Goal: Task Accomplishment & Management: Manage account settings

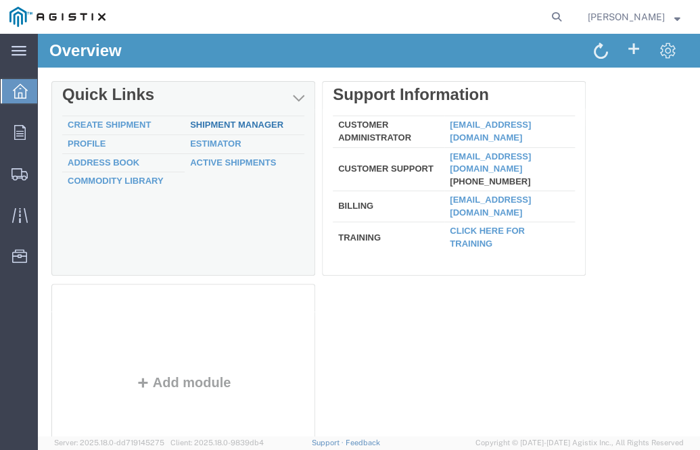
click at [209, 126] on link "Shipment Manager" at bounding box center [236, 125] width 93 height 10
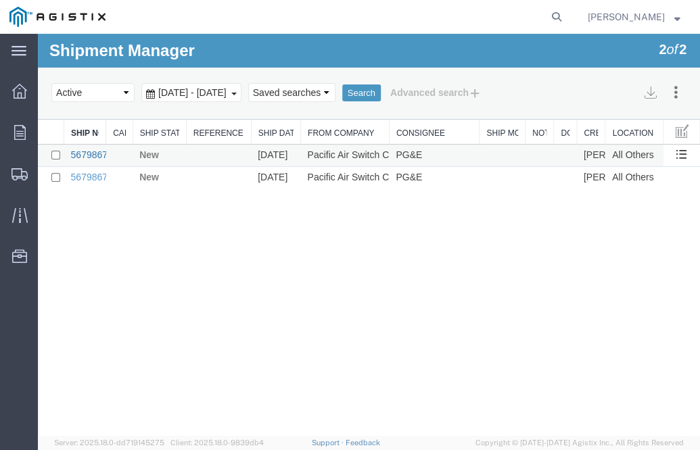
click at [90, 154] on link "56798679" at bounding box center [92, 154] width 42 height 11
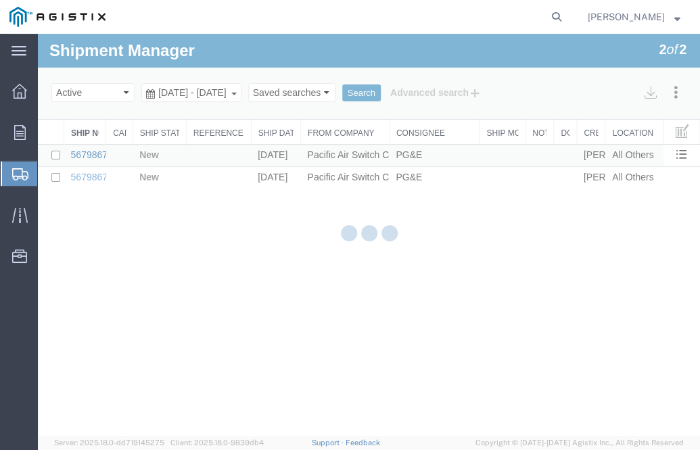
select select "PURCHORD"
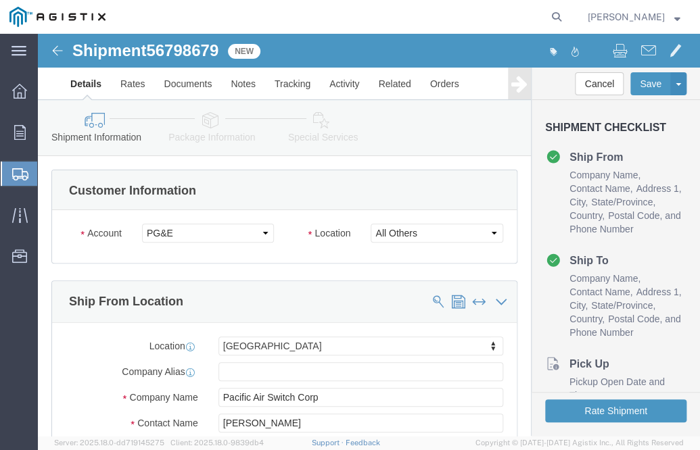
select select
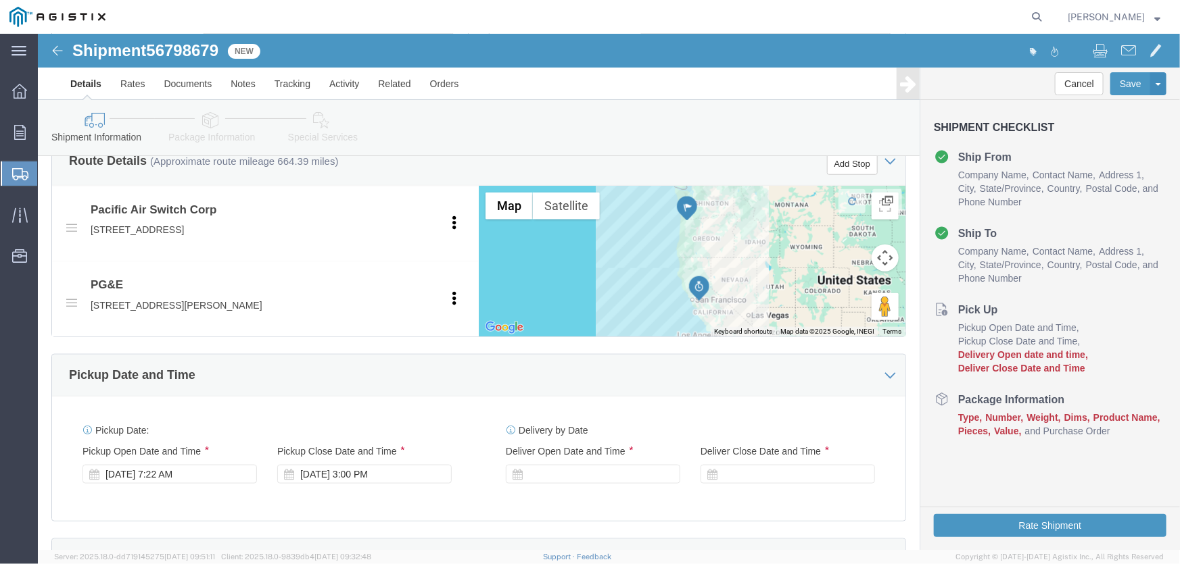
scroll to position [614, 0]
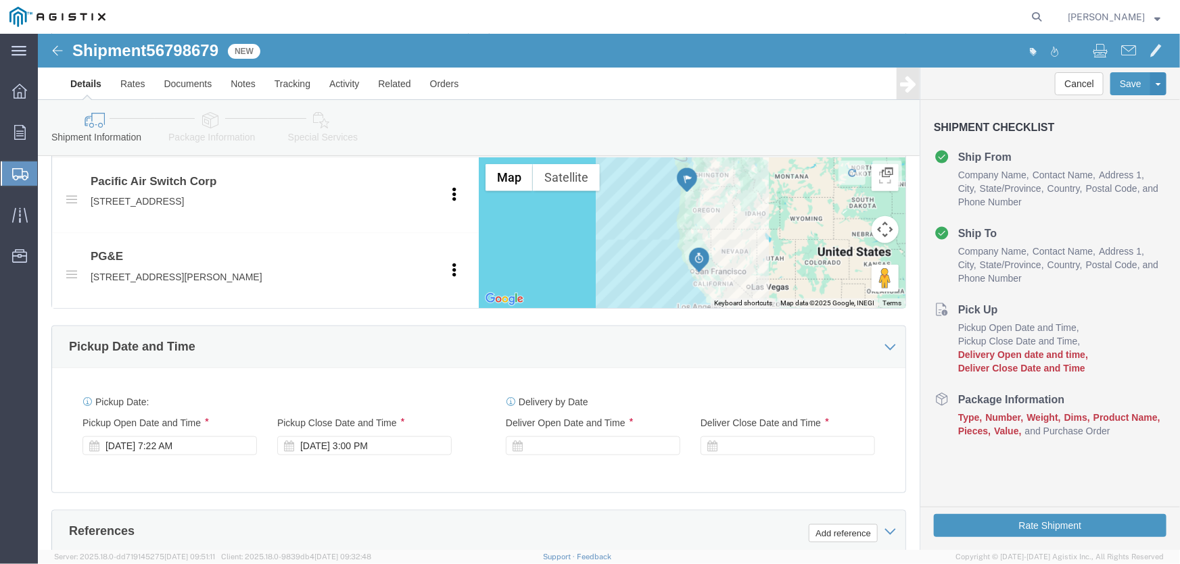
click div "[DATE] 3:00 PM"
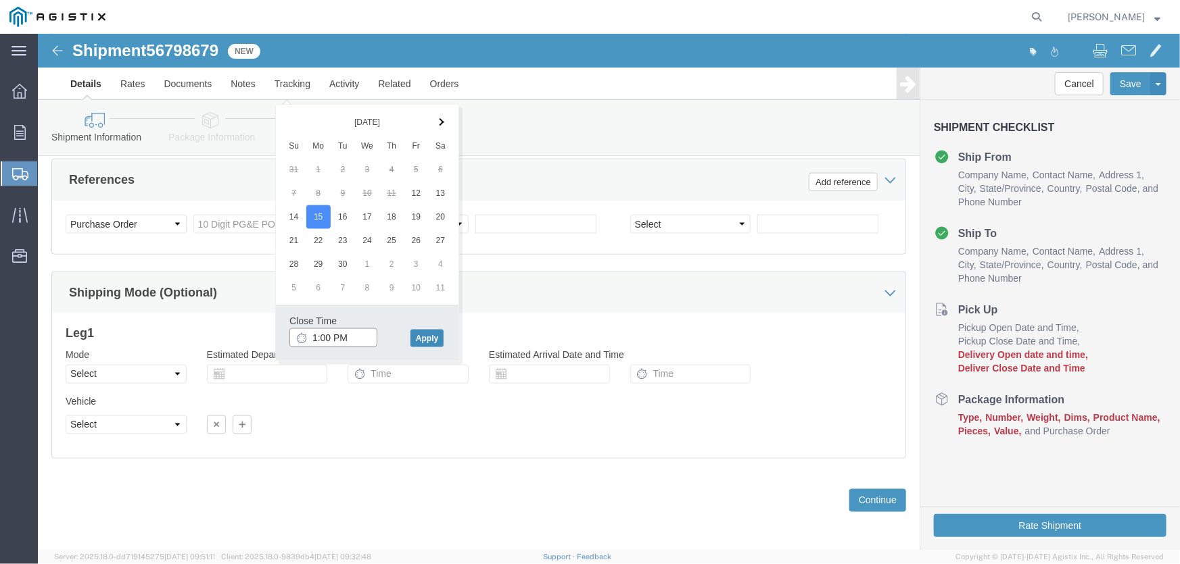
type input "1:00 PM"
click button "Apply"
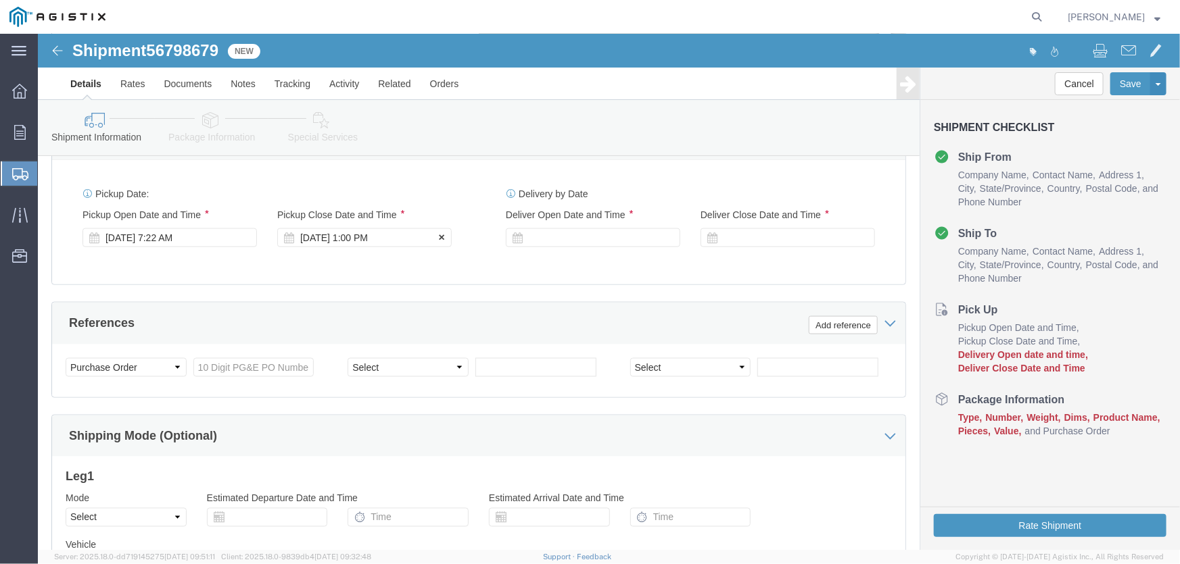
scroll to position [781, 0]
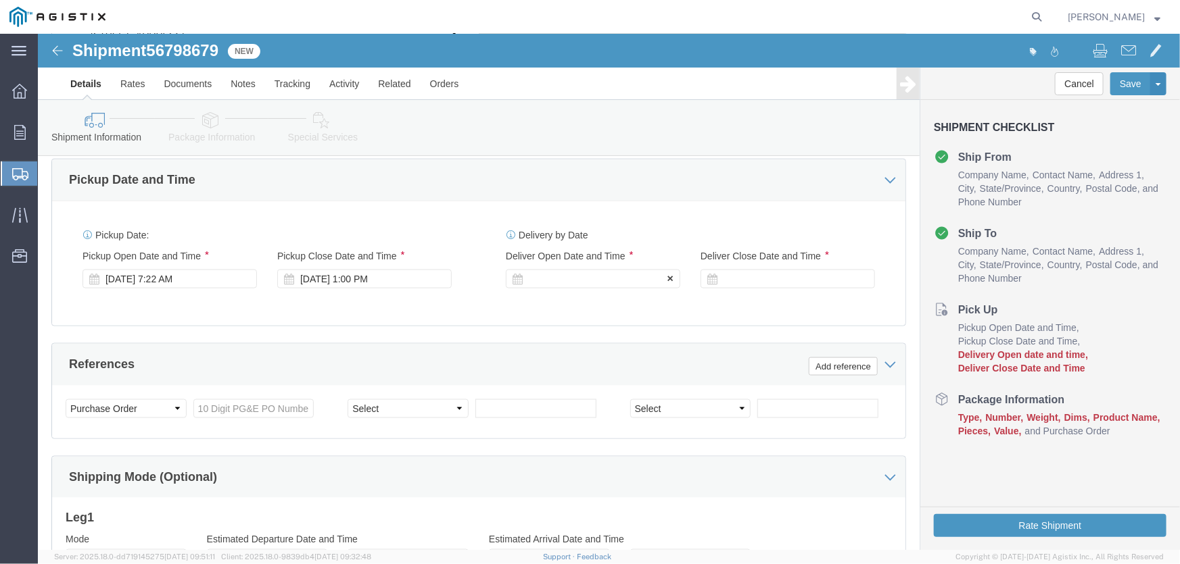
click div
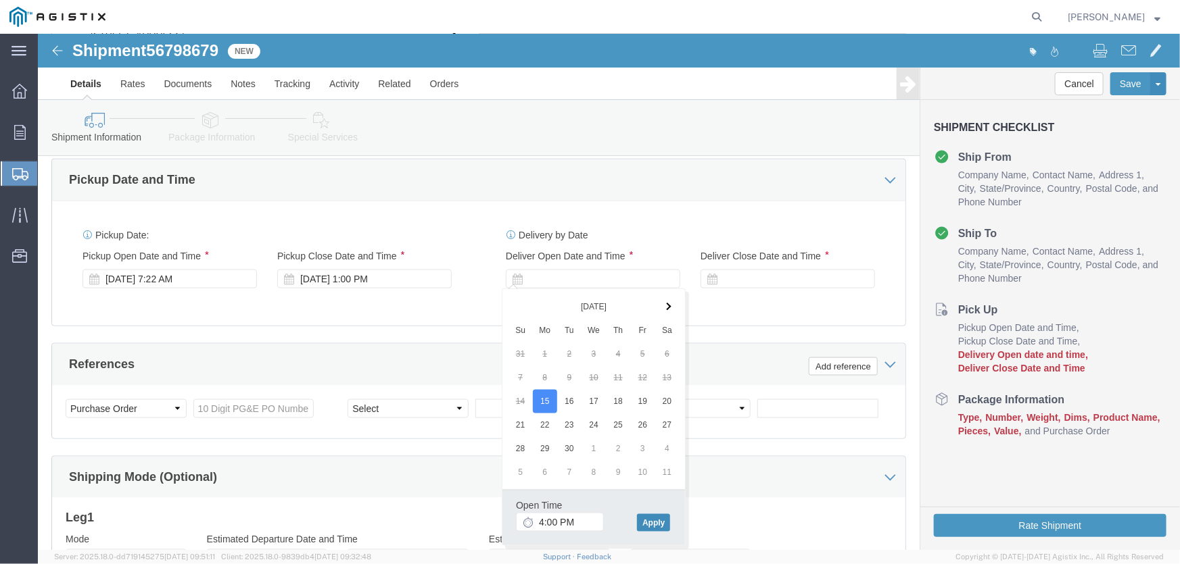
click button "Apply"
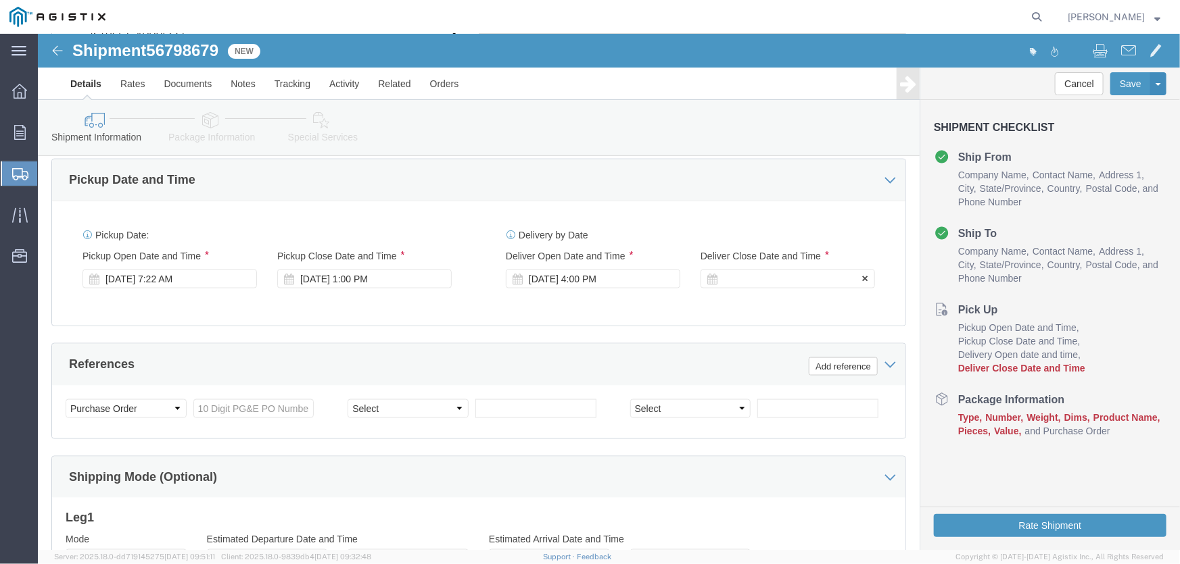
click div
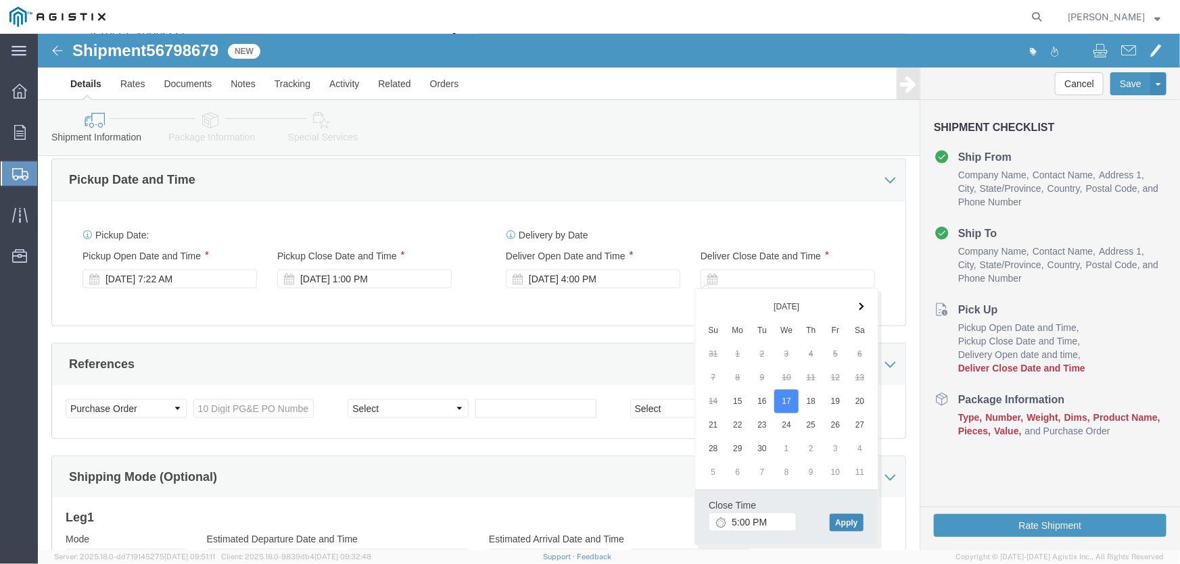
click button "Apply"
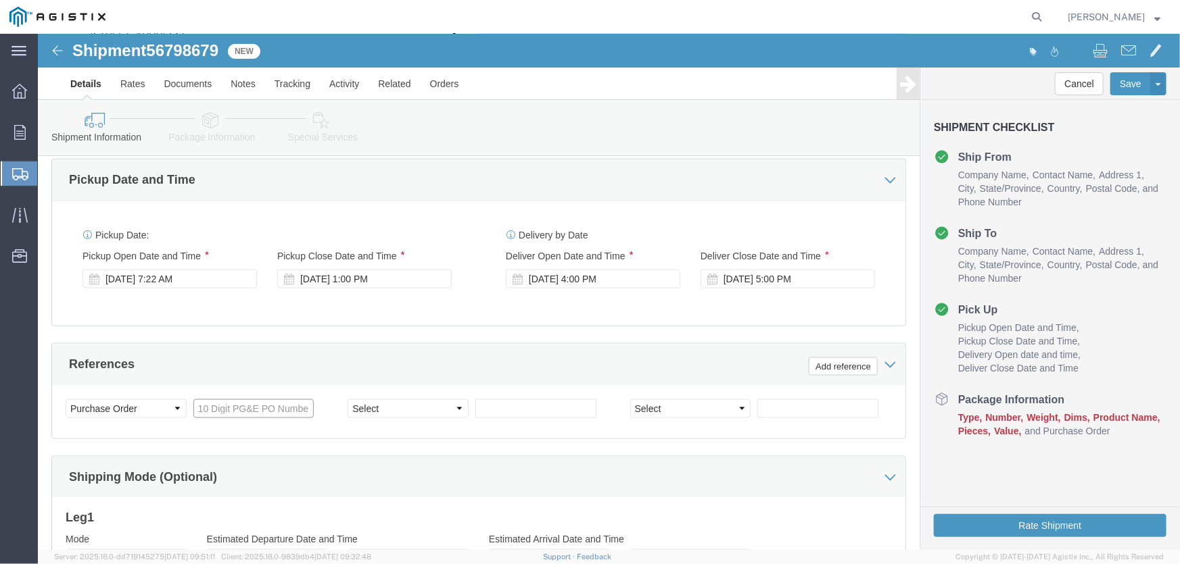
click input "text"
type input "2701132777"
select select "SALEORDR"
click input "text"
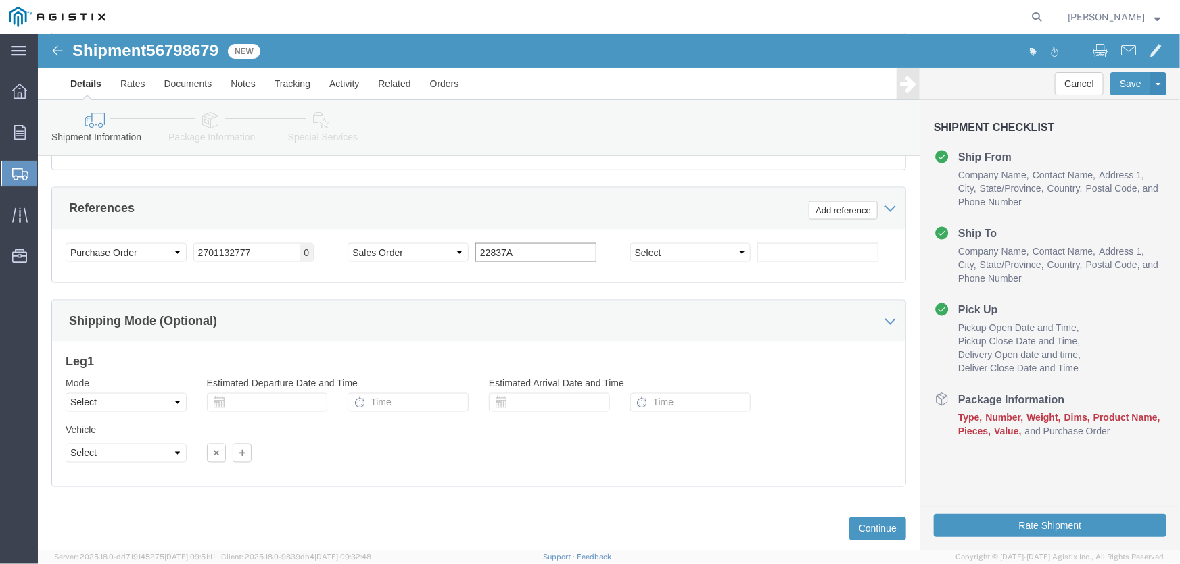
scroll to position [966, 0]
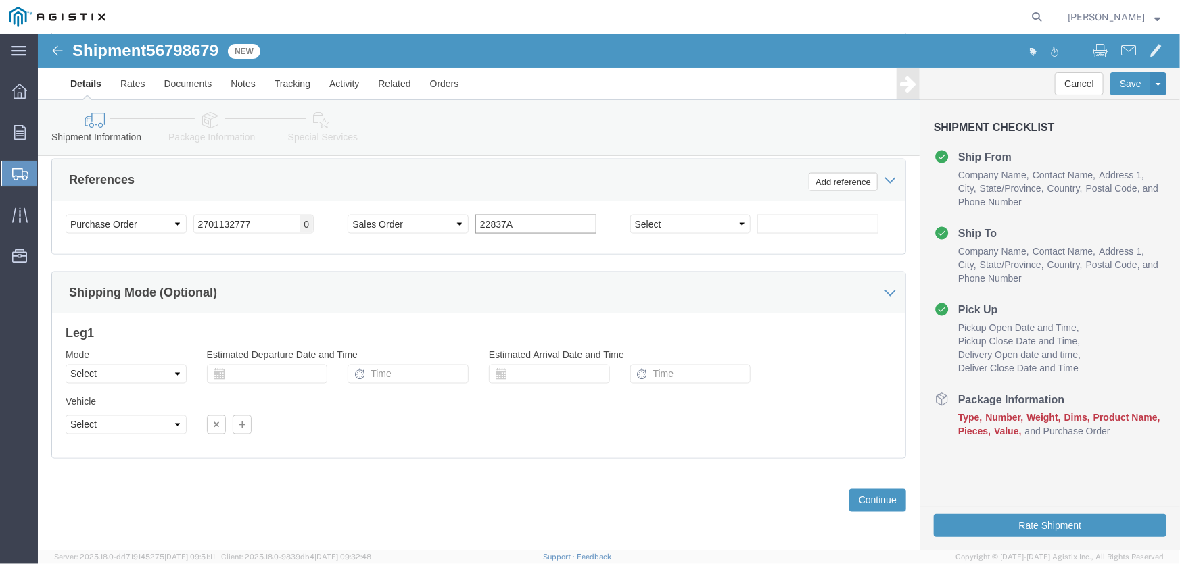
type input "22837A"
click button "Continue"
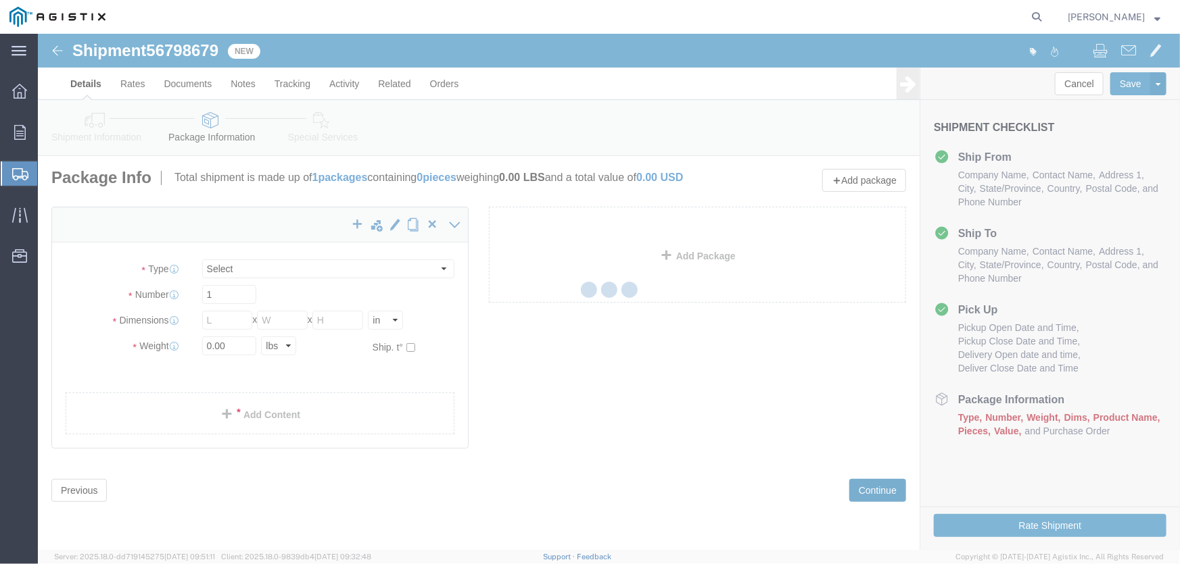
scroll to position [0, 0]
select select "CBOX"
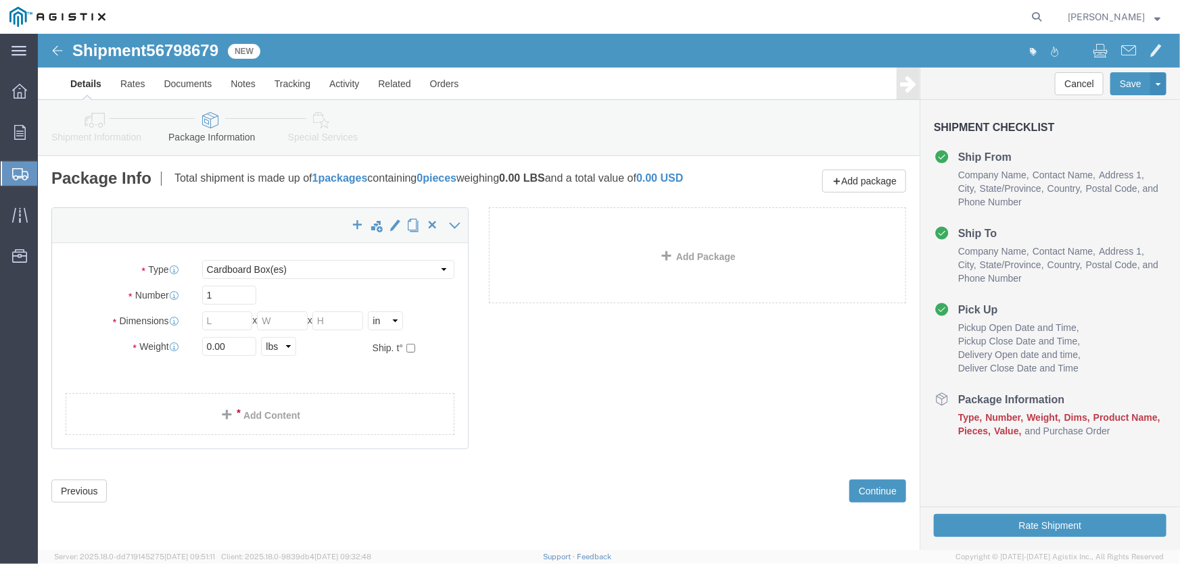
click link "Details"
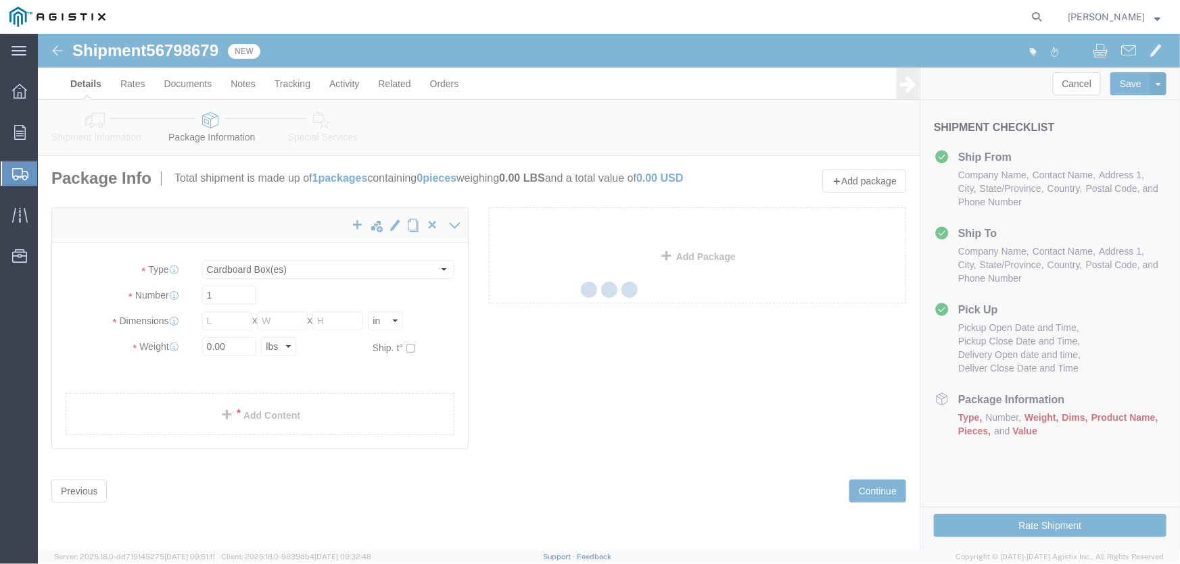
select select "21396"
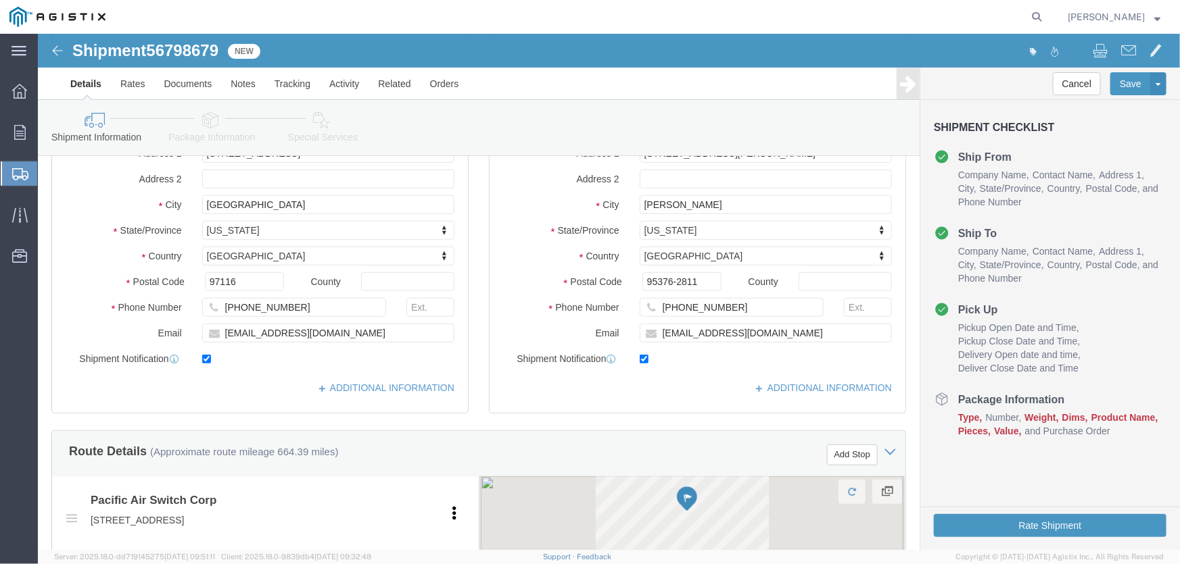
scroll to position [369, 0]
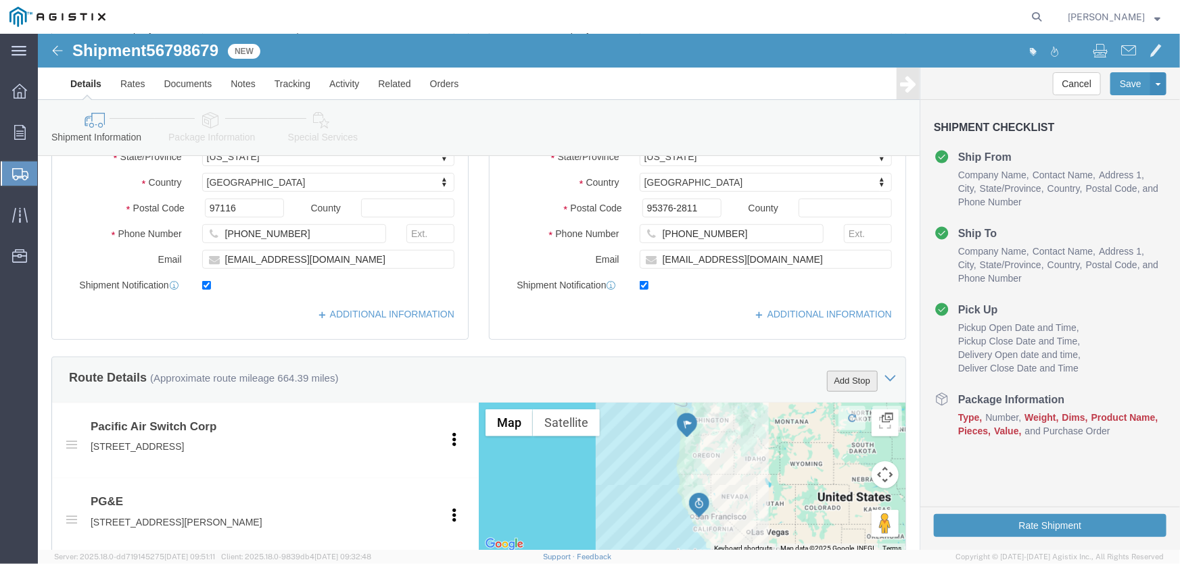
click button "Add Stop"
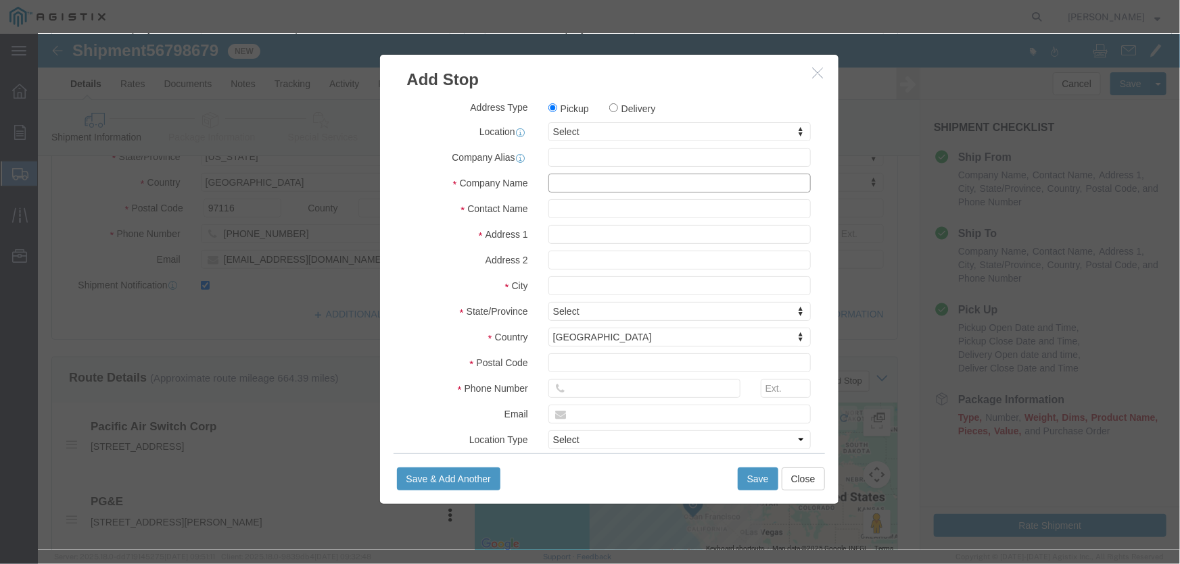
click input "text"
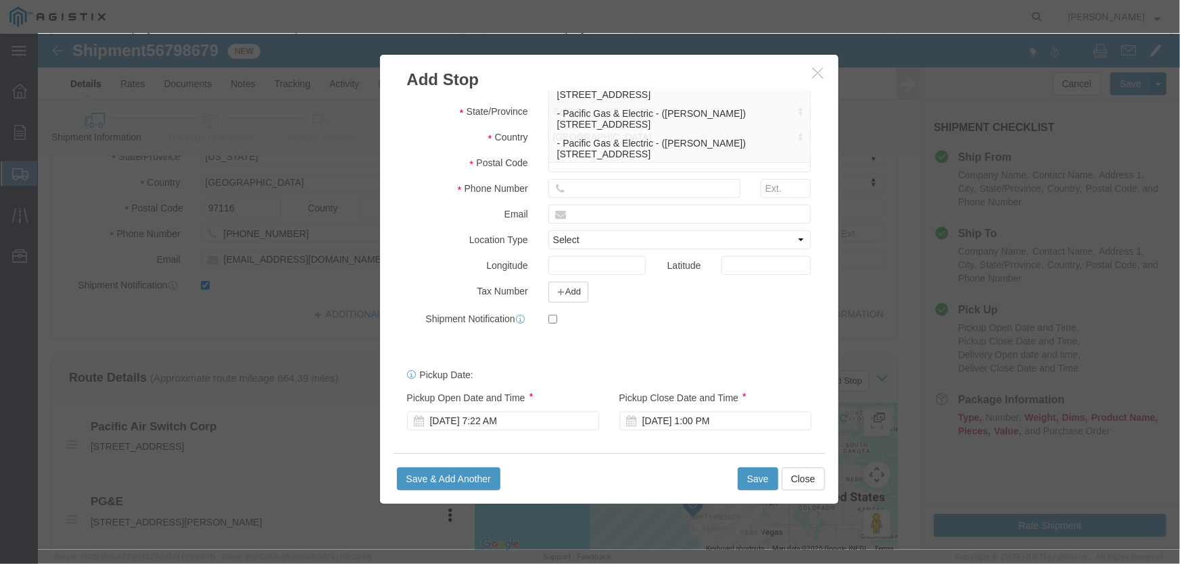
scroll to position [0, 0]
type input "pacific gas & electric"
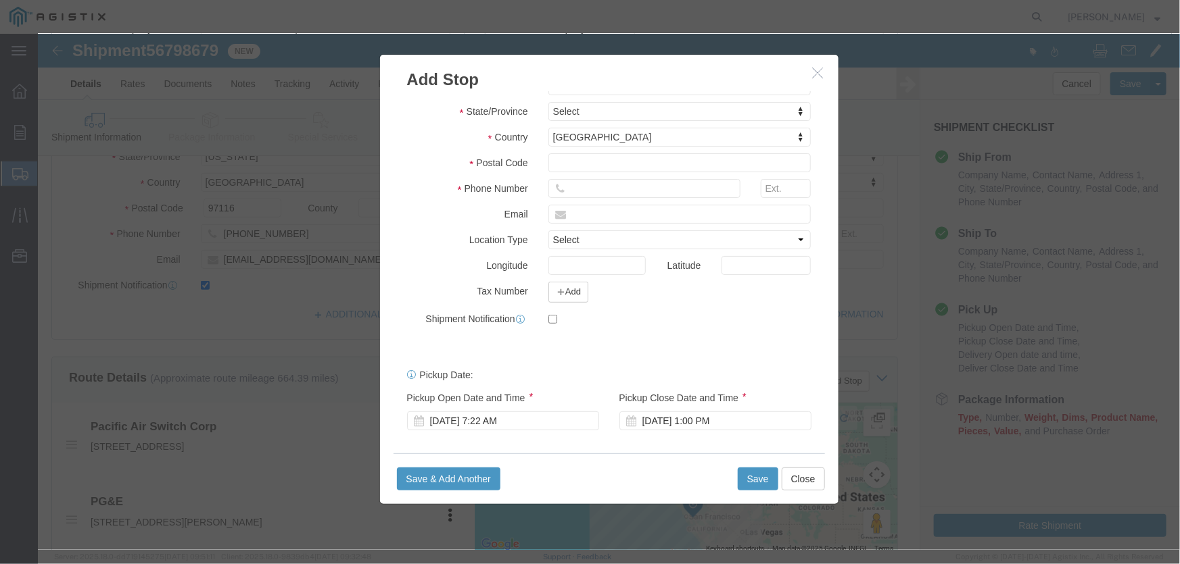
click label "Email"
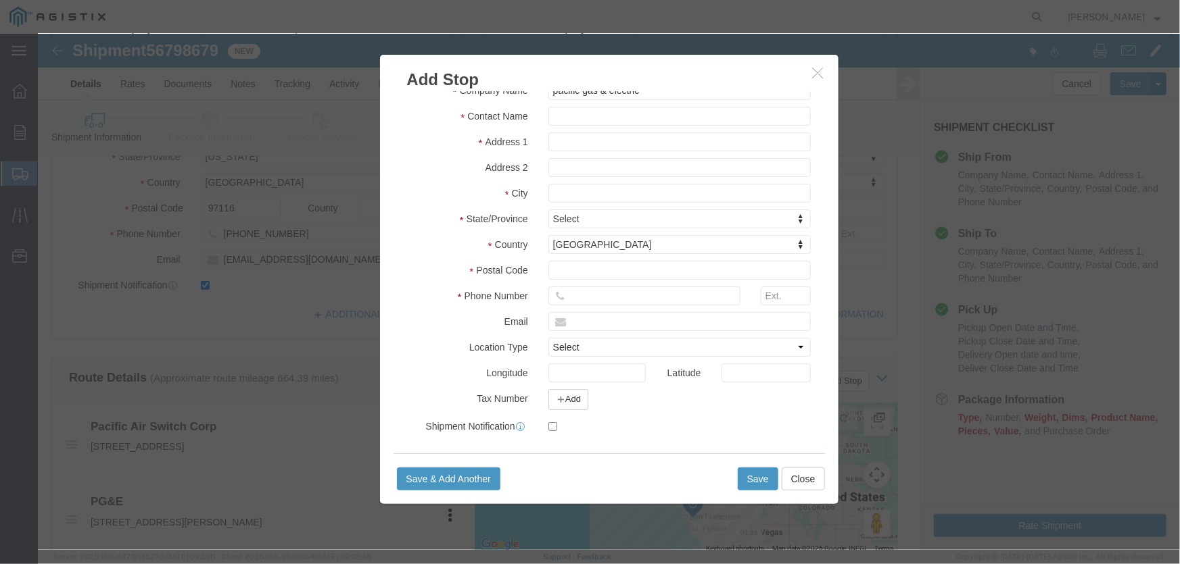
scroll to position [77, 0]
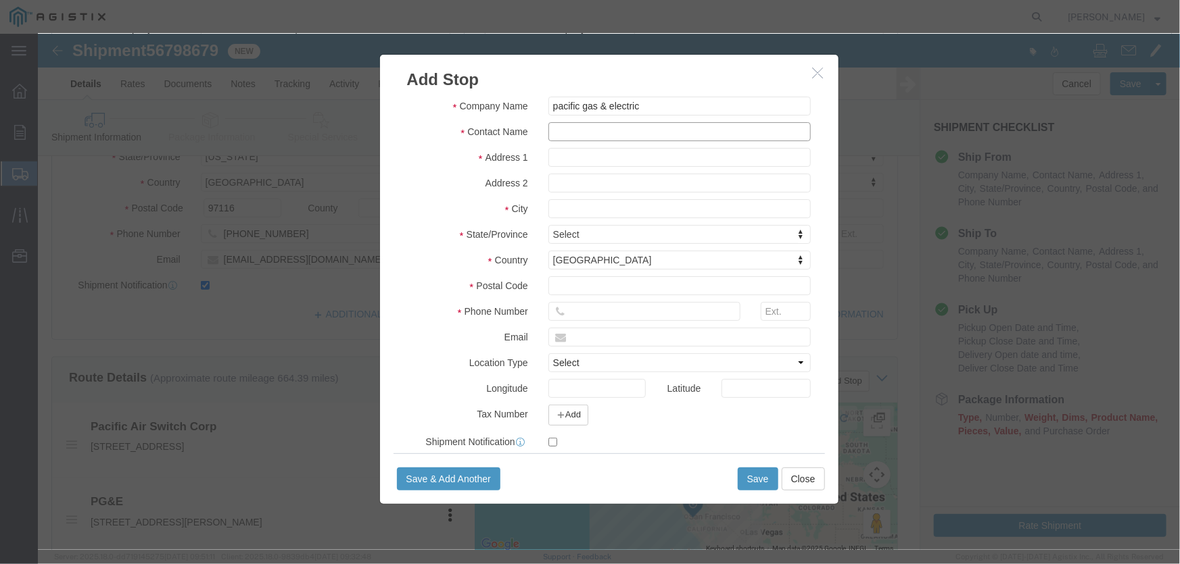
click input "text"
type input "[PERSON_NAME]"
type input "[STREET_ADDRESS]"
click input "text"
type input "N"
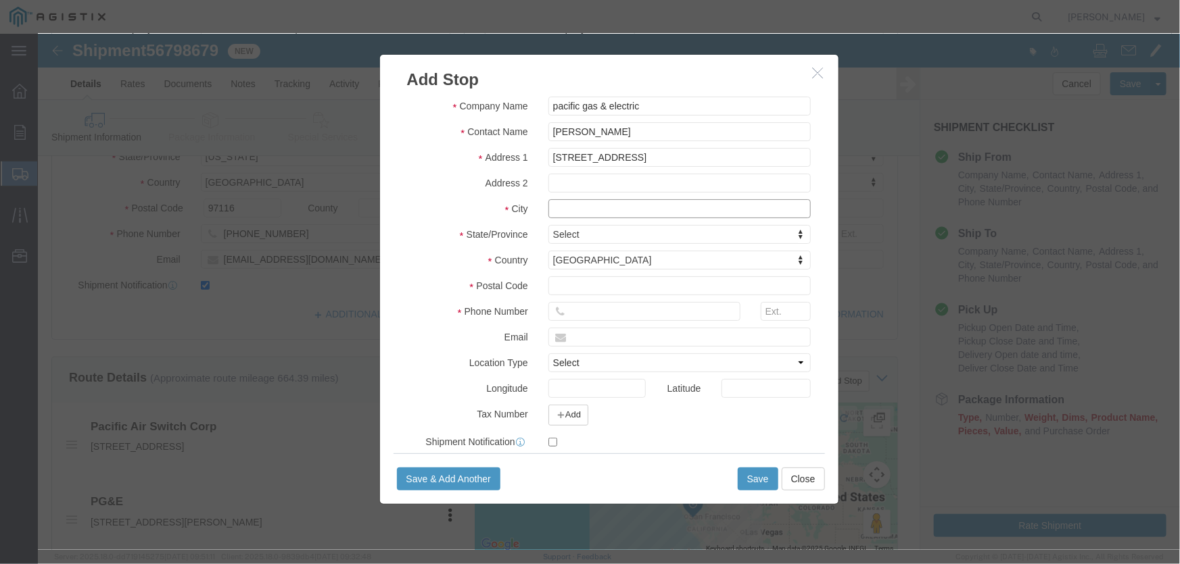
type input "N"
type input "[PERSON_NAME] Labding"
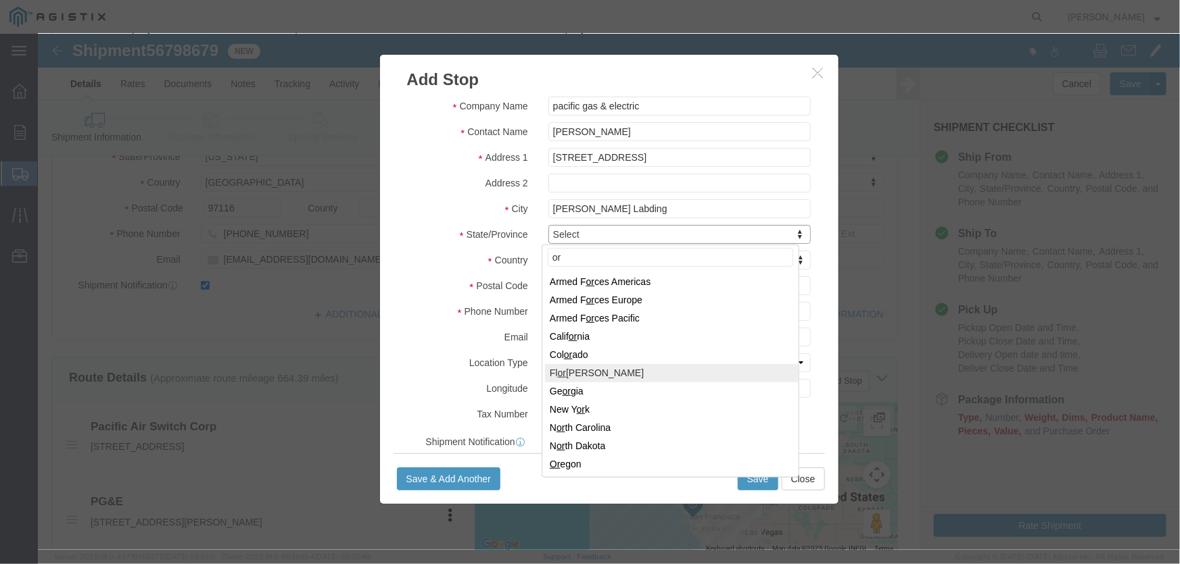
type input "o"
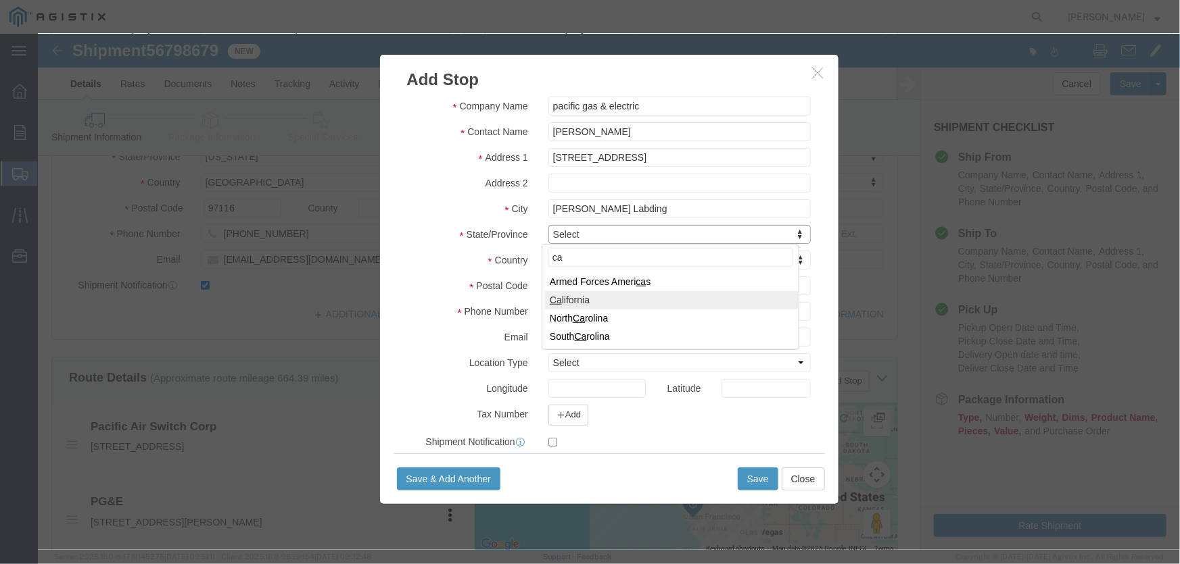
type input "ca"
select select "CA"
click input "text"
type input "95039"
type input "8312270581"
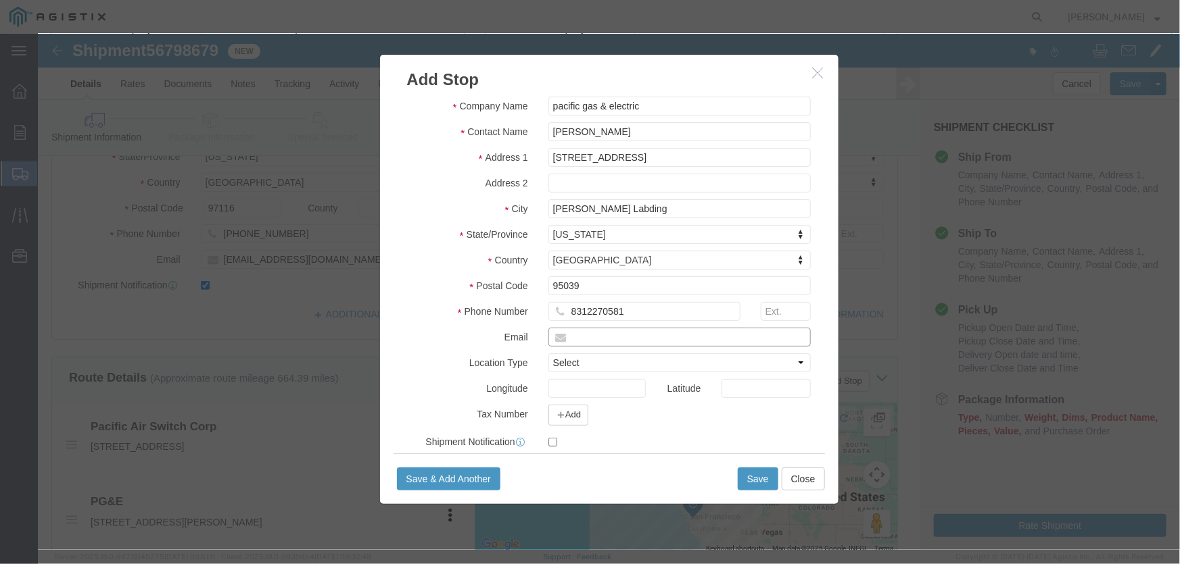
click input "text"
click div "Address Type Pickup Delivery Location Select Select My Profile Location (OBSOLE…"
click input "text"
paste input "[PERSON_NAME] <[EMAIL_ADDRESS][DOMAIN_NAME]>"
click input "[PERSON_NAME] <[EMAIL_ADDRESS][DOMAIN_NAME]>"
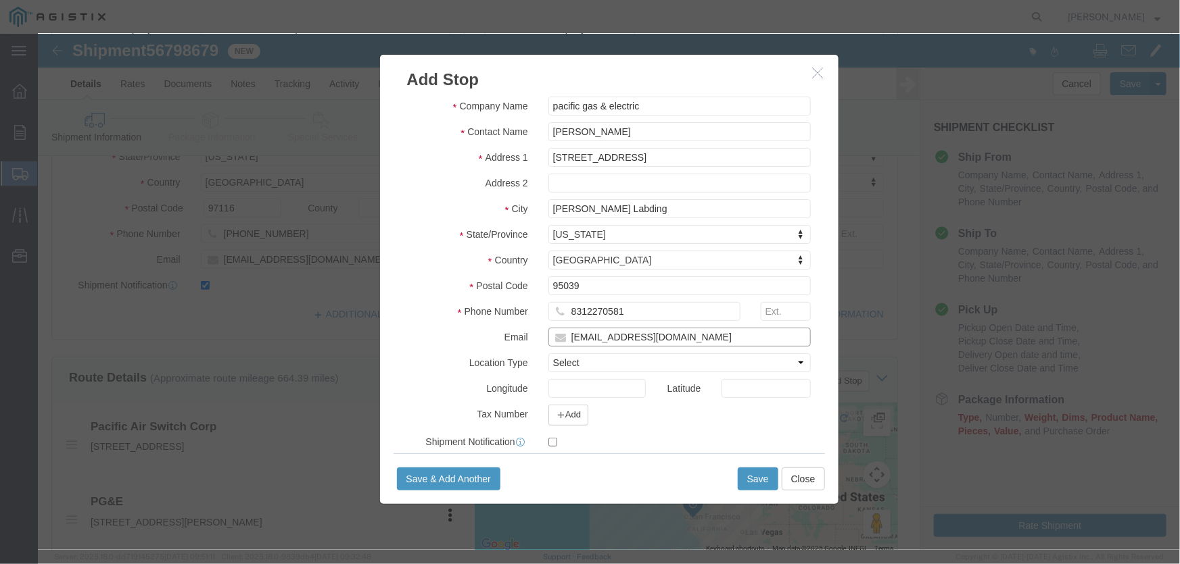
type input "[EMAIL_ADDRESS][DOMAIN_NAME]"
click input "checkbox"
checkbox input "true"
click button "Save"
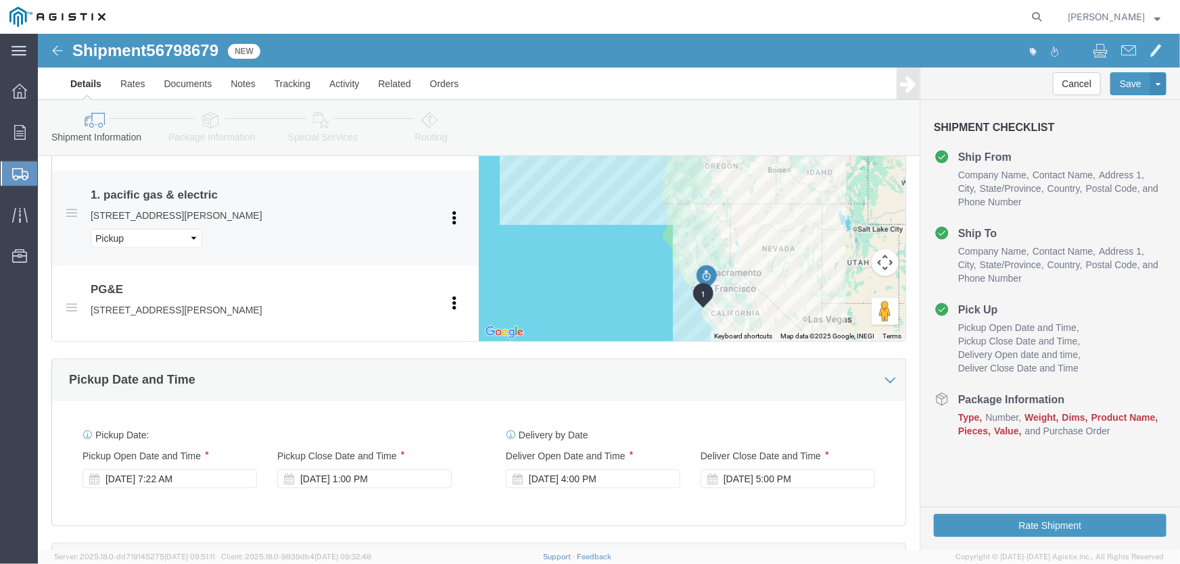
scroll to position [615, 0]
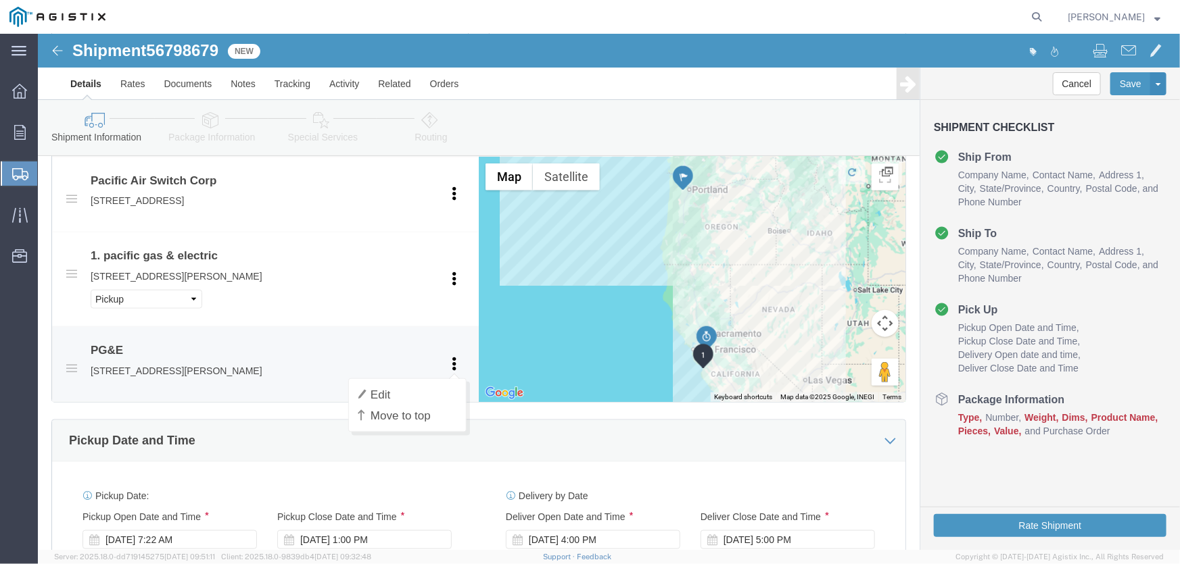
click ul "Edit Move to top Move to bottom [GEOGRAPHIC_DATA]"
click link "Move to top"
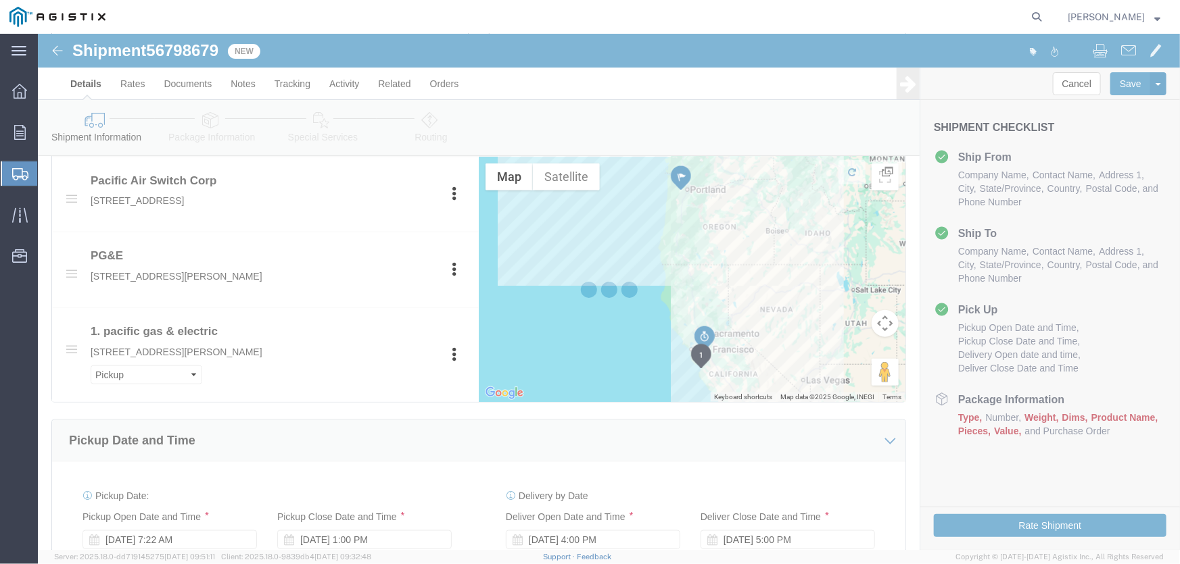
type input "pacific gas & electric"
type input "[PERSON_NAME]"
type input "[STREET_ADDRESS]"
type input "[PERSON_NAME] Labding"
type input "95039"
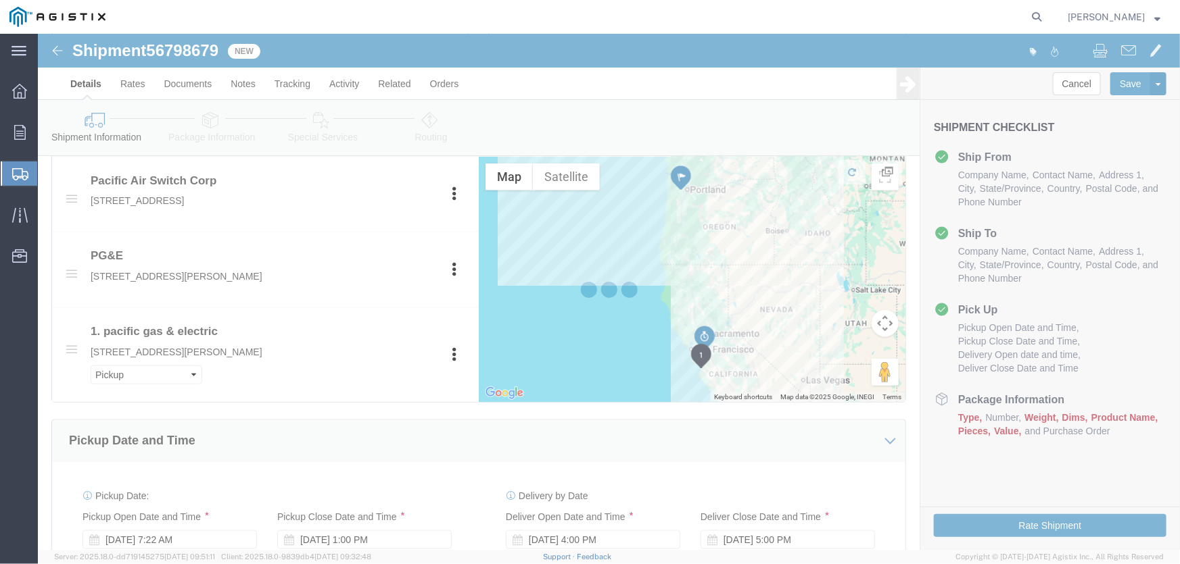
type input "8312270581"
type input "[EMAIL_ADDRESS][DOMAIN_NAME]"
select select "CA"
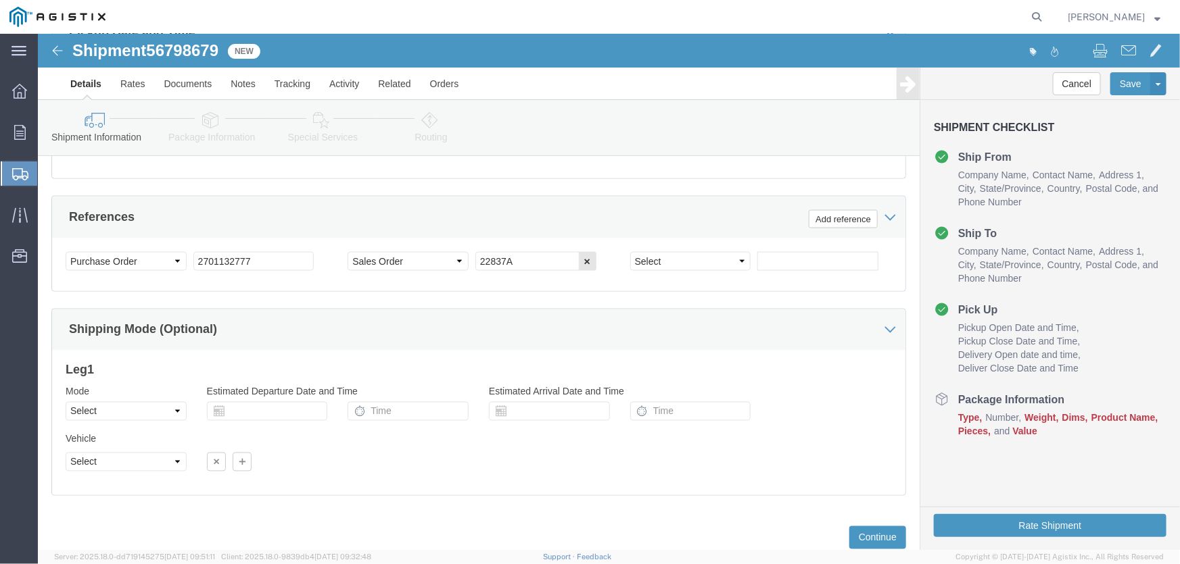
scroll to position [1045, 0]
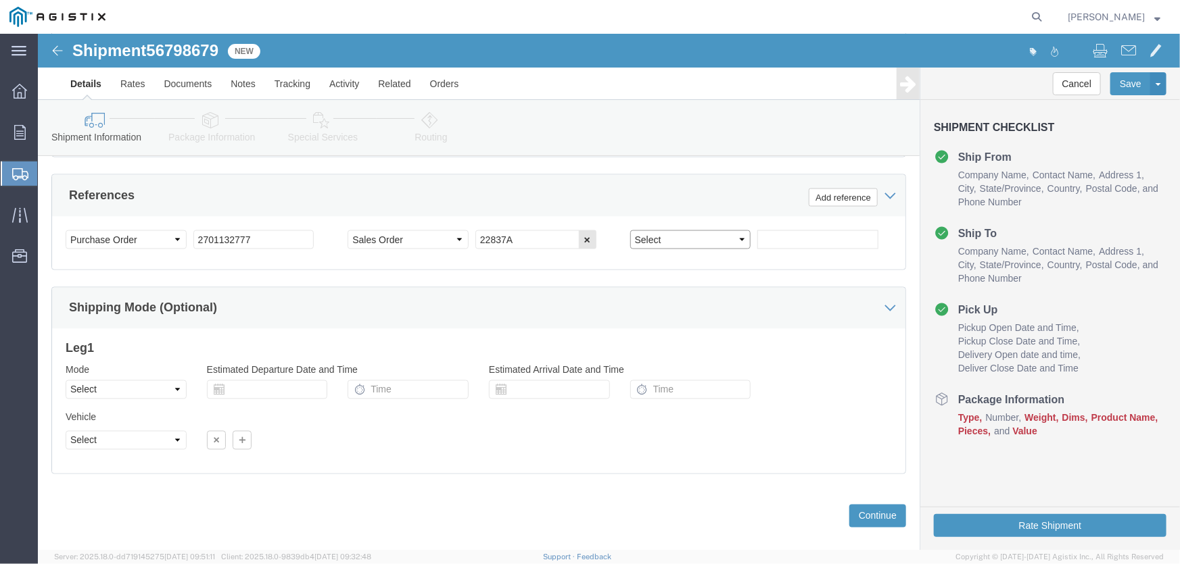
click select "Select Account Type Activity ID Airline Appointment Number ASN Batch Request # …"
select select "PURCHORD"
click select "Select Account Type Activity ID Airline Appointment Number ASN Batch Request # …"
click input "text"
type input "2701138548"
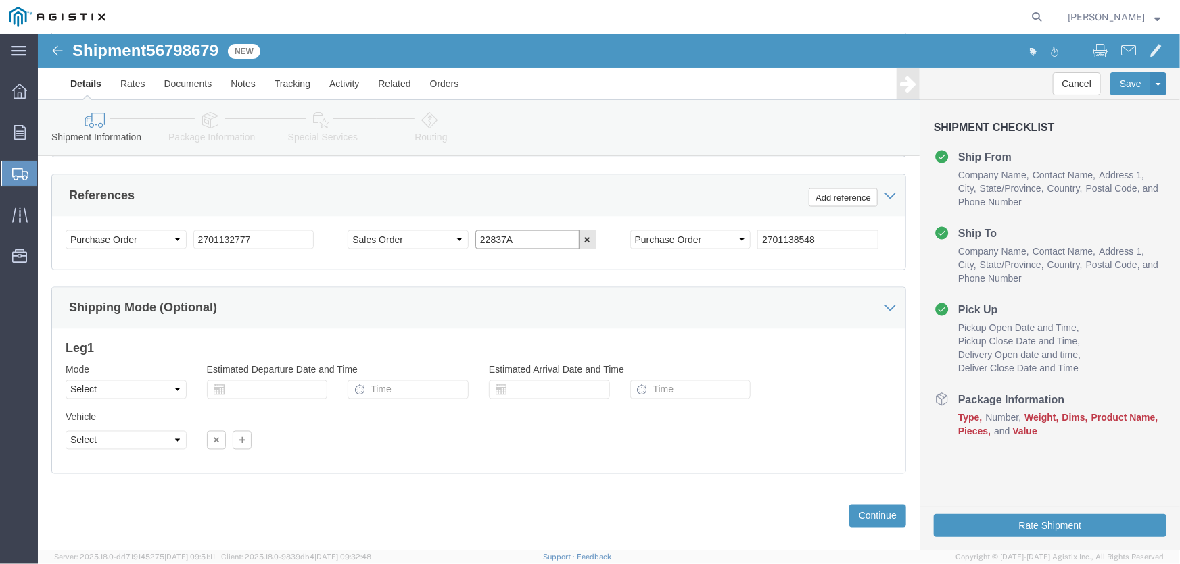
click input "22837A"
type input "22837A & 22877A"
click button "Continue"
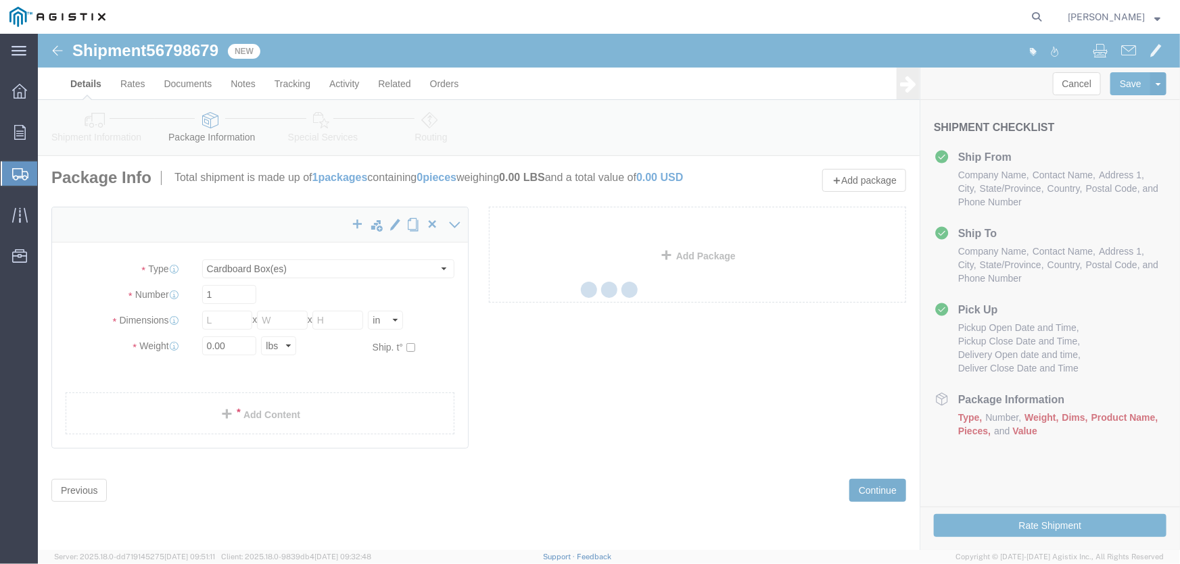
scroll to position [0, 0]
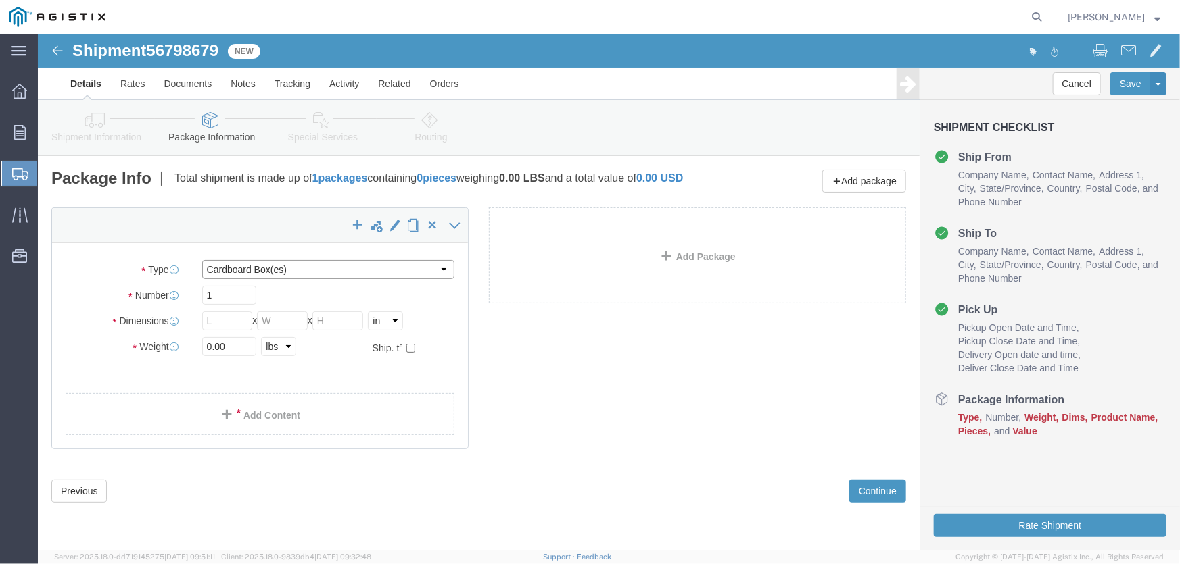
click select "Select Bulk Bundle(s) Cardboard Box(es) Carton(s) Crate(s) Drum(s) (Fiberboard)…"
select select "CRAT"
click select "Select Bulk Bundle(s) Cardboard Box(es) Carton(s) Crate(s) Drum(s) (Fiberboard)…"
drag, startPoint x: 185, startPoint y: 268, endPoint x: 165, endPoint y: 269, distance: 20.3
click input "1"
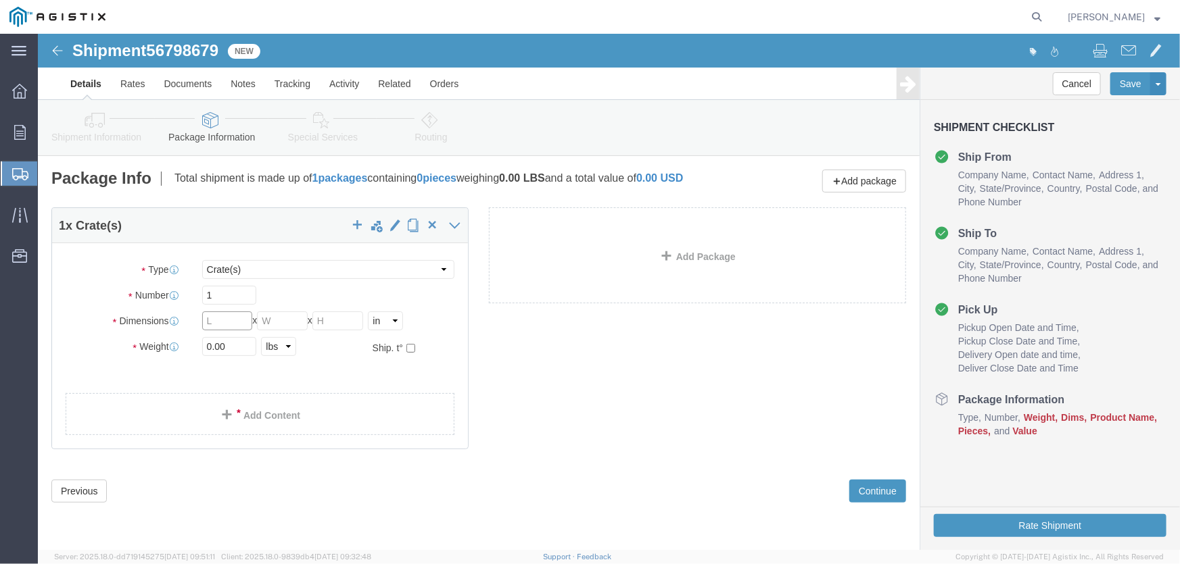
click input "text"
type input "110"
type input "53"
type input "83"
type input "3753"
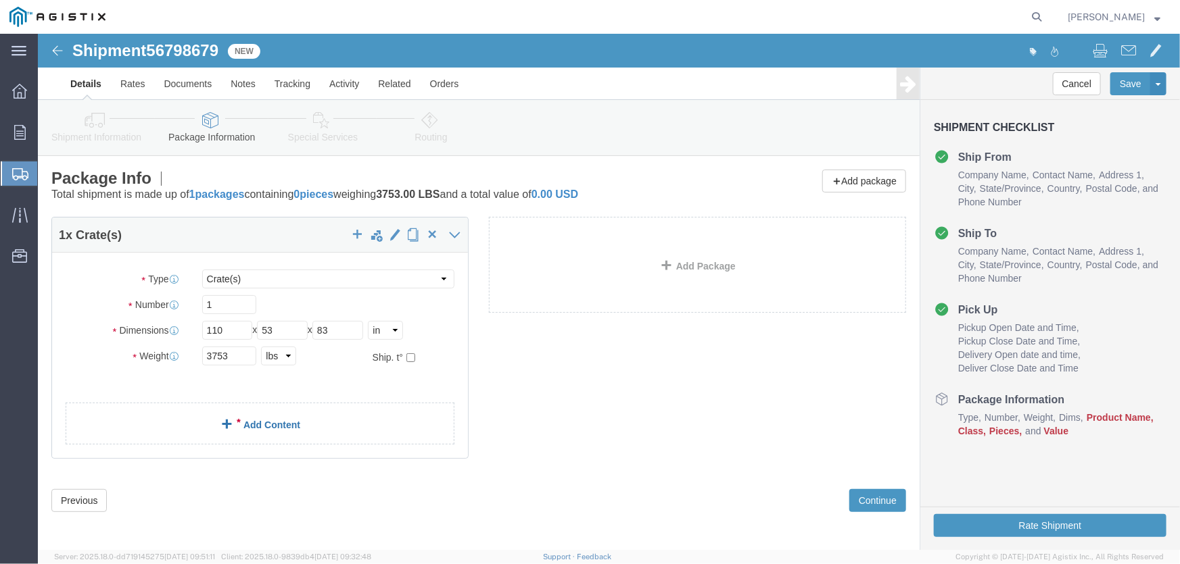
click link "Add Content"
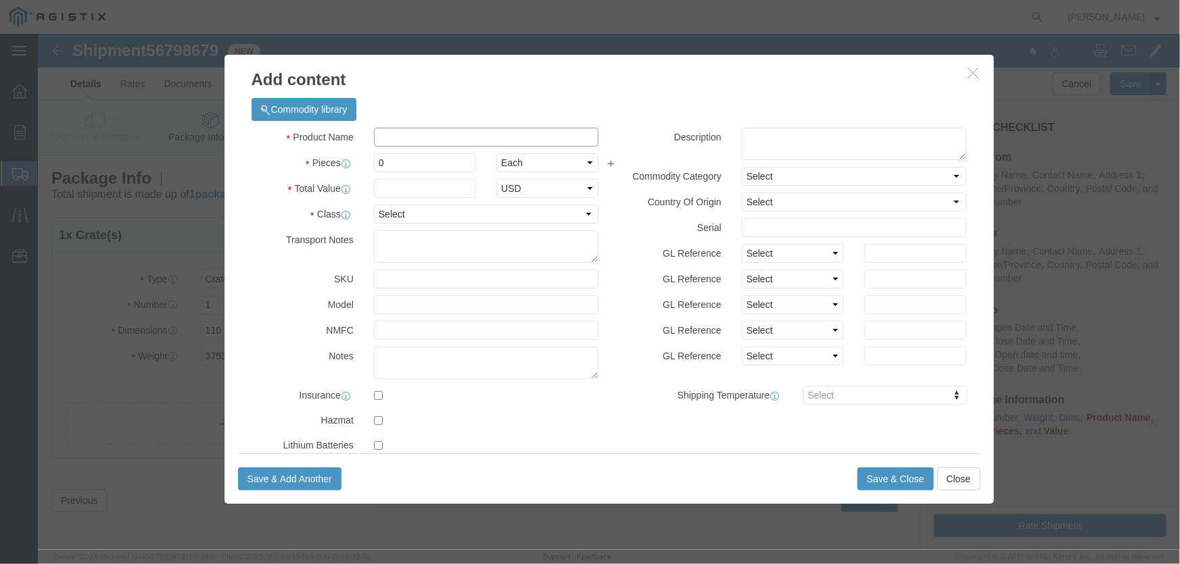
click input "text"
type input "crates switches & galvanized pipe"
type input "4"
click input "text"
type input "80852"
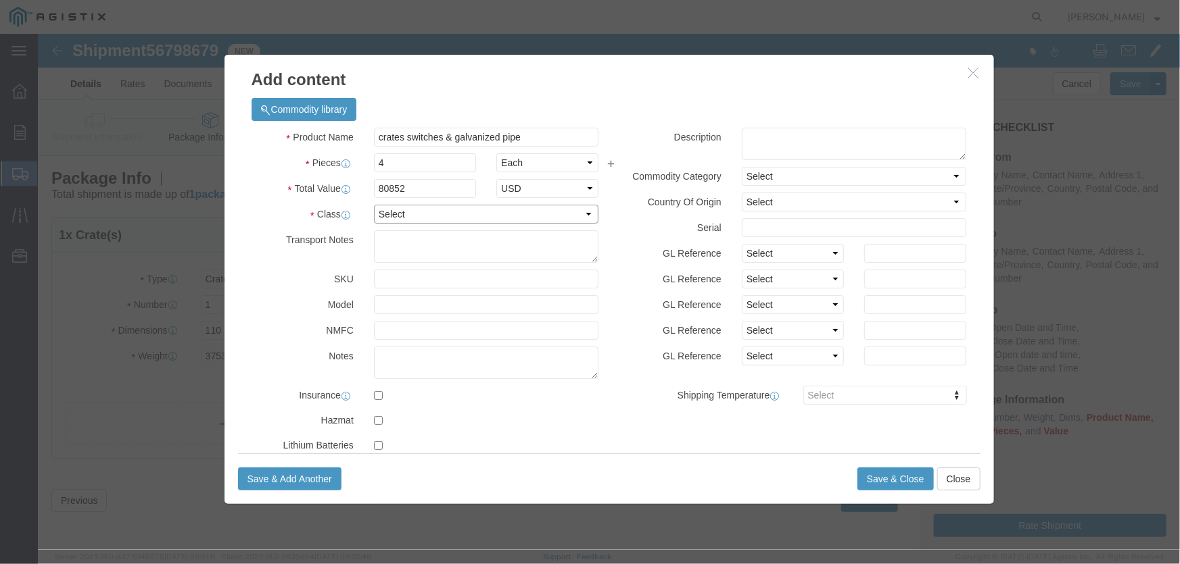
click select "Select 50 55 60 65 70 85 92.5 100 125 175 250 300 400"
select select "100"
click select "Select 50 55 60 65 70 85 92.5 100 125 175 250 300 400"
click textarea
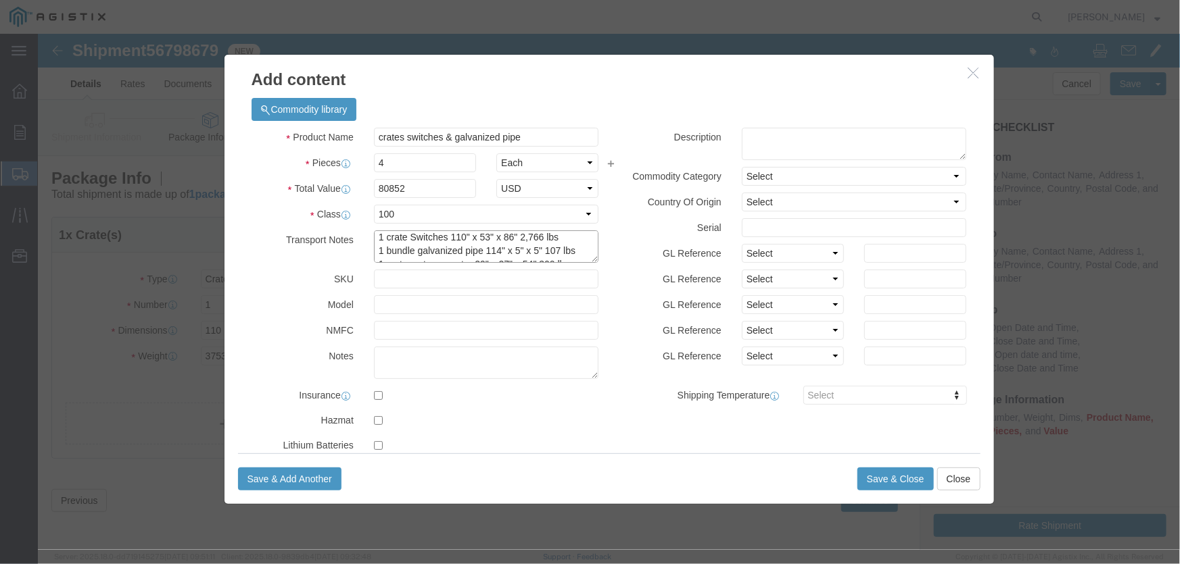
type textarea "1 crate Switches 110" x 53" x 86" 2,766 lbs 1 bundle galvanized pipe 114" x 5" …"
click textarea
paste textarea "1 crate Switches 110" x 53" x 86" 2,766 lbs 1 bundle galvanized pipe 114" x 5" …"
type textarea "1 crate Switches 110" x 53" x 86" 2,766 lbs 1 bundle galvanized pipe 114" x 5" …"
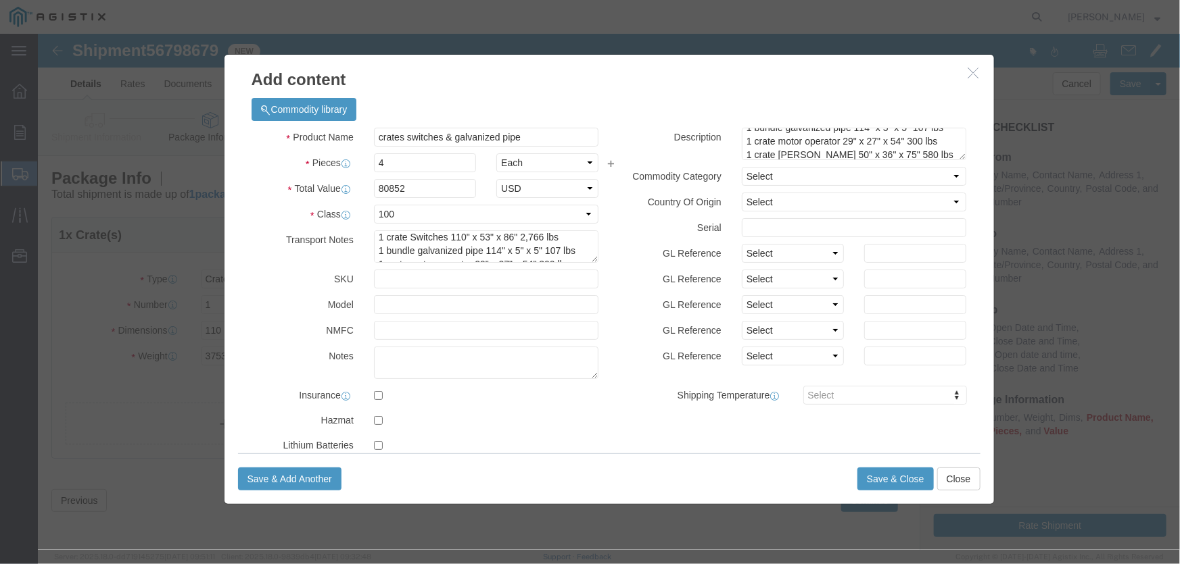
click div
click button "Save & Close"
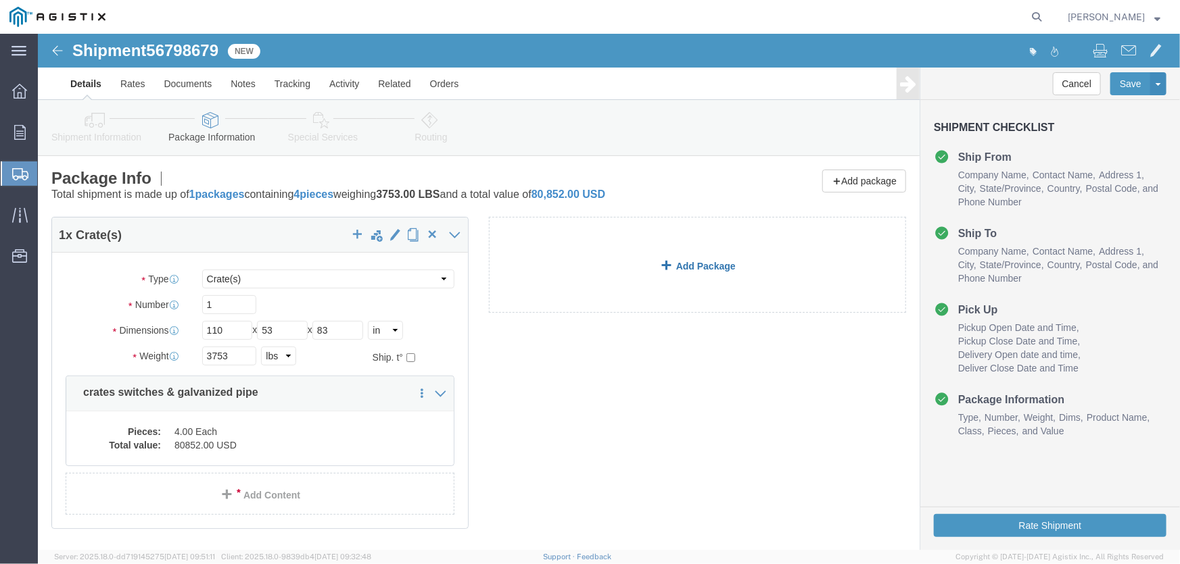
click link "Add Package"
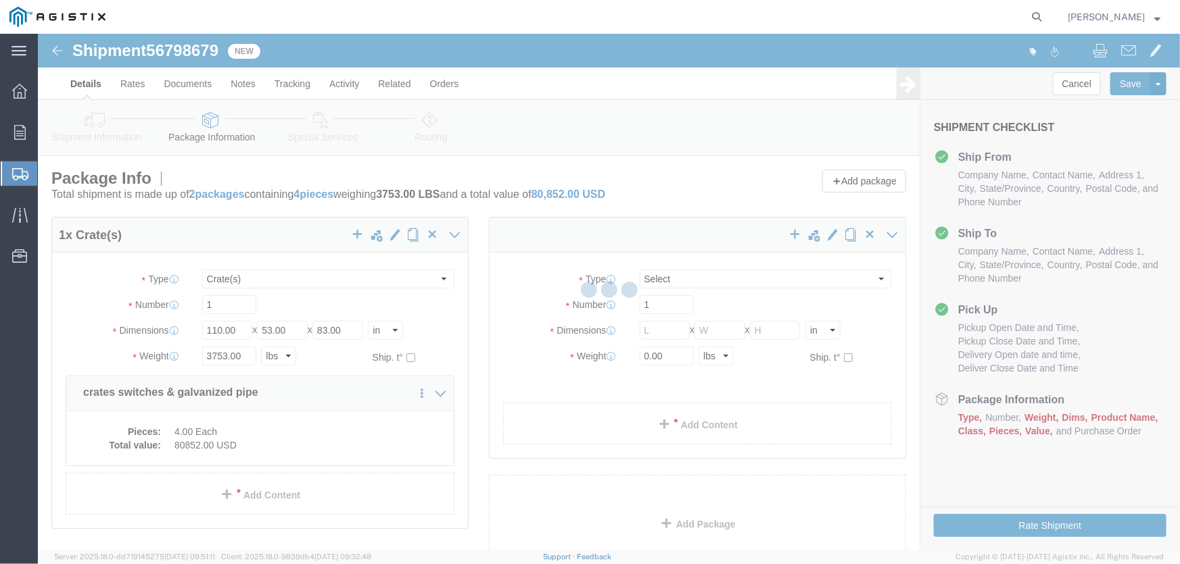
select select "CRAT"
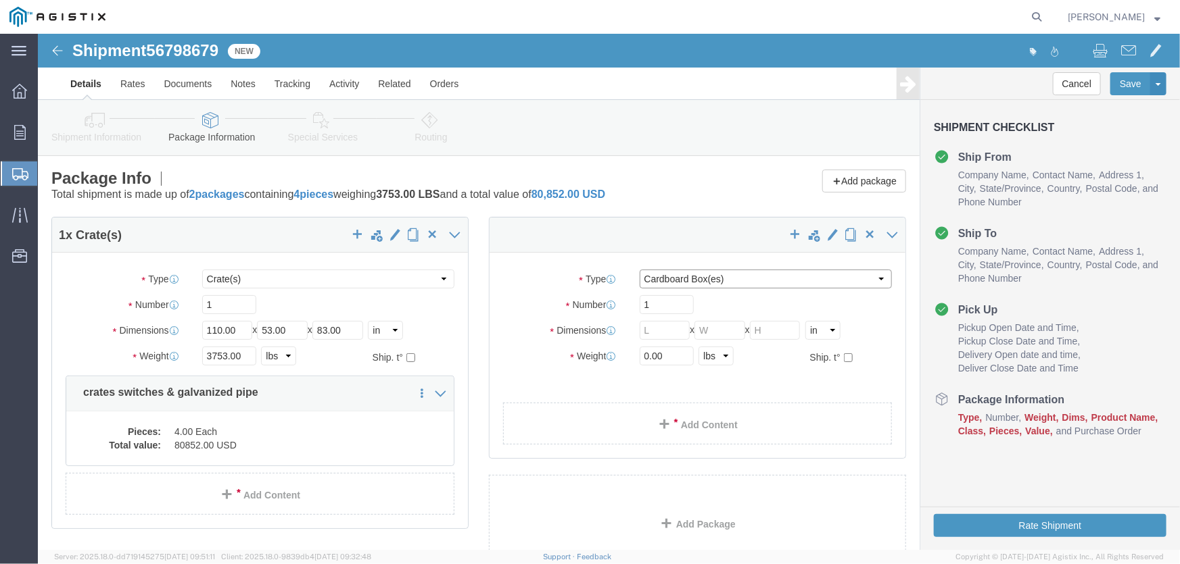
click select "Select Bulk Bundle(s) Cardboard Box(es) Carton(s) Crate(s) Drum(s) (Fiberboard)…"
select select "CRAT"
click select "Select Bulk Bundle(s) Cardboard Box(es) Carton(s) Crate(s) Drum(s) (Fiberboard)…"
click input "1"
click input "text"
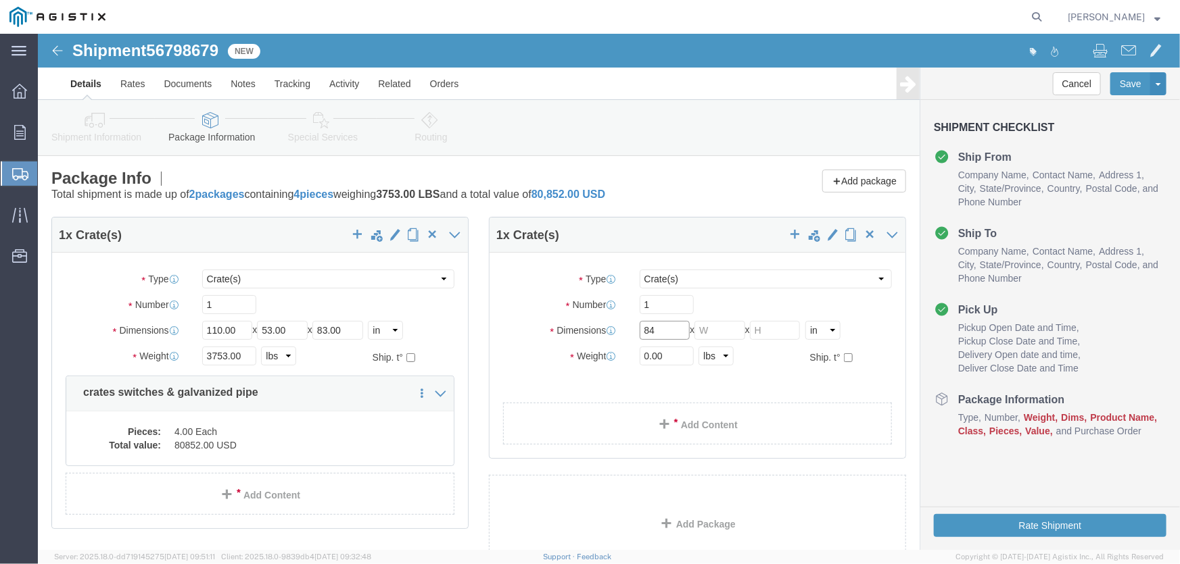
type input "84"
type input "47"
type input "74"
type input "2368"
click link "Add Content"
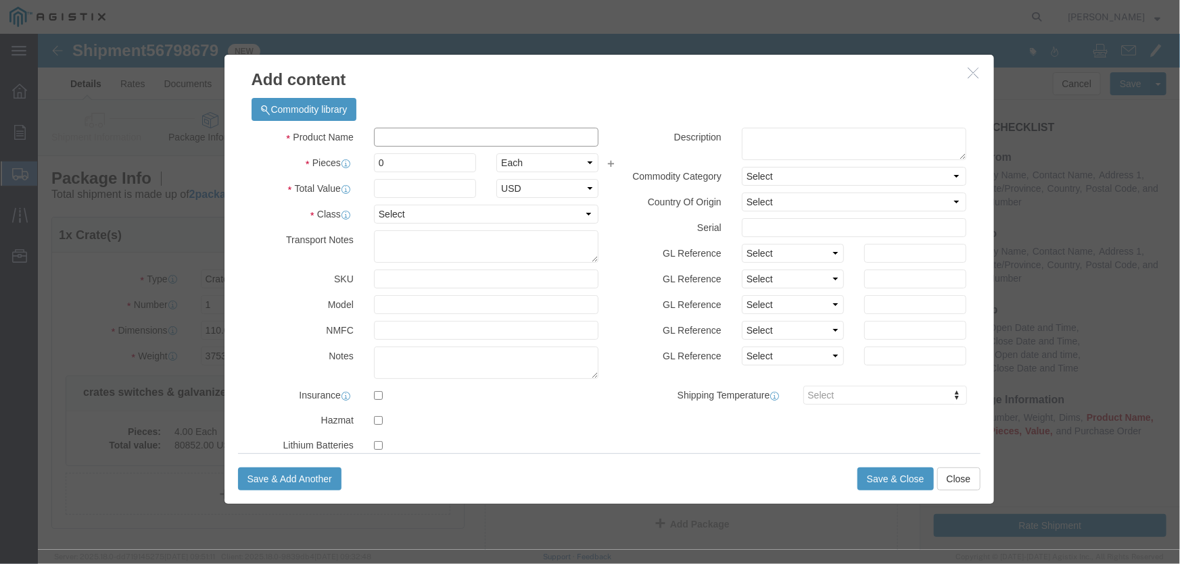
click input "text"
type input "crates switches & galvanized pipe"
type input "2"
click input "text"
type input "21907"
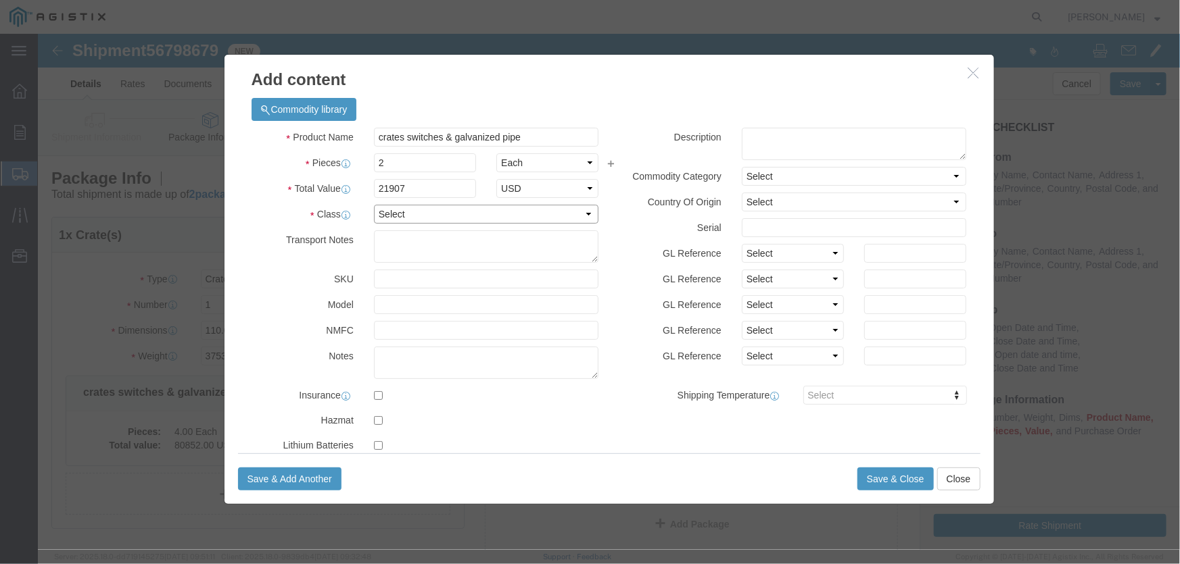
click select "Select 50 55 60 65 70 85 92.5 100 125 175 250 300 400"
select select "100"
click select "Select 50 55 60 65 70 85 92.5 100 125 175 250 300 400"
click textarea
paste textarea "1 crate Switches 110" x 53" x 86" 2,766 lbs 1 bundle galvanized pipe 114" x 5" …"
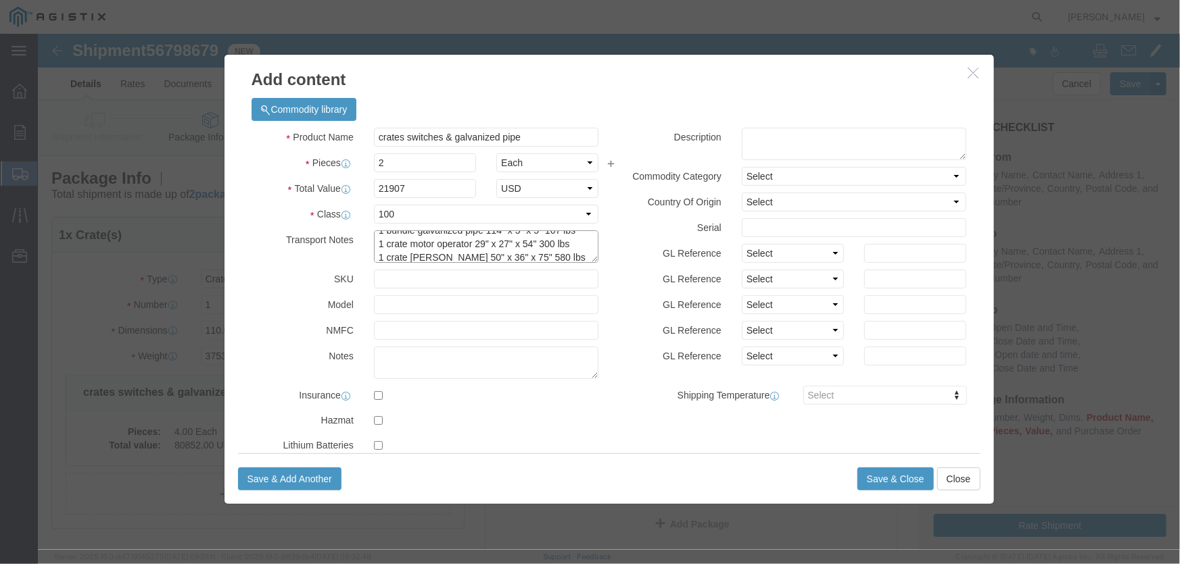
click textarea "1 crate Switches 110" x 53" x 86" 2,766 lbs 1 bundle galvanized pipe 114" x 5" …"
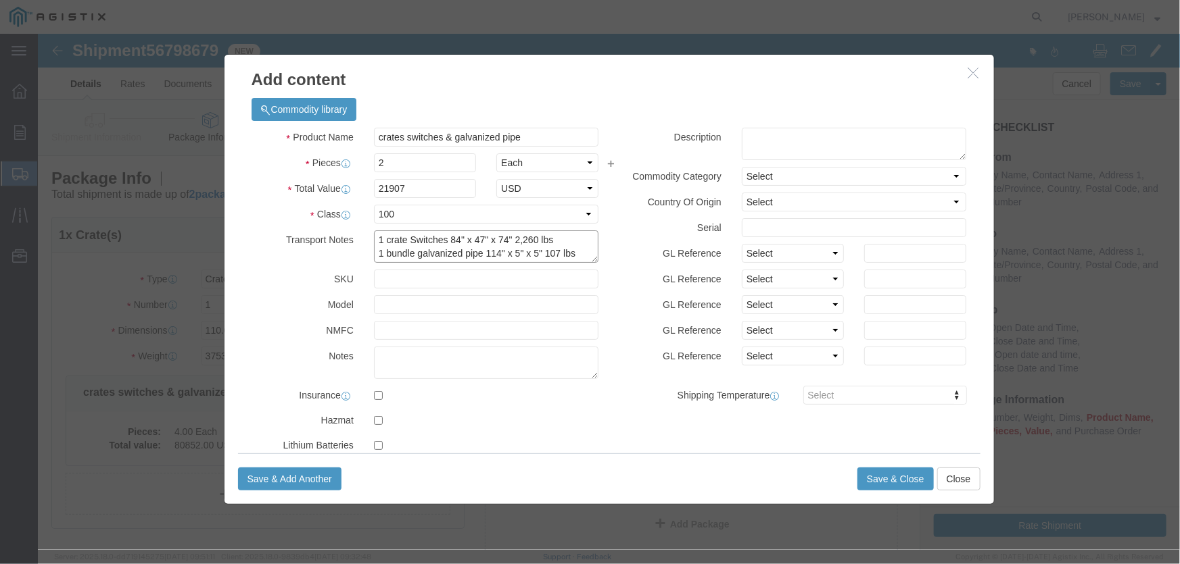
click textarea "1 crate Switches 84" x 47" x 74" 2,260 lbs 1 bundle galvanized pipe 114" x 5" x…"
click textarea "1 crate Switches 84" x 47" x 74" 2,260 lbs 1 bundle galvanized pipe 192" x 5" x…"
type textarea "1 crate Switches 84" x 47" x 74" 2,260 lbs 1 bundle galvanized pipe 192" x 5" x…"
click textarea
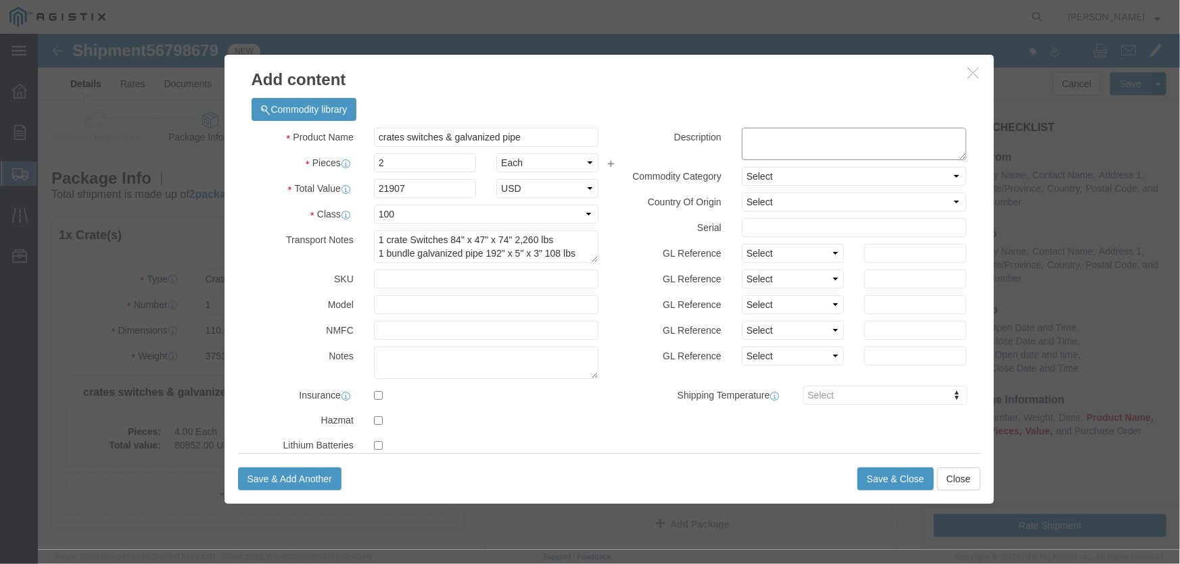
paste textarea "1 crate Switches 84" x 47" x 74" 2,260 lbs 1 bundle galvanized pipe 192" x 5" x…"
type textarea "1 crate Switches 84" x 47" x 74" 2,260 lbs 1 bundle galvanized pipe 192" x 5" x…"
click button "Save & Close"
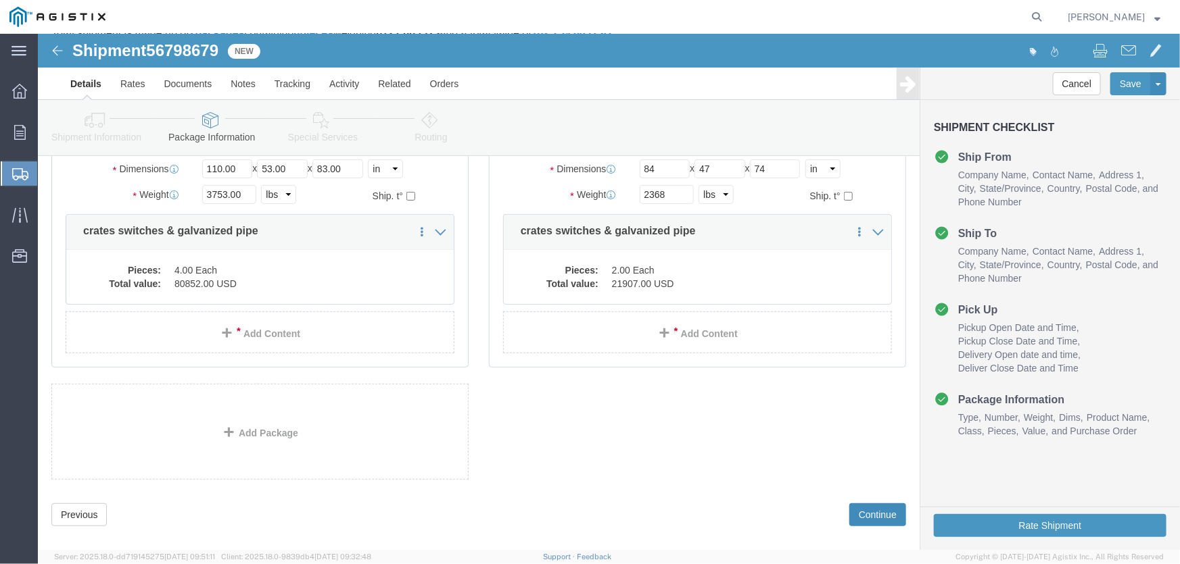
scroll to position [178, 0]
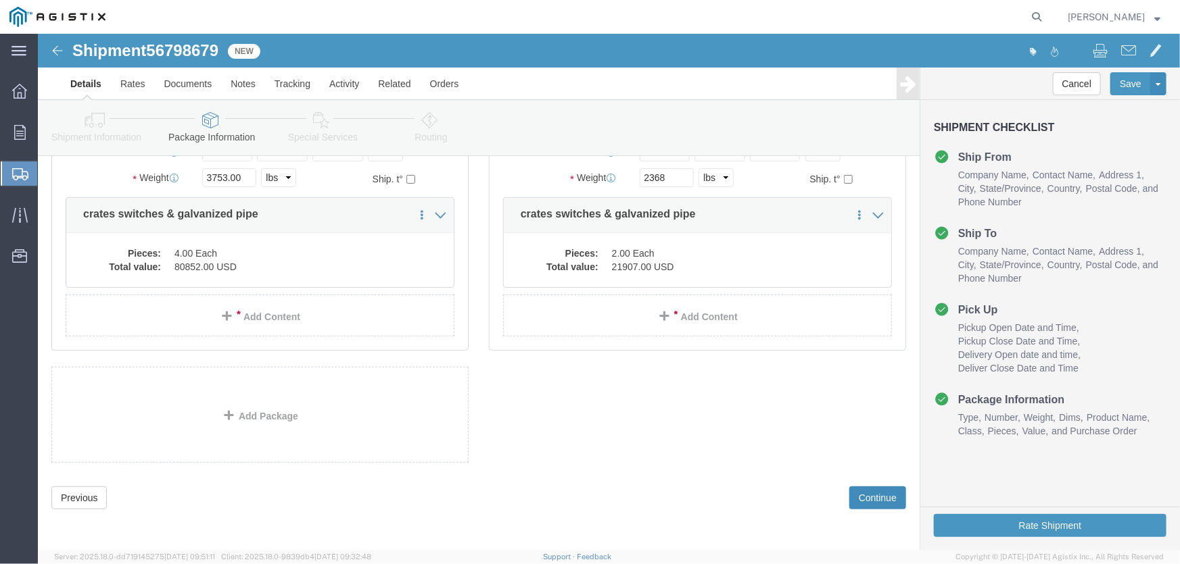
click button "Continue"
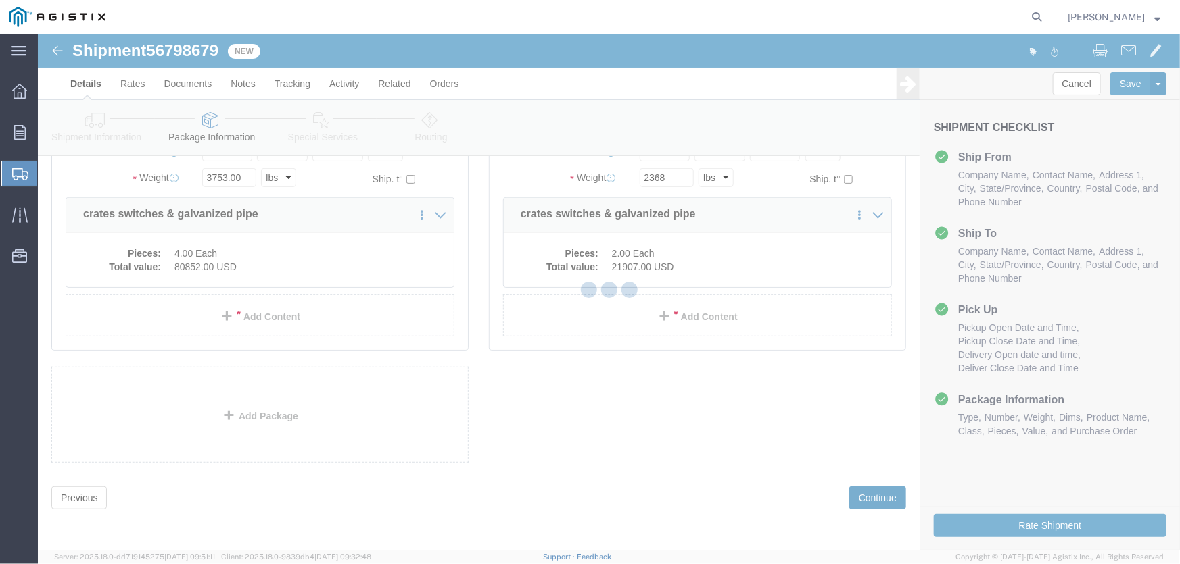
select select
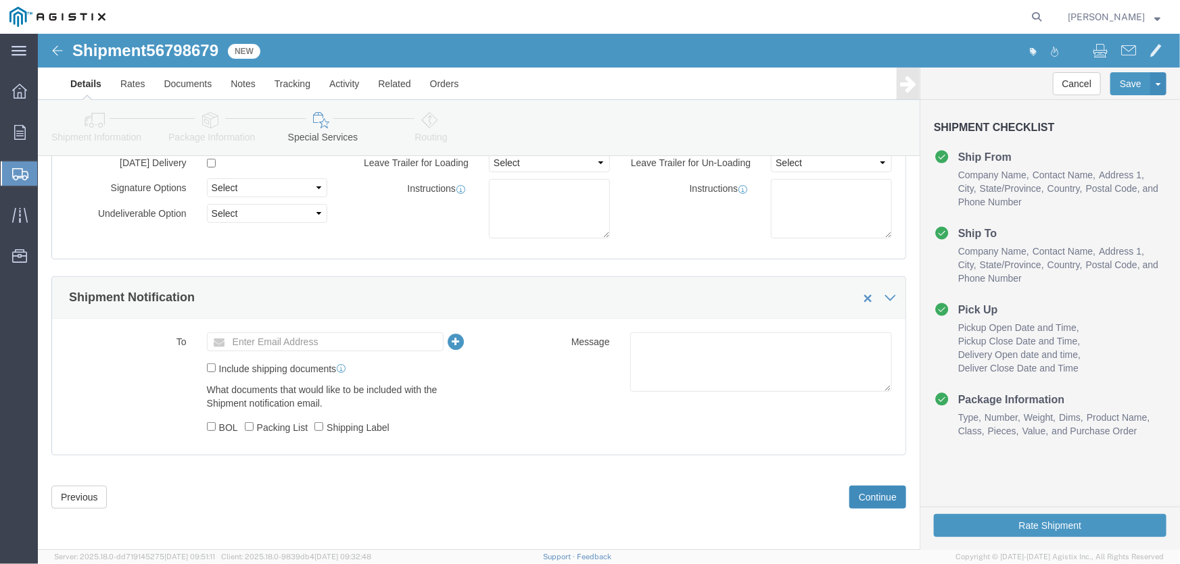
scroll to position [0, 0]
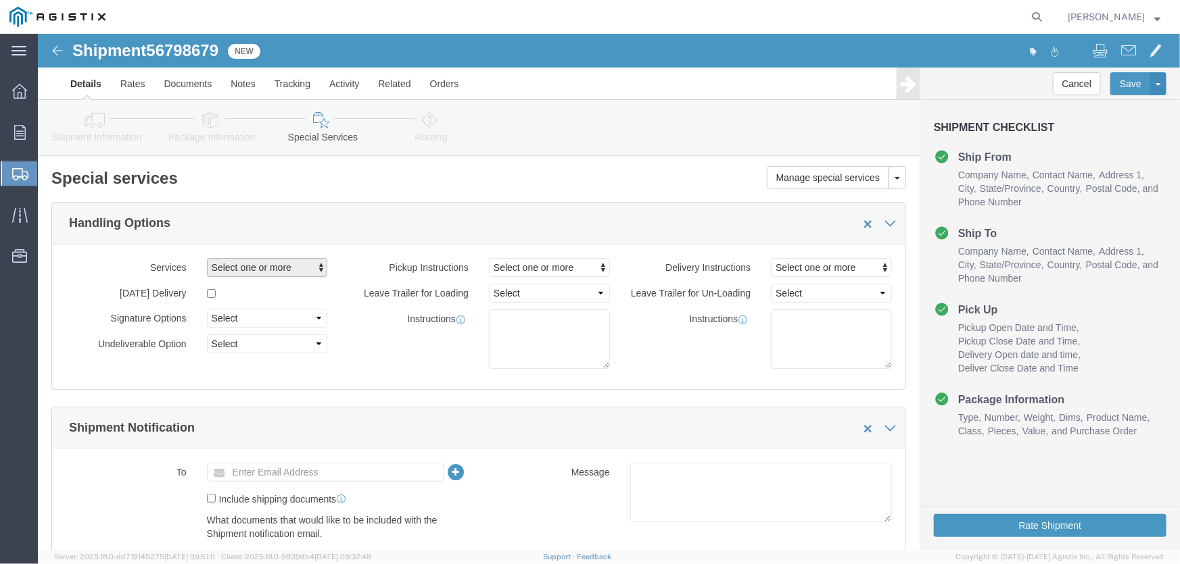
click span "Select one or more"
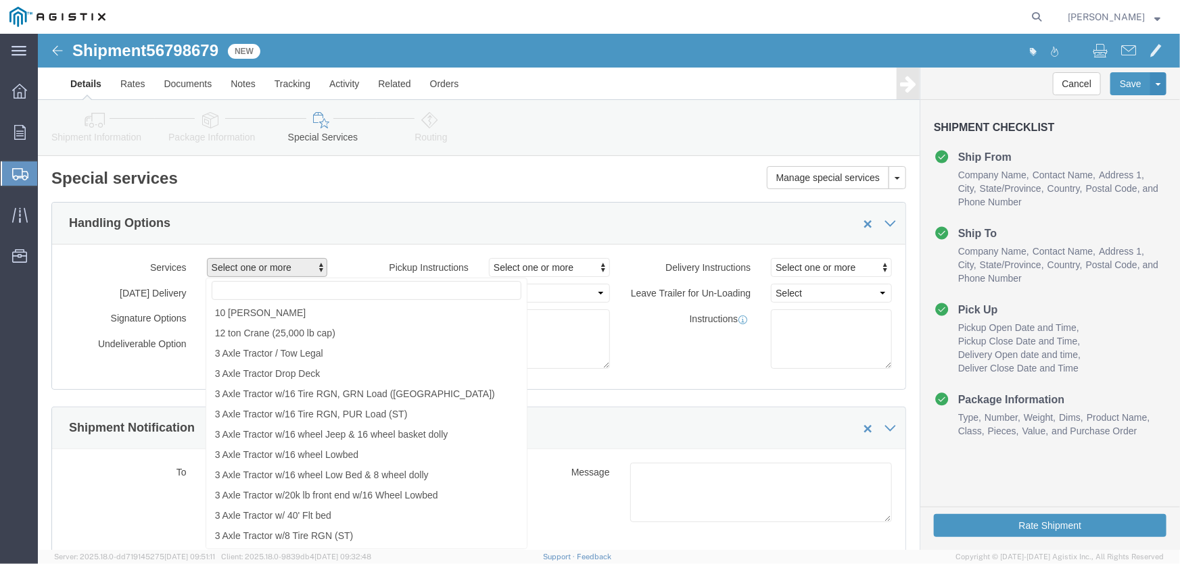
type input "f"
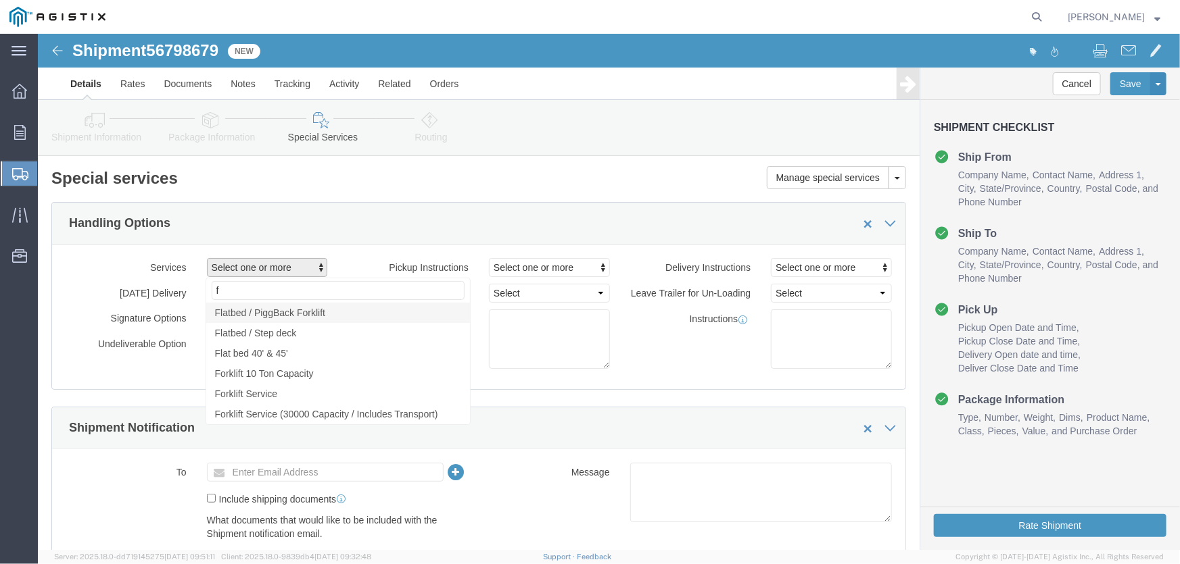
click span "Flatbed / PiggBack Forklift"
select select "VEHICLE_FPIG"
click link "Flatbed / PiggBack Forklift"
click span "Flatbed / Step deck"
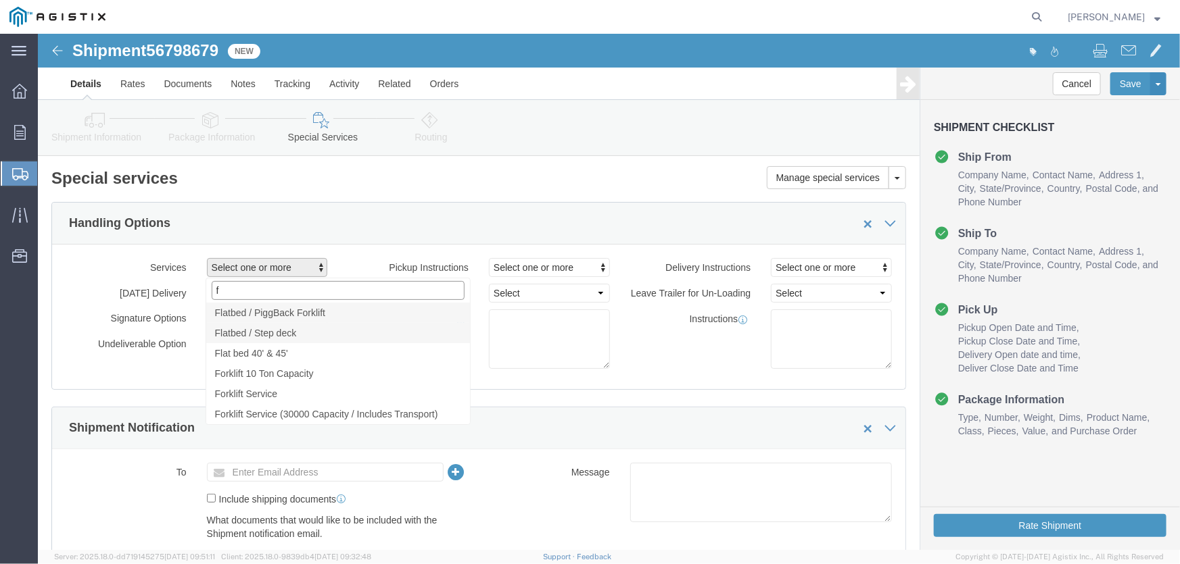
select select "VEHICLE_STEP"
click div "Pickup Instructions Select one or more Crane Required Driver Assisted Loading F…"
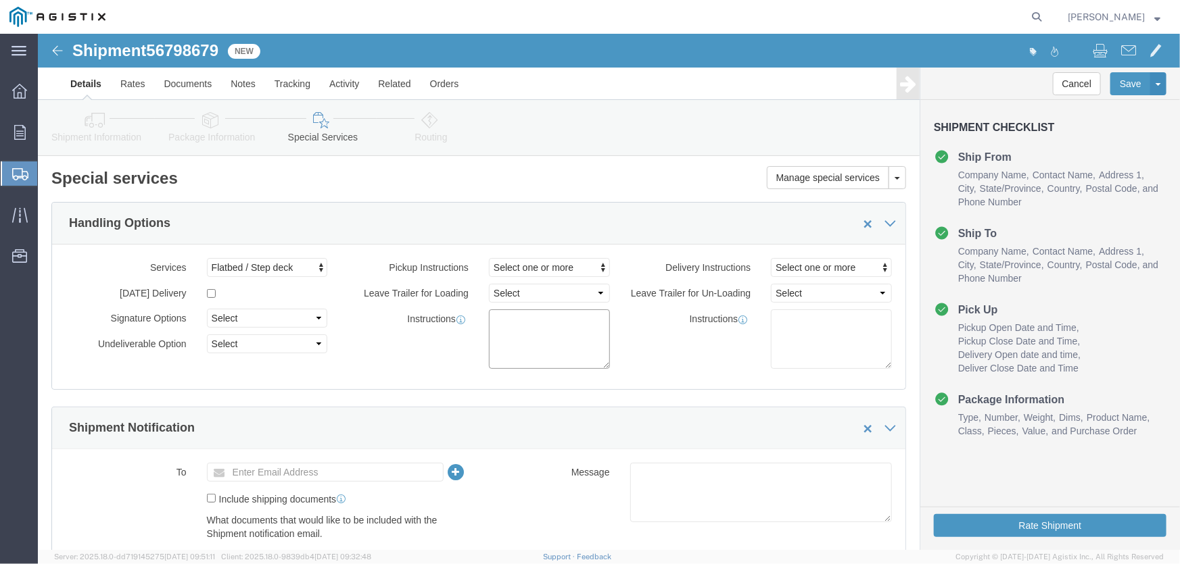
click textarea
click textarea "trucker tocall pascor to advise when they will arrive for loading-do not arrive…"
drag, startPoint x: 497, startPoint y: 310, endPoint x: 526, endPoint y: 297, distance: 31.8
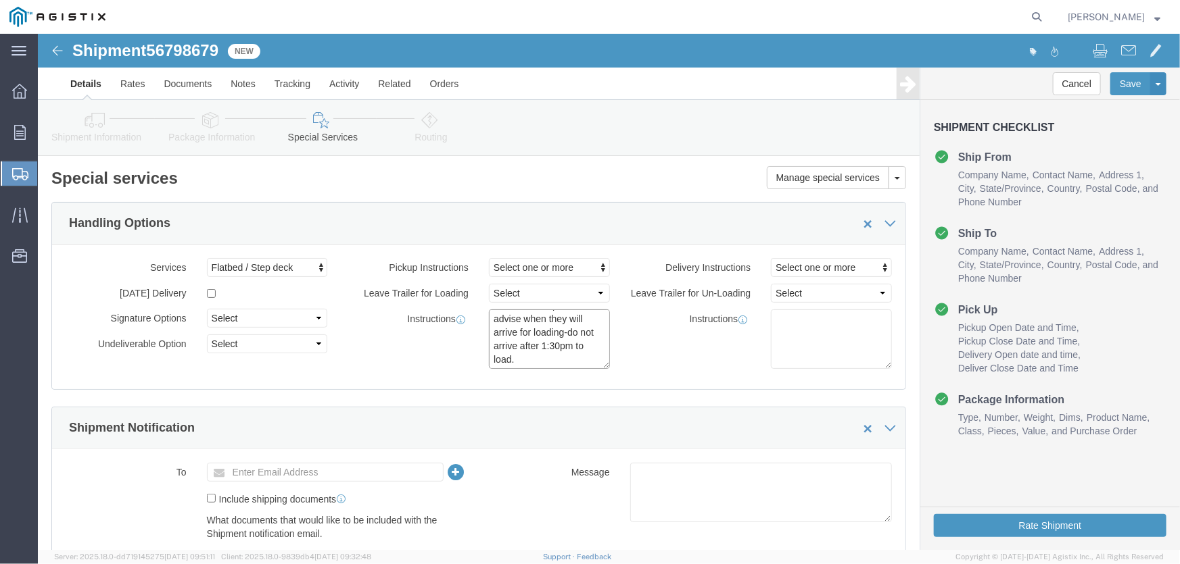
click textarea "trucker to call pascor to advise when they will arrive for loading-do not arriv…"
type textarea "trucker to call pascor to advise when they will arrive for loading-lastest arri…"
click textarea
type textarea "must make person to pers on contact to each location before picking up freight"
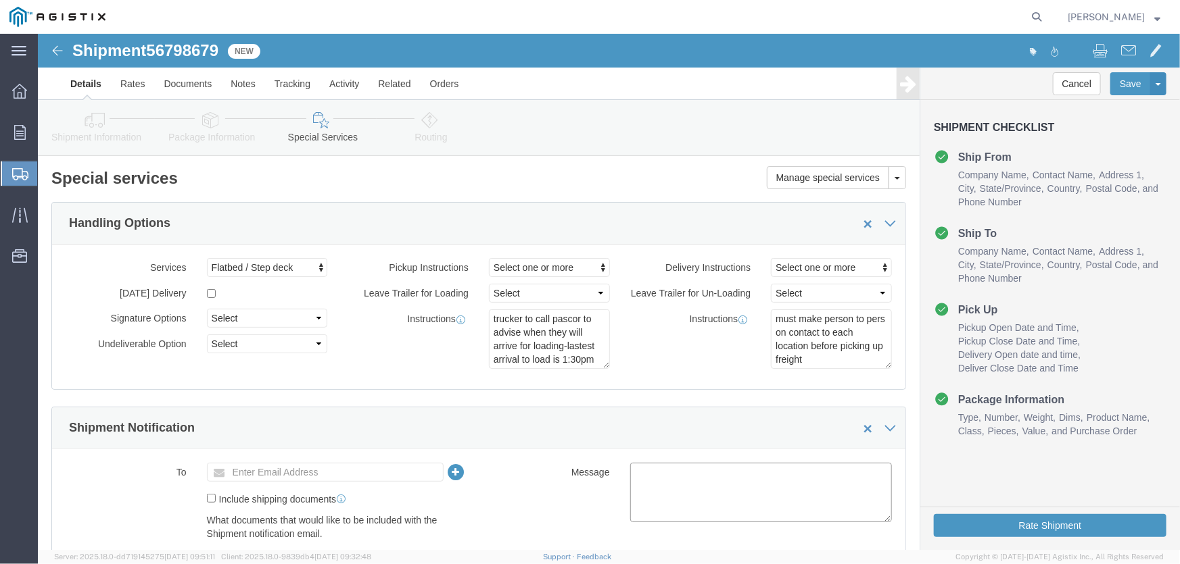
click textarea
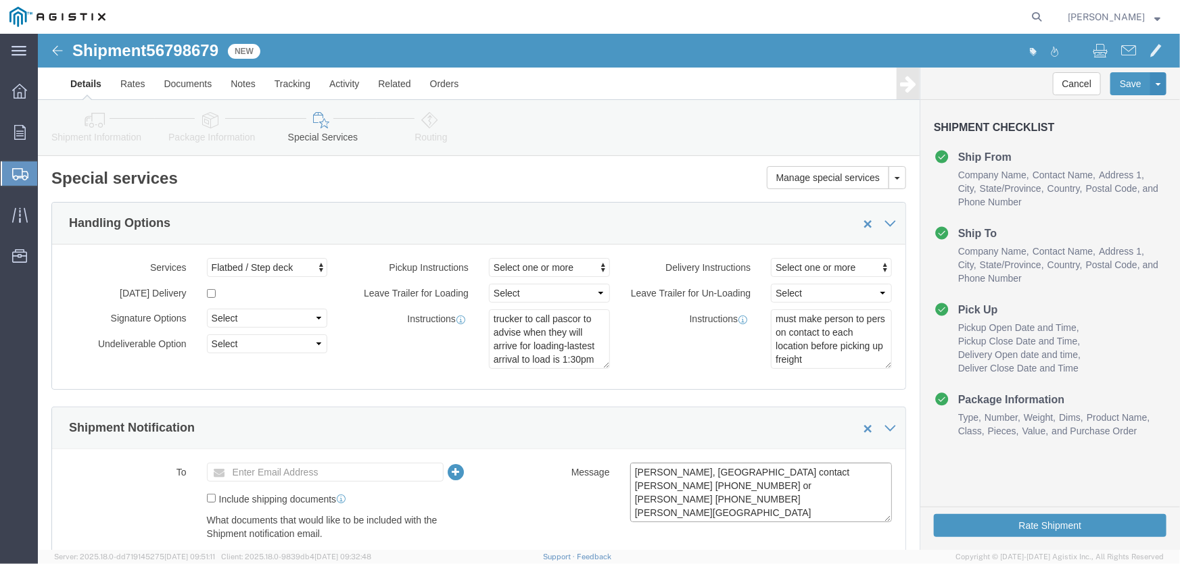
click textarea "[PERSON_NAME], [GEOGRAPHIC_DATA] contact [PERSON_NAME] [PHONE_NUMBER] or [PERSO…"
type textarea "[PERSON_NAME], [GEOGRAPHIC_DATA] contact [PERSON_NAME] [PHONE_NUMBER] or [PERSO…"
click input "text"
type input "ma"
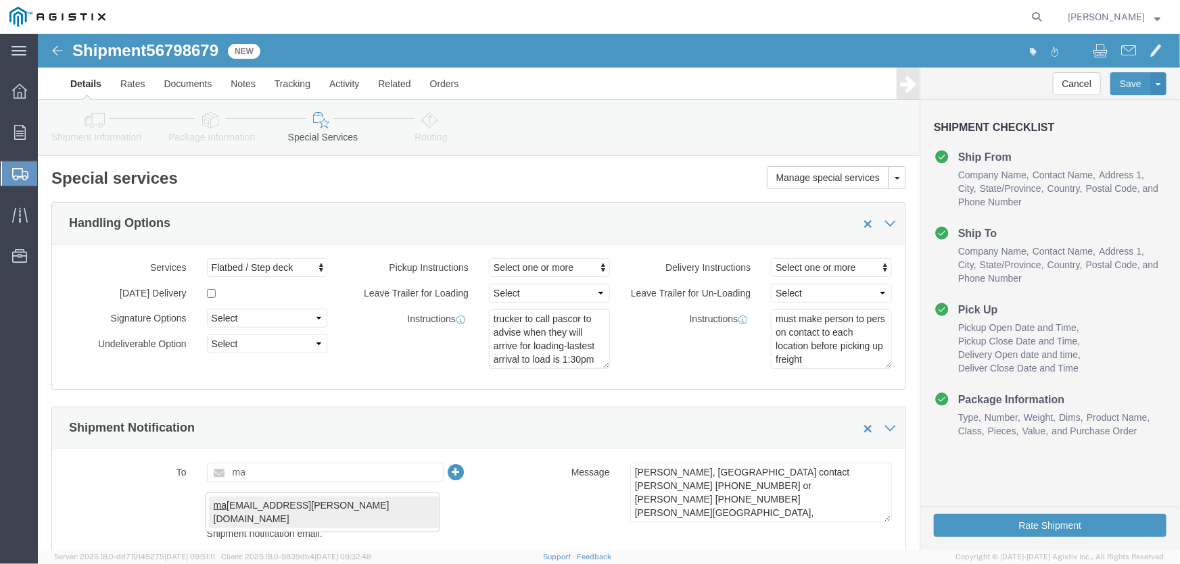
type input "[PERSON_NAME][EMAIL_ADDRESS][PERSON_NAME][DOMAIN_NAME]"
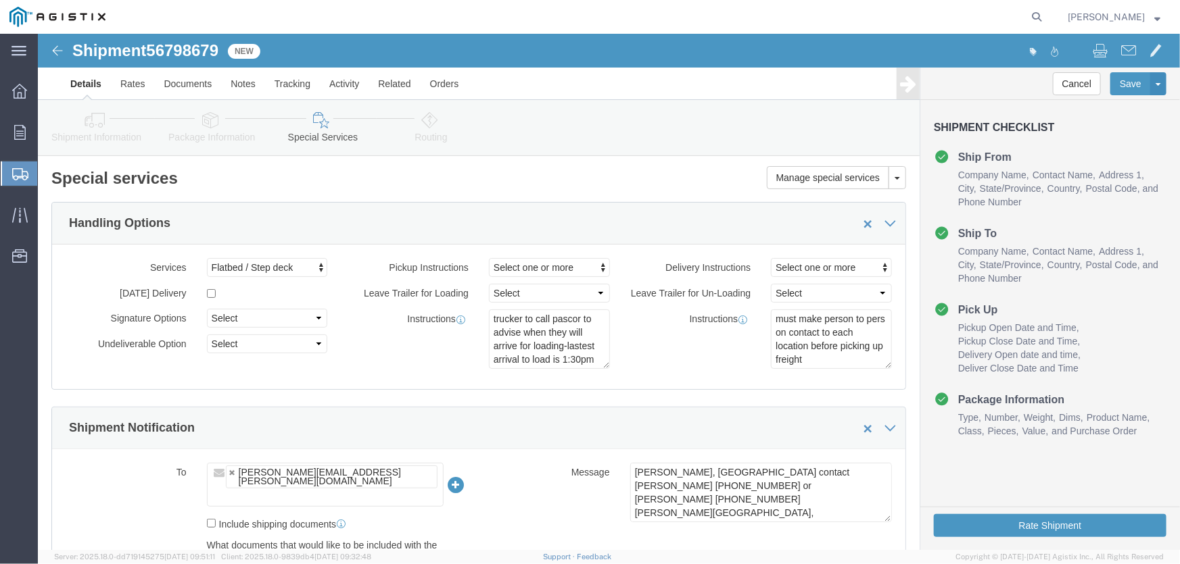
click ul "[PERSON_NAME][EMAIL_ADDRESS][PERSON_NAME][DOMAIN_NAME]"
paste input "[PERSON_NAME] <[EMAIL_ADDRESS][DOMAIN_NAME]>"
type input "[PERSON_NAME] <[EMAIL_ADDRESS][DOMAIN_NAME]>"
click input "text"
paste input "[PERSON_NAME] <[EMAIL_ADDRESS][DOMAIN_NAME]>"
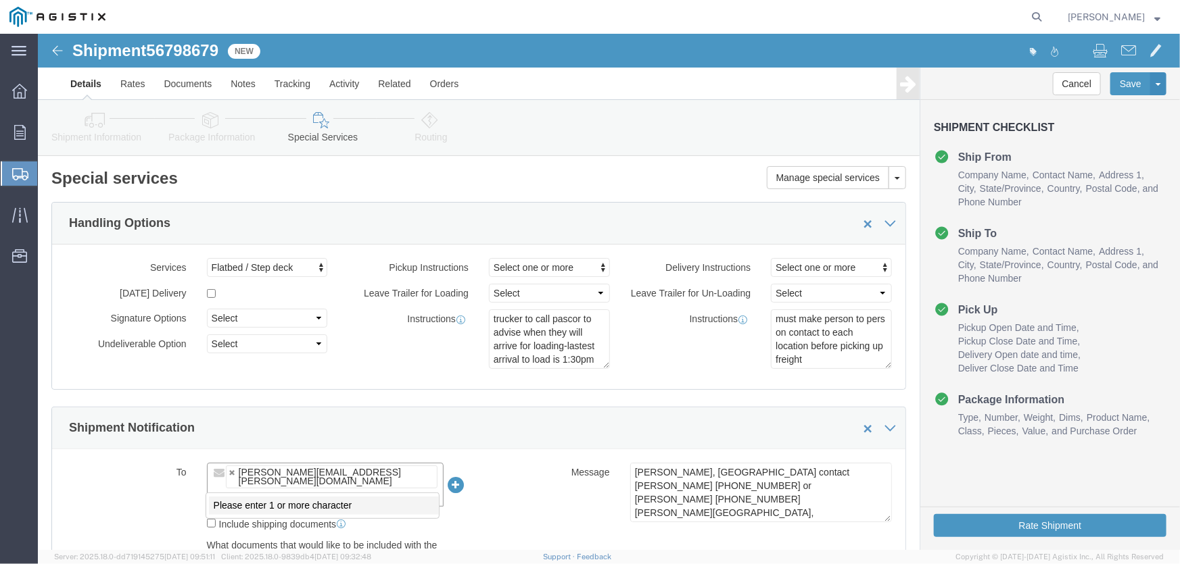
type input "[PERSON_NAME] <[EMAIL_ADDRESS][DOMAIN_NAME]>"
click input "text"
paste input "[EMAIL_ADDRESS][DOMAIN_NAME]"
type input "[EMAIL_ADDRESS][DOMAIN_NAME]"
click div "[PERSON_NAME][EMAIL_ADDRESS][PERSON_NAME][DOMAIN_NAME]"
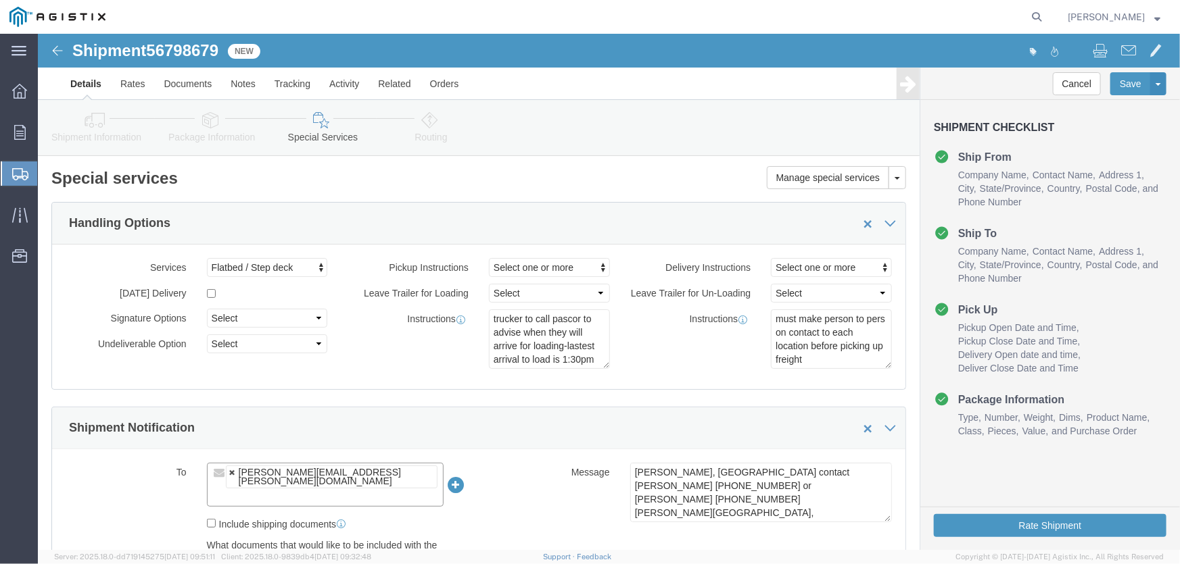
click input "text"
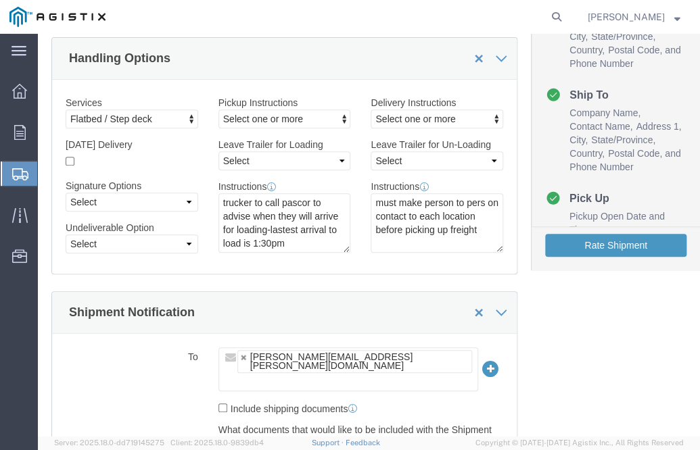
scroll to position [184, 0]
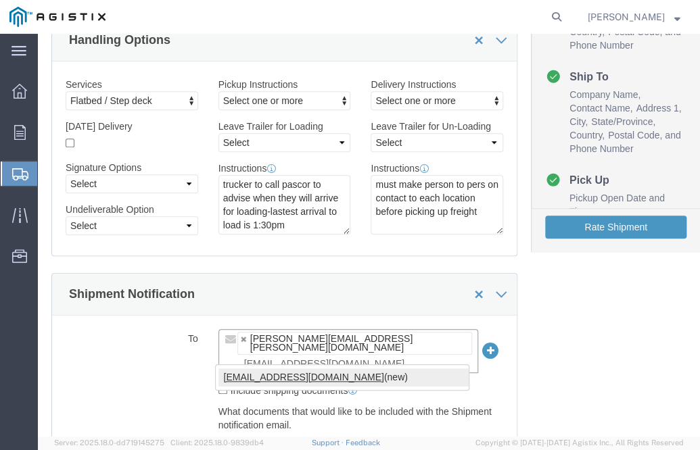
type input "[EMAIL_ADDRESS][DOMAIN_NAME]"
type input "[PERSON_NAME][EMAIL_ADDRESS][PERSON_NAME][DOMAIN_NAME],[EMAIL_ADDRESS][DOMAIN_N…"
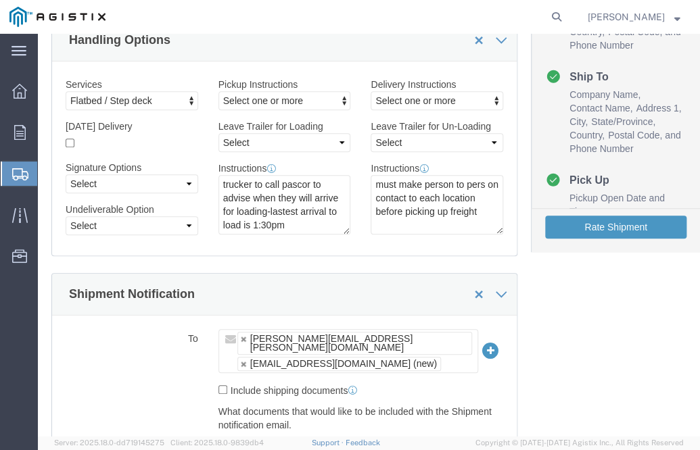
click div "To [PERSON_NAME][EMAIL_ADDRESS][PERSON_NAME][DOMAIN_NAME] [EMAIL_ADDRESS][DOMAI…"
click ul "[PERSON_NAME][EMAIL_ADDRESS][PERSON_NAME][DOMAIN_NAME] [EMAIL_ADDRESS][DOMAIN_N…"
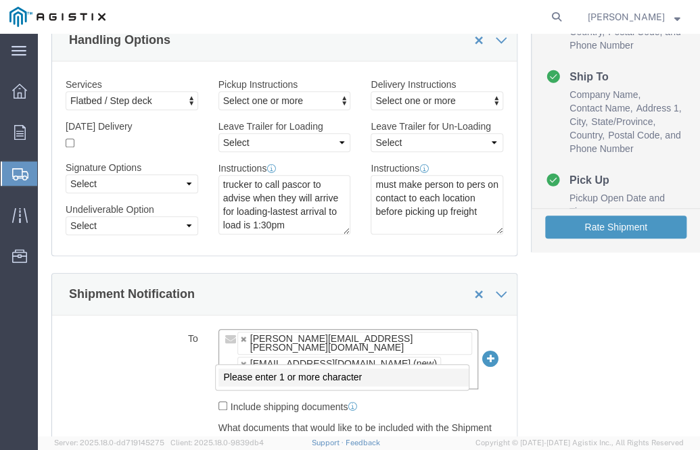
paste input "[EMAIL_ADDRESS][DOMAIN_NAME]"
type input "[EMAIL_ADDRESS][DOMAIN_NAME]"
type input "[PERSON_NAME][EMAIL_ADDRESS][PERSON_NAME][DOMAIN_NAME],[EMAIL_ADDRESS][DOMAIN_N…"
click input "Include shipping documents"
checkbox input "true"
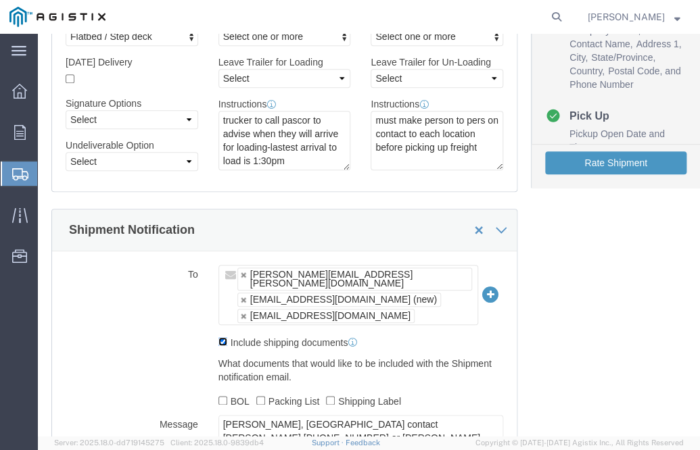
scroll to position [361, 0]
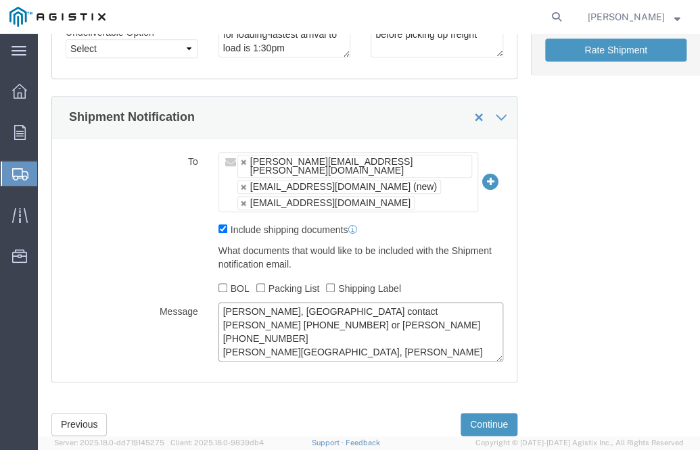
click textarea "[PERSON_NAME], [GEOGRAPHIC_DATA] contact [PERSON_NAME] [PHONE_NUMBER] or [PERSO…"
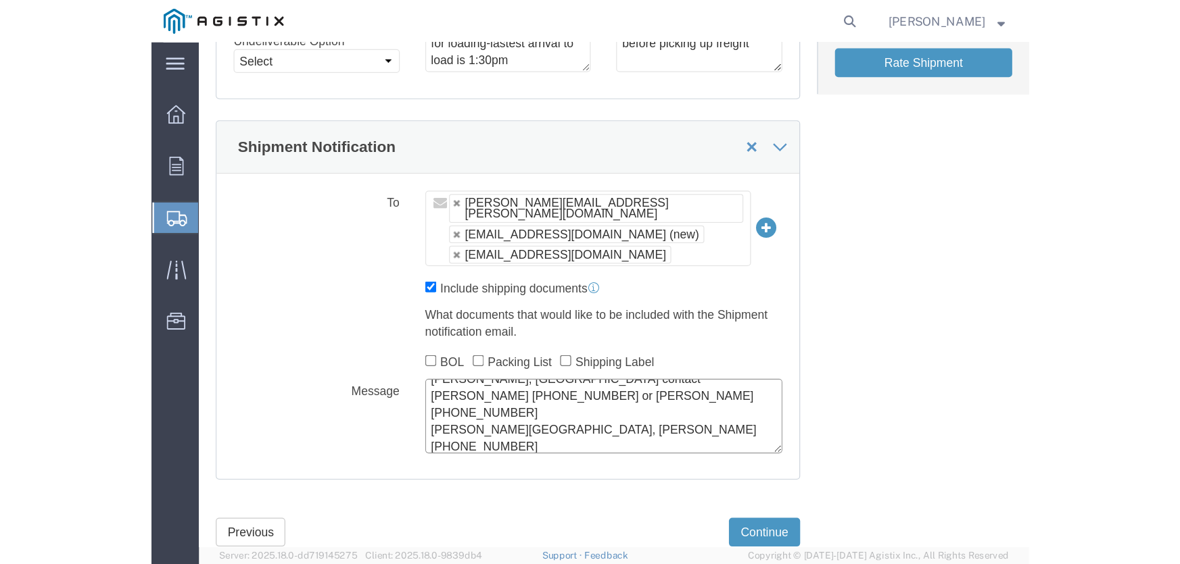
scroll to position [23, 0]
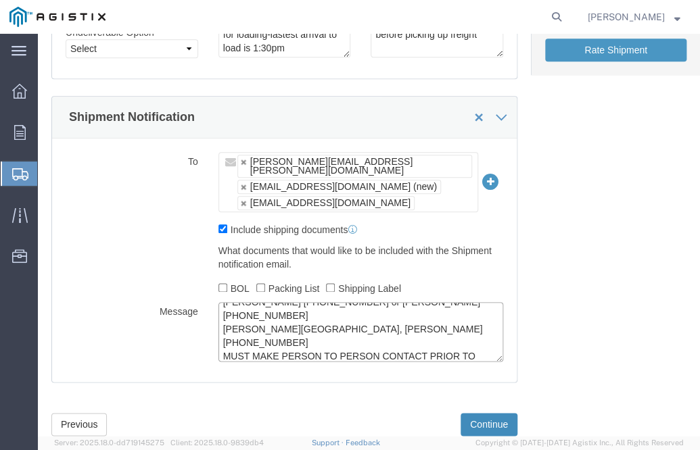
type textarea "[PERSON_NAME], [GEOGRAPHIC_DATA] contact [PERSON_NAME] [PHONE_NUMBER] or [PERSO…"
click button "Continue"
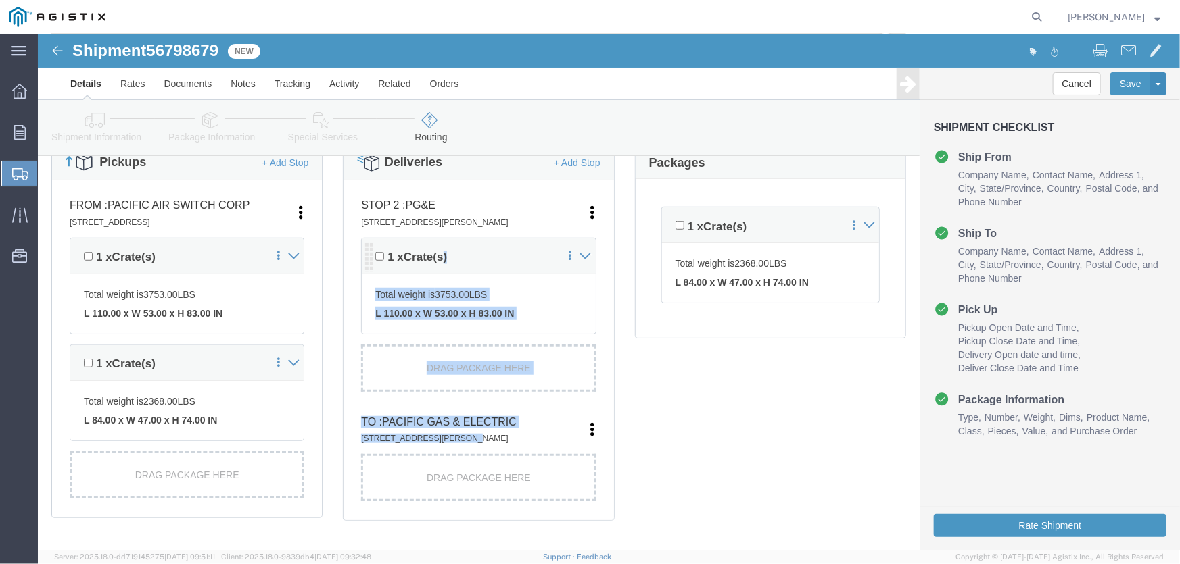
drag, startPoint x: 407, startPoint y: 233, endPoint x: 438, endPoint y: 296, distance: 70.7
click ul "STOP 2 : PG&E [STREET_ADDRESS][PERSON_NAME] Edit Move to top Move to bottom [GE…"
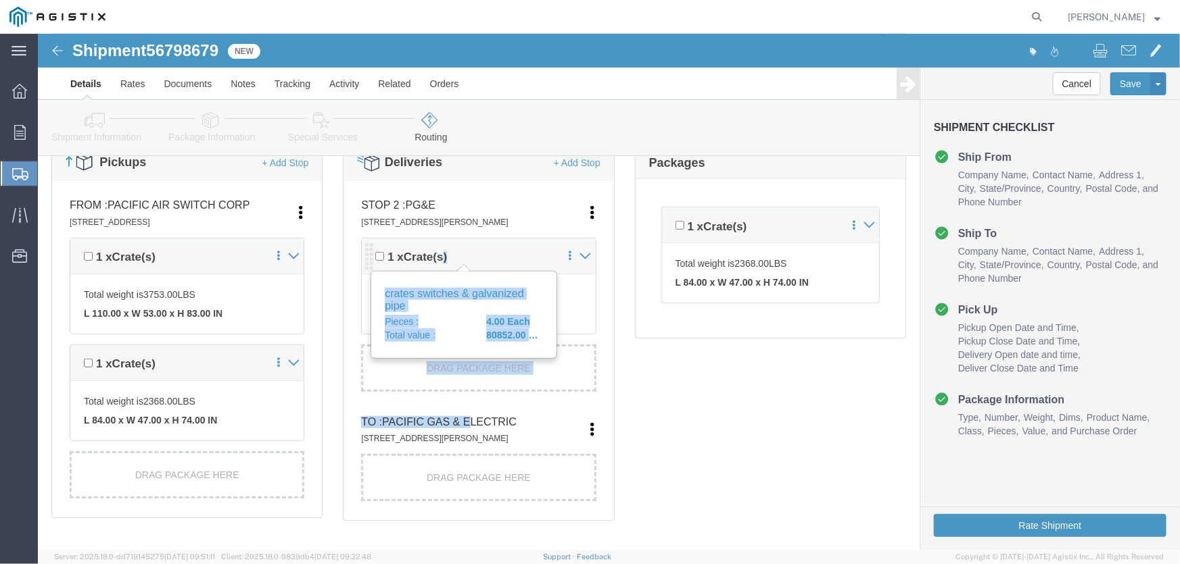
click span "Crate(s)"
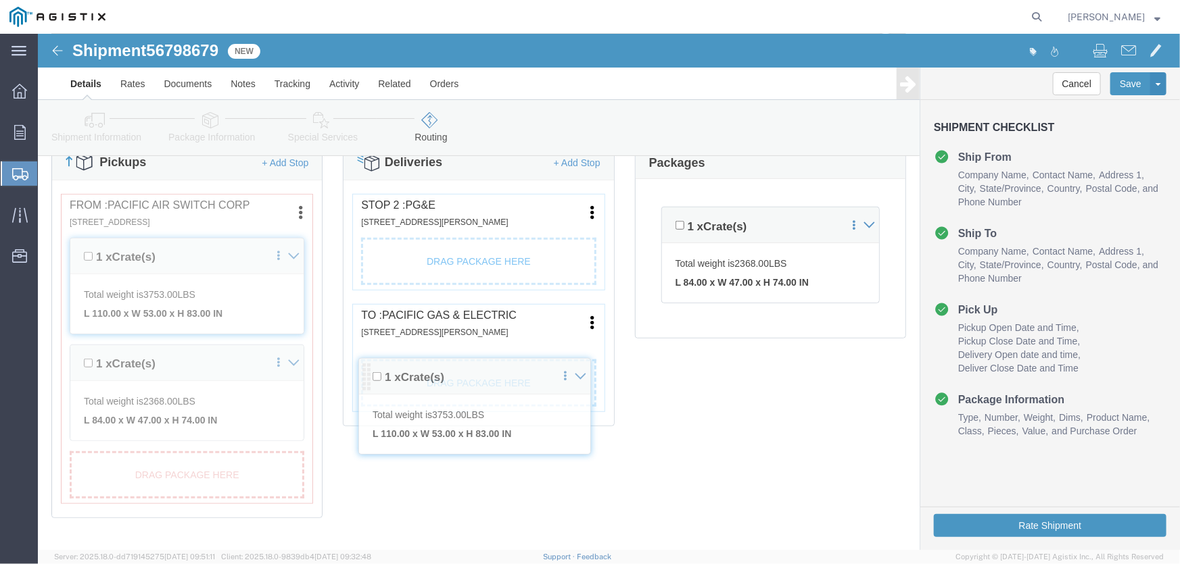
drag, startPoint x: 327, startPoint y: 218, endPoint x: 327, endPoint y: 329, distance: 110.9
click div "Pickups + Add Stop From : Pacific Air Switch Corp [STREET_ADDRESS] Edit Move to…"
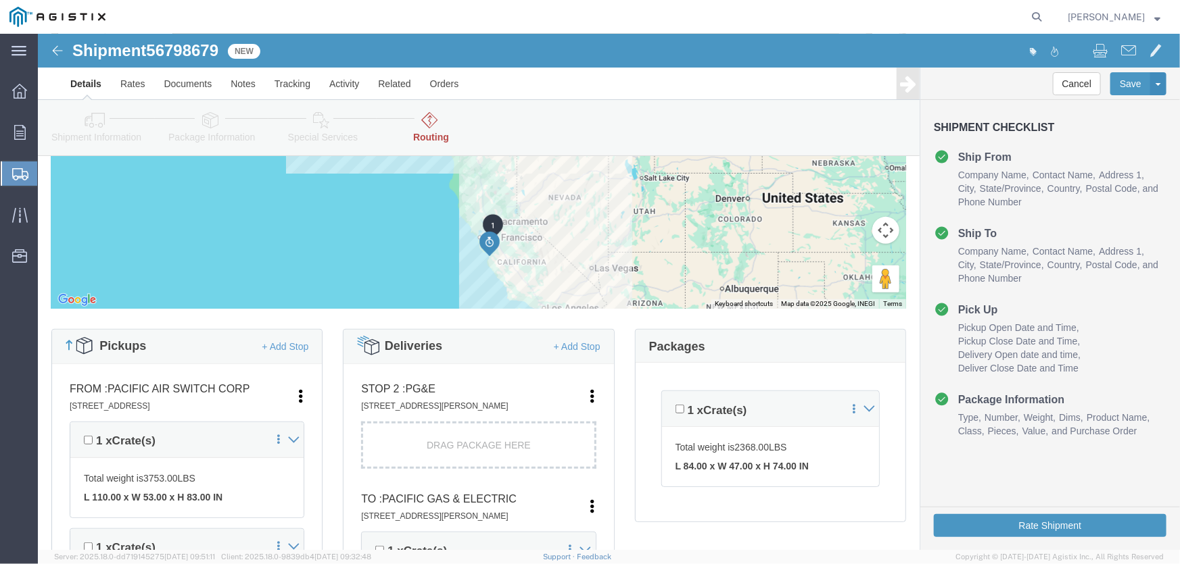
scroll to position [307, 0]
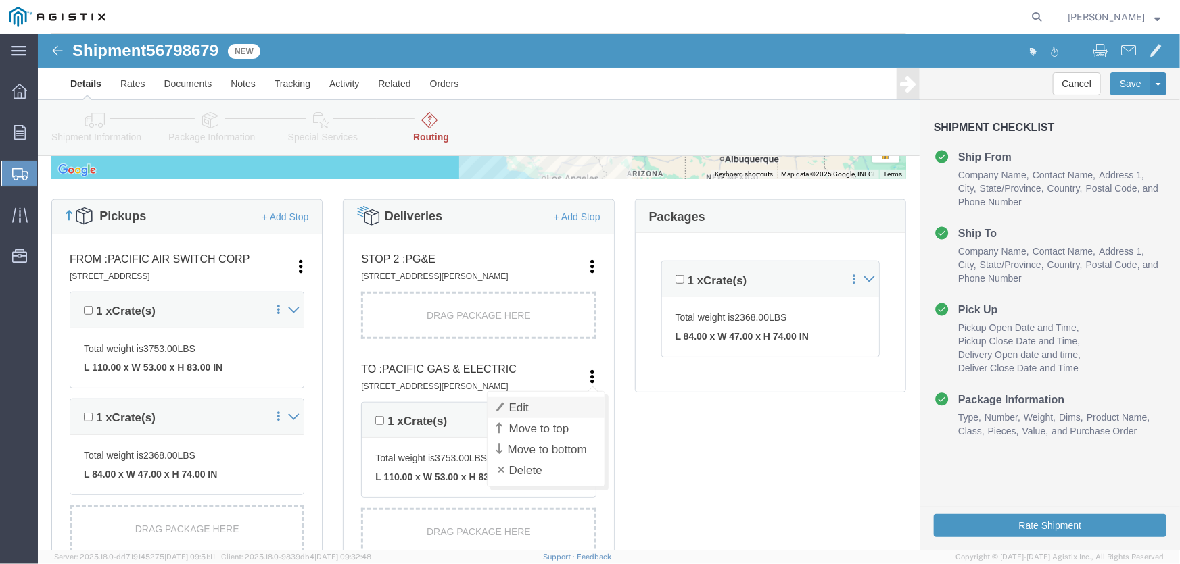
click link "Edit"
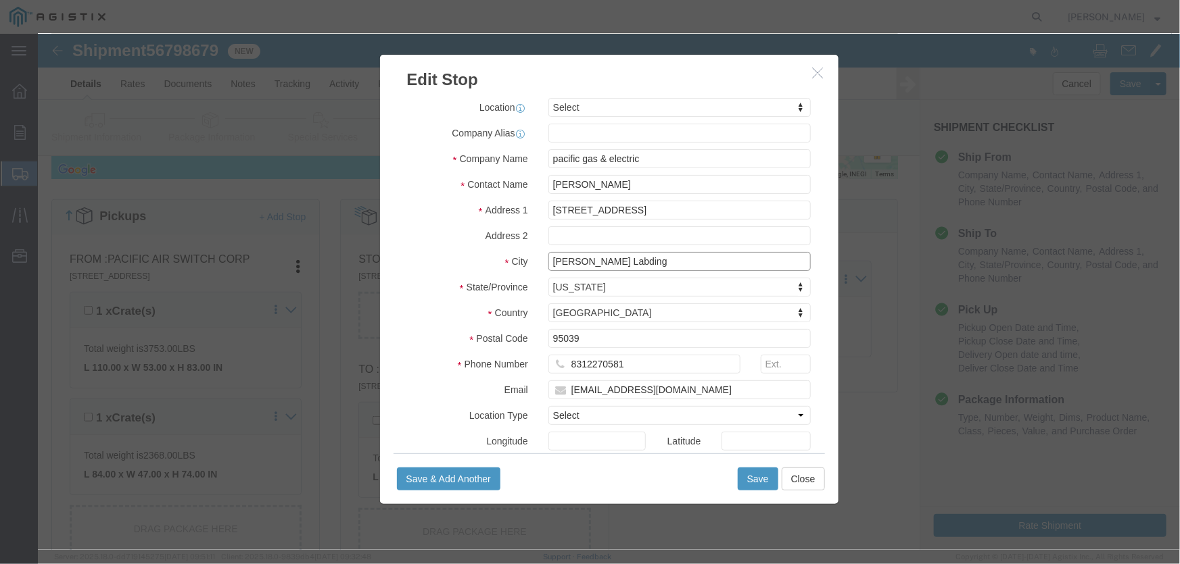
click input "[PERSON_NAME] Labding"
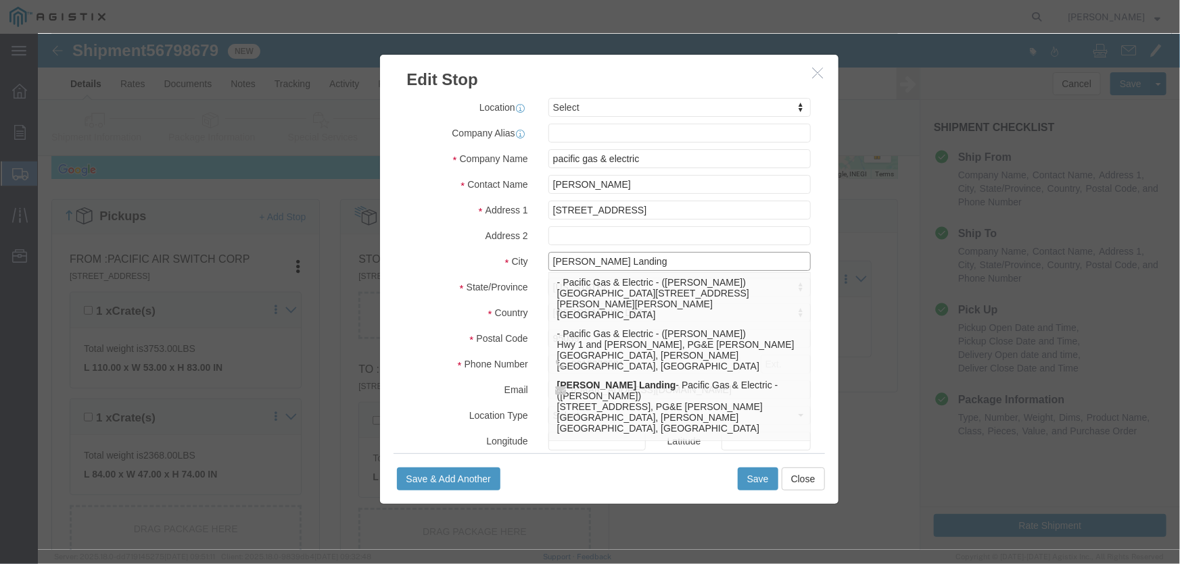
click input "[PERSON_NAME] Landing"
type input "[PERSON_NAME] Landing"
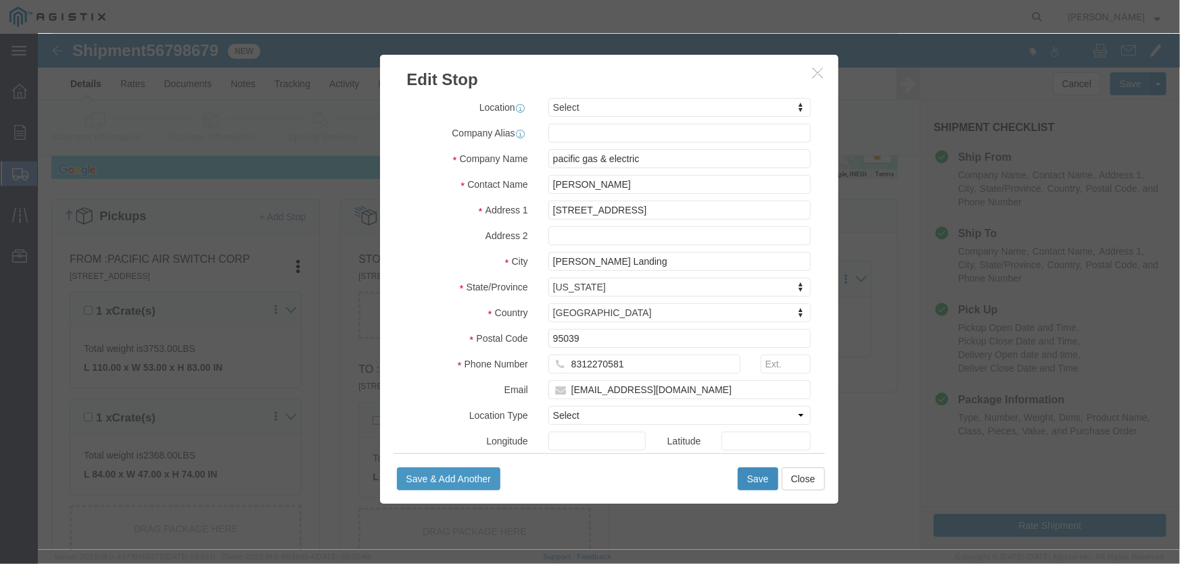
click button "Save"
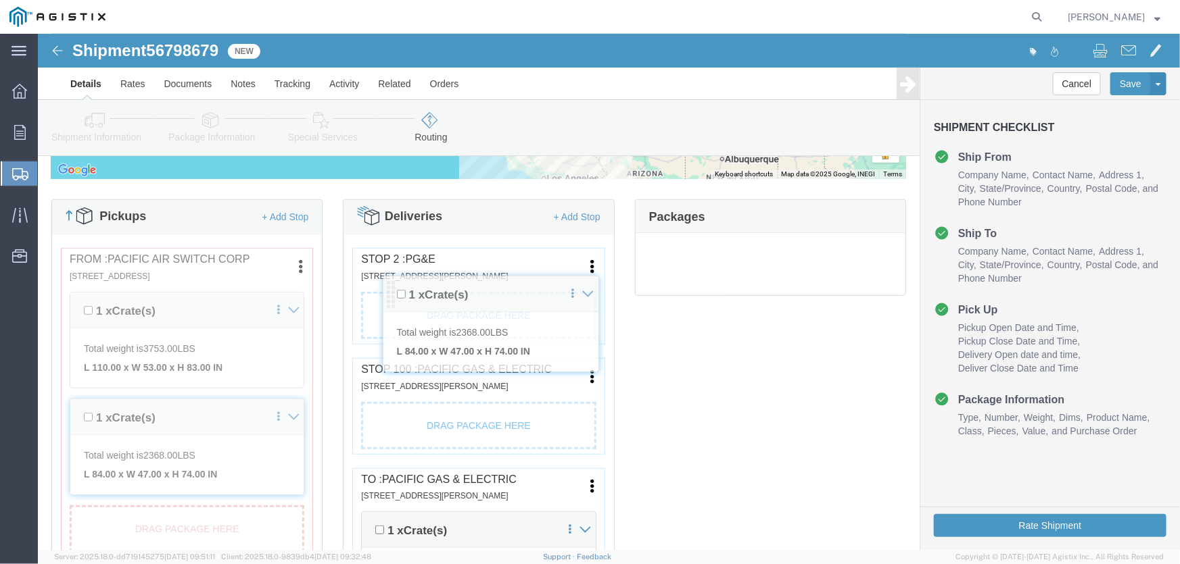
drag, startPoint x: 627, startPoint y: 236, endPoint x: 331, endPoint y: 251, distance: 295.8
click div "Pickups + Add Stop From : Pacific Air Switch Corp [STREET_ADDRESS] Edit Move to…"
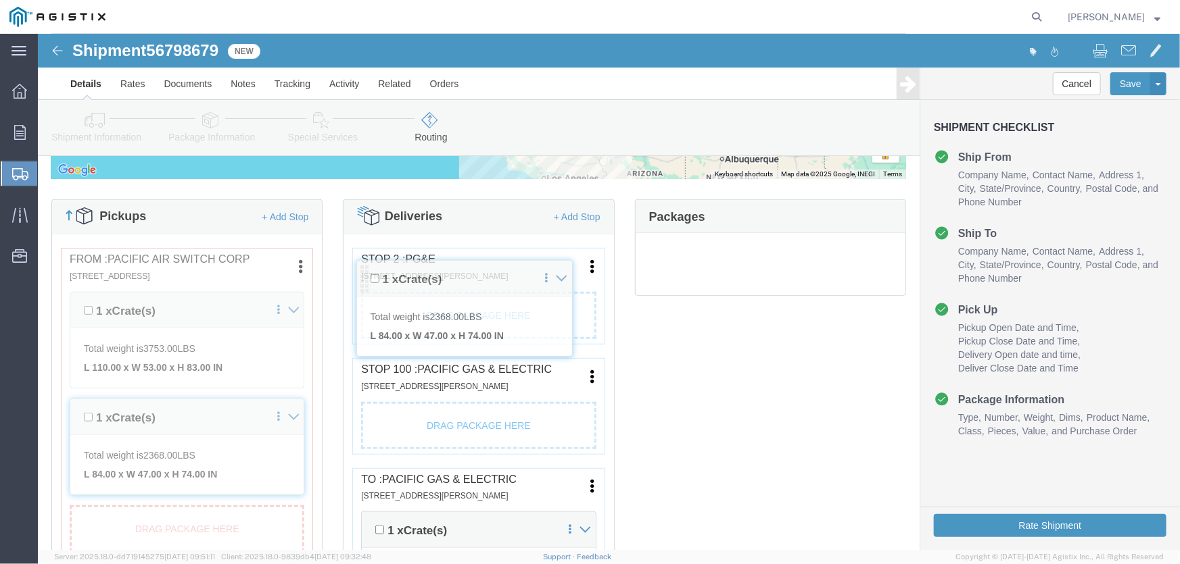
drag, startPoint x: 627, startPoint y: 240, endPoint x: 327, endPoint y: 239, distance: 299.5
click div "Pickups + Add Stop From : Pacific Air Switch Corp [STREET_ADDRESS] Edit Move to…"
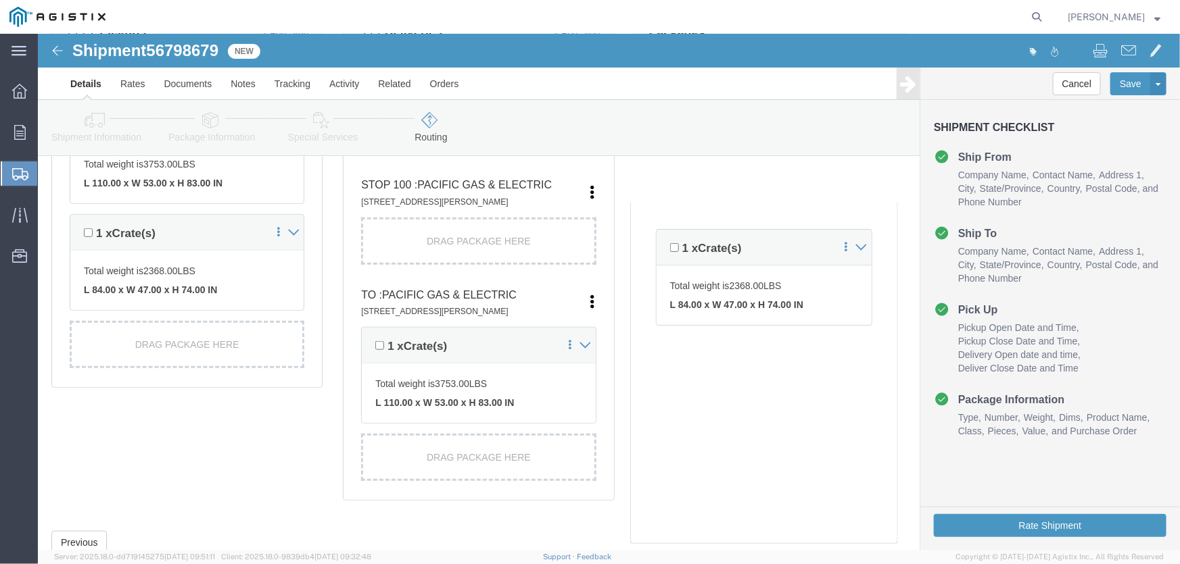
scroll to position [448, 0]
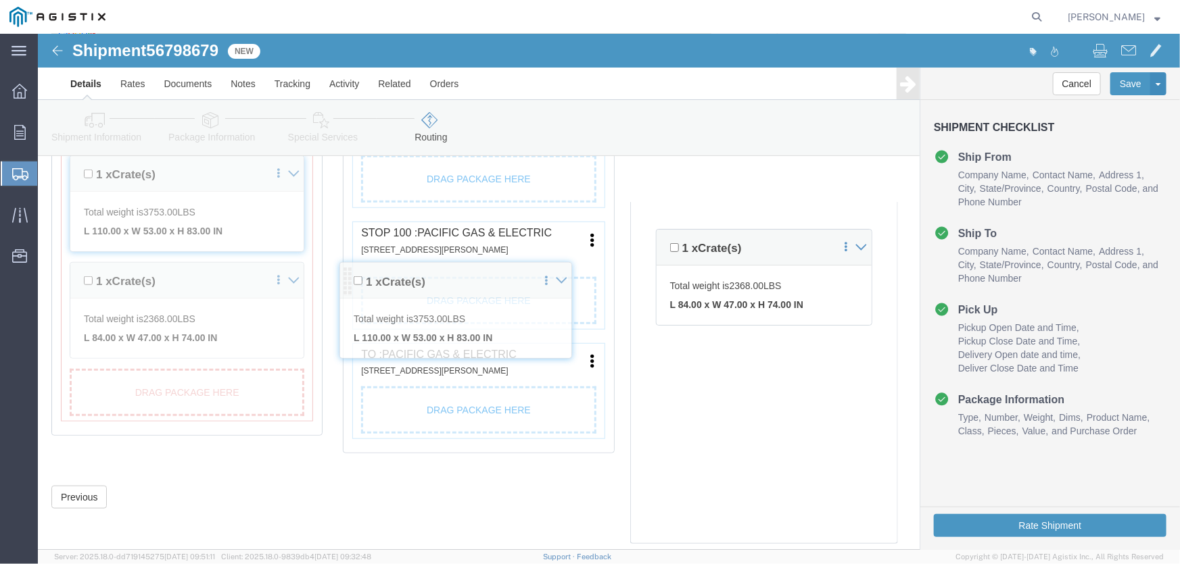
drag, startPoint x: 327, startPoint y: 317, endPoint x: 308, endPoint y: 241, distance: 78.7
click div "Pickups + Add Stop From : Pacific Air Switch Corp [STREET_ADDRESS] Edit Move to…"
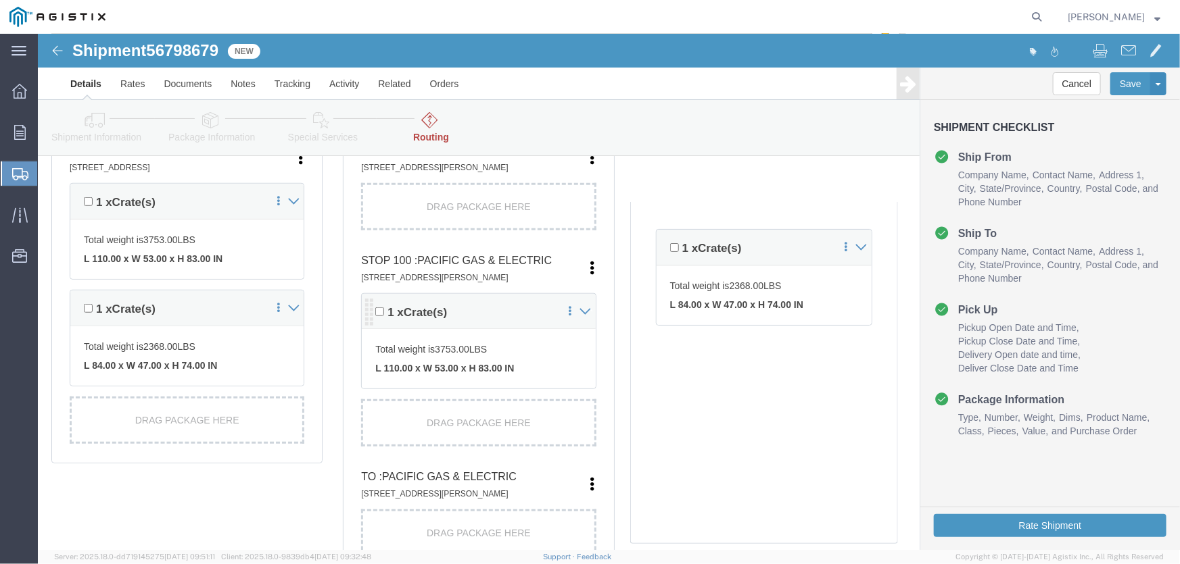
scroll to position [491, 0]
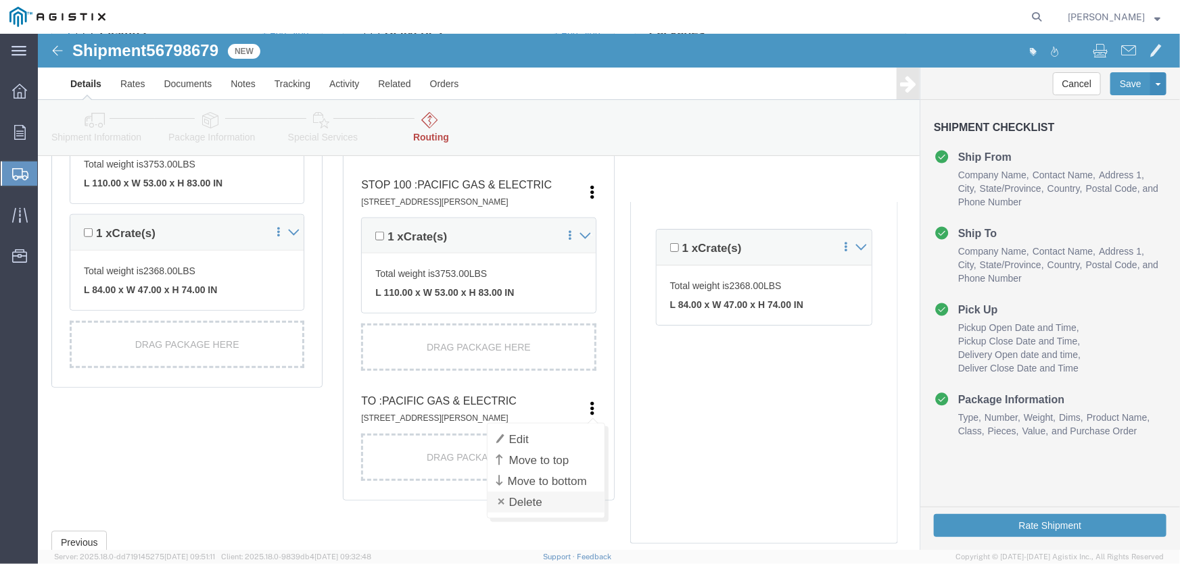
click link "Delete"
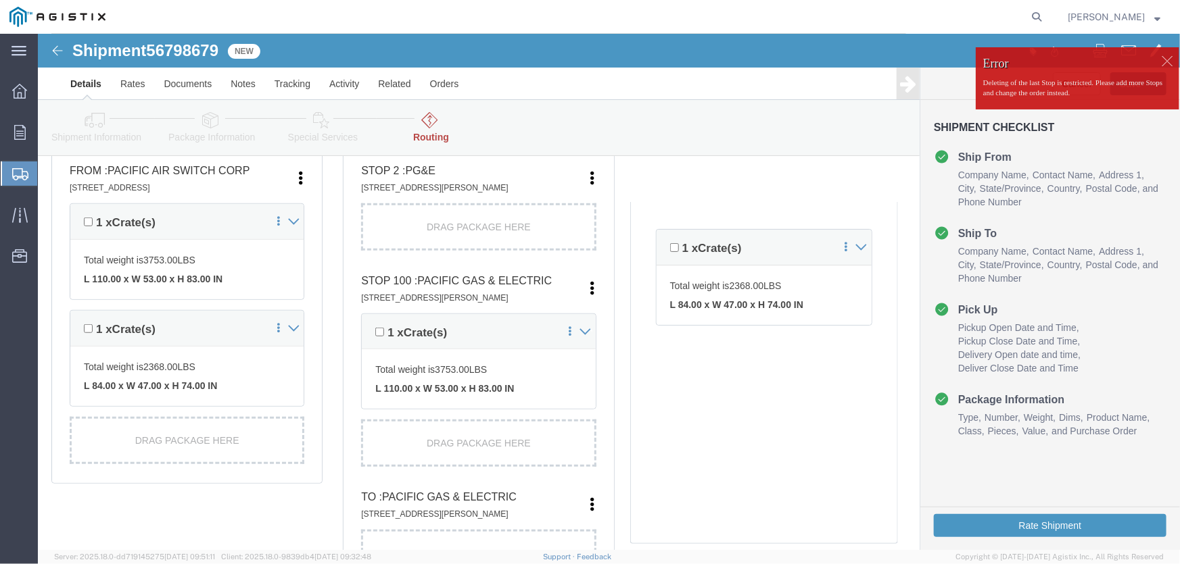
scroll to position [368, 0]
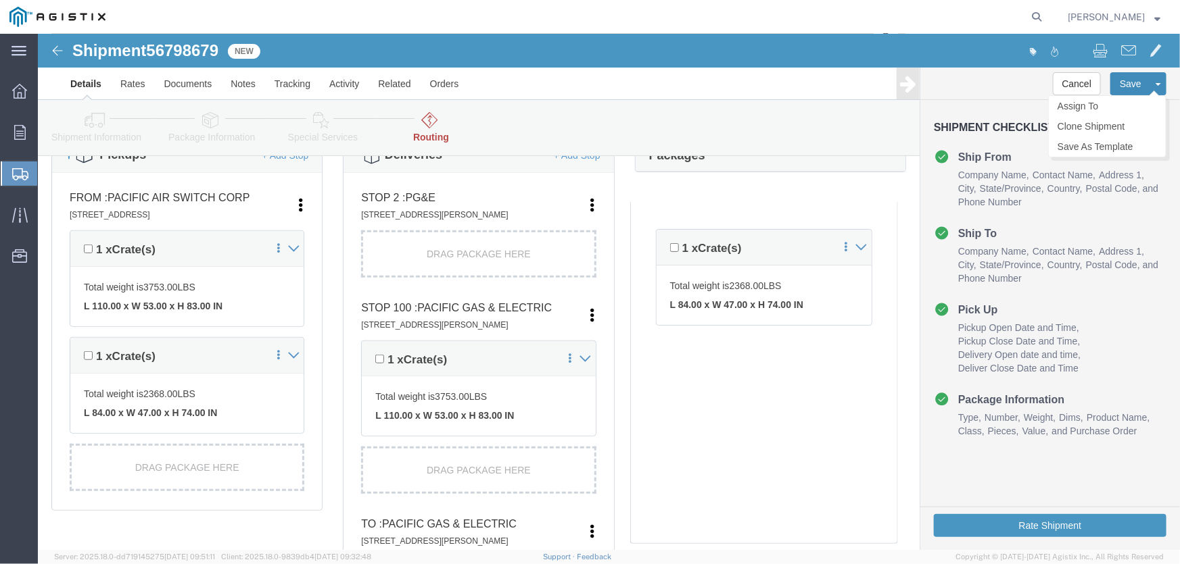
click button "Save"
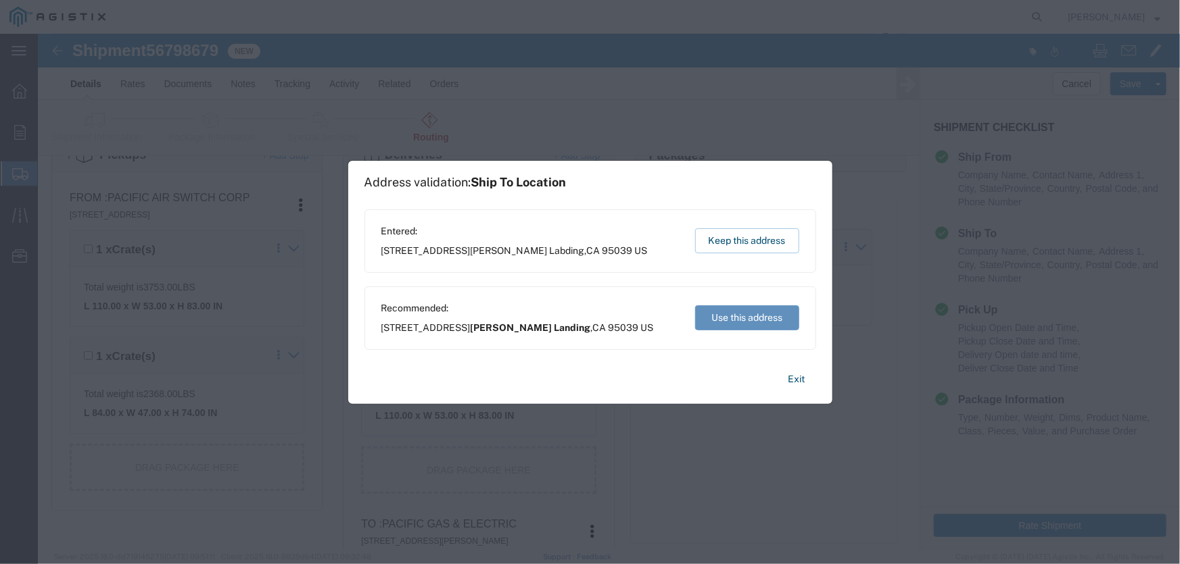
click at [699, 317] on button "Use this address" at bounding box center [747, 318] width 104 height 25
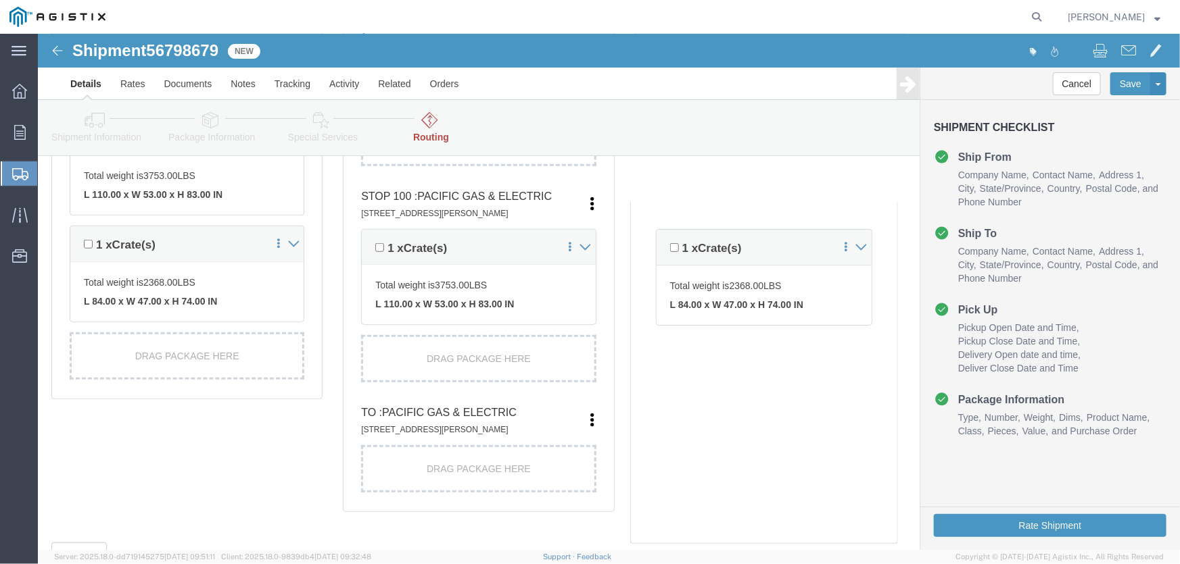
scroll to position [543, 0]
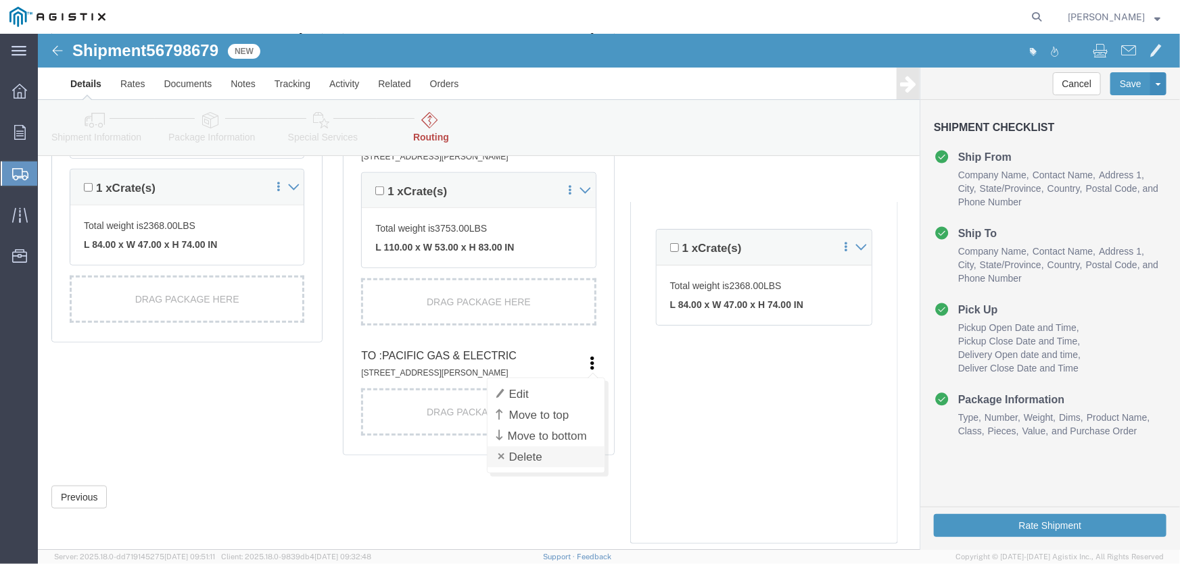
click link "Delete"
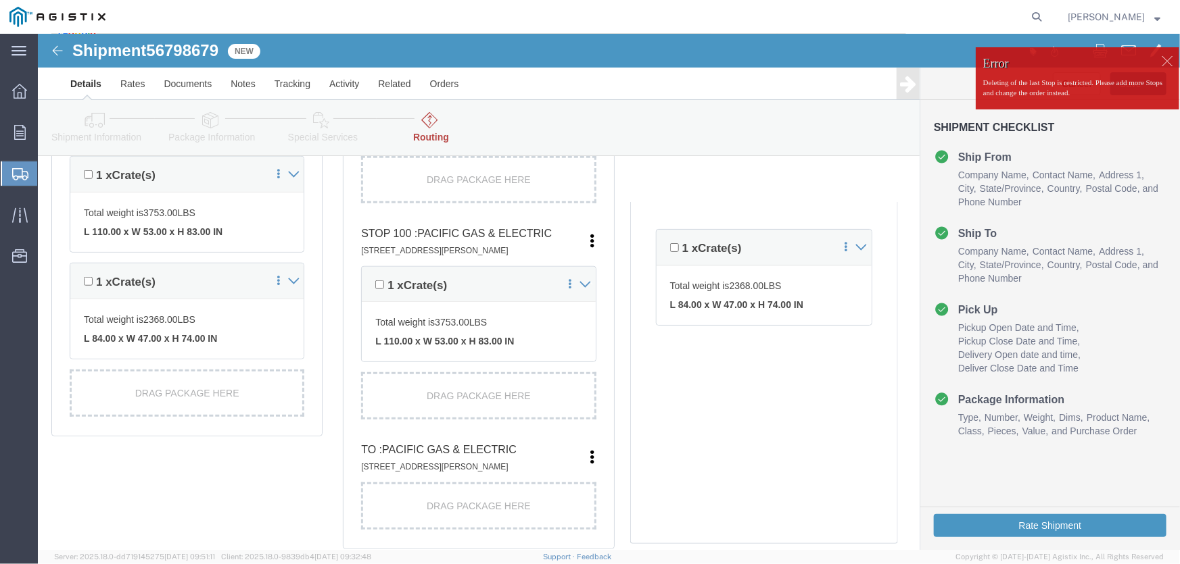
scroll to position [420, 0]
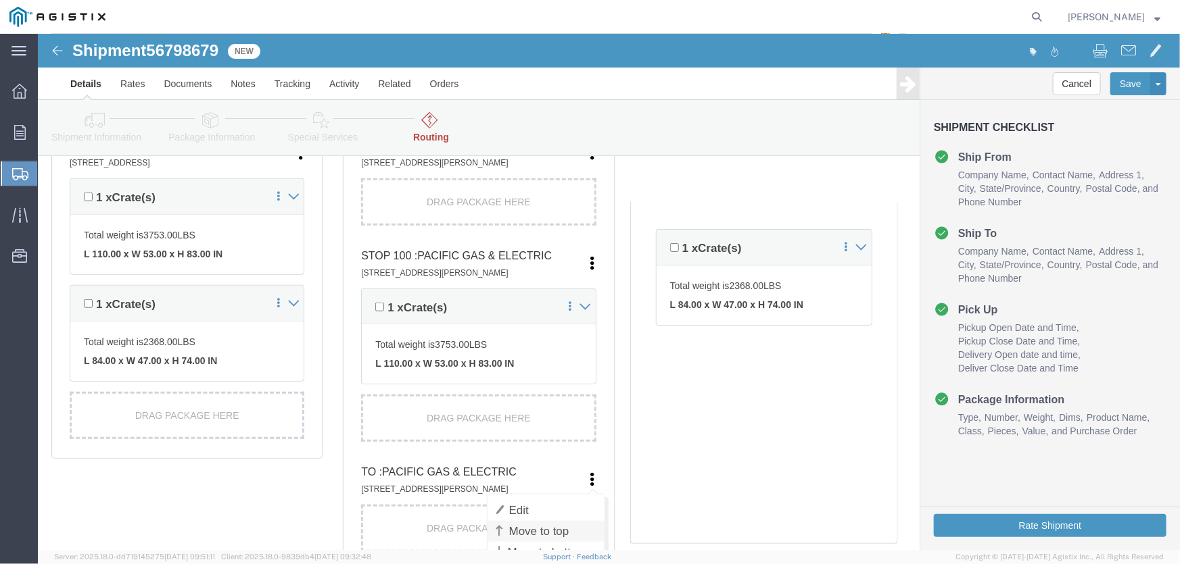
click link "Move to top"
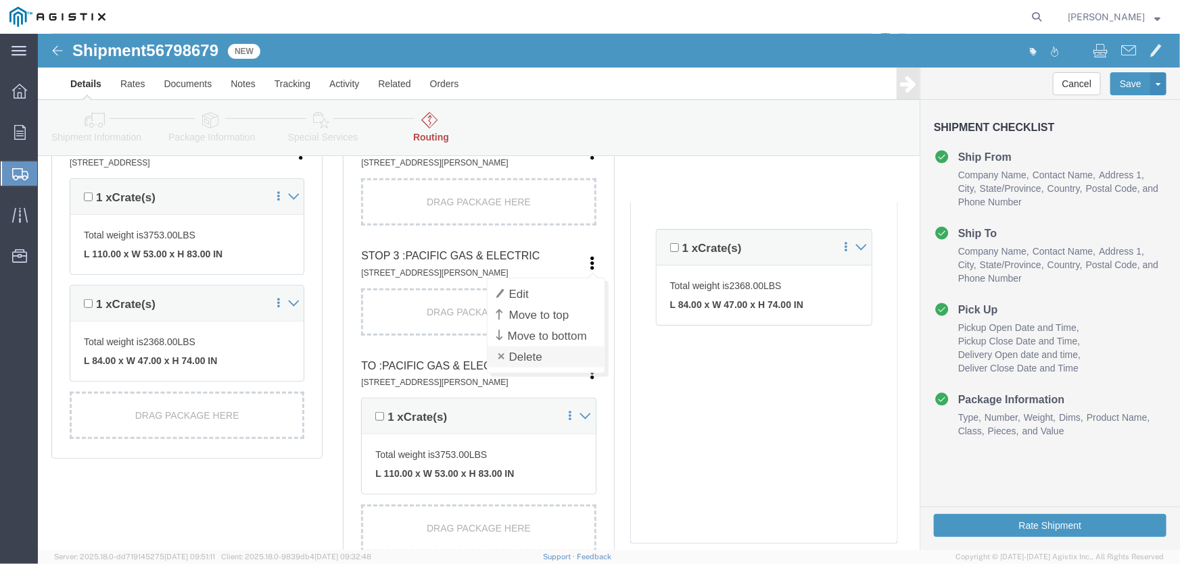
click link "Delete"
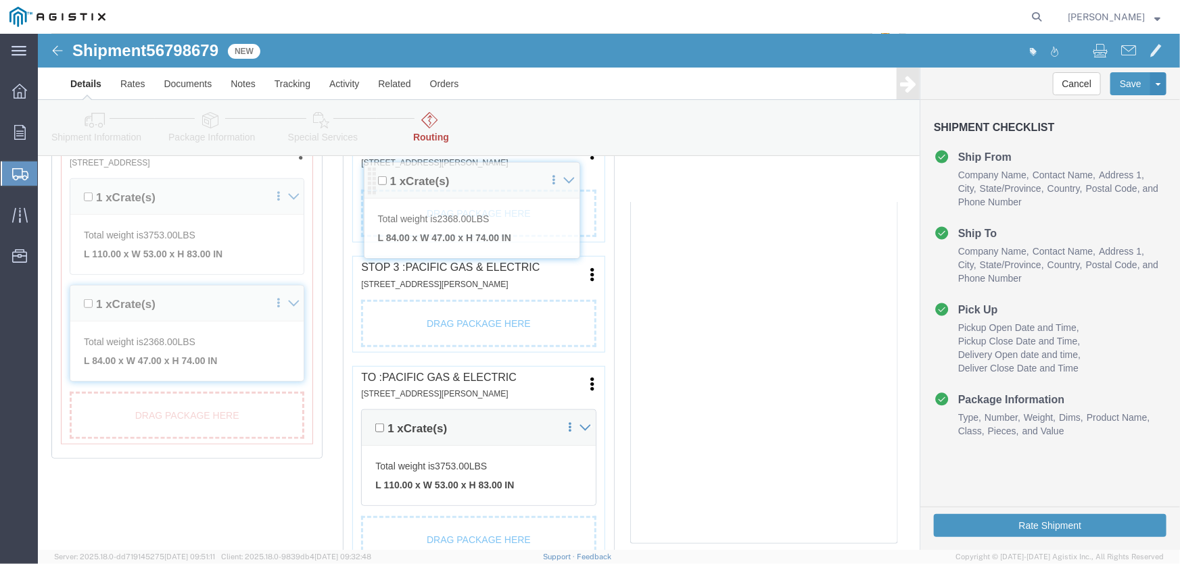
drag, startPoint x: 626, startPoint y: 210, endPoint x: 334, endPoint y: 143, distance: 299.7
click div "Pickups + Add Stop From : Pacific Air Switch Corp [STREET_ADDRESS] Edit Move to…"
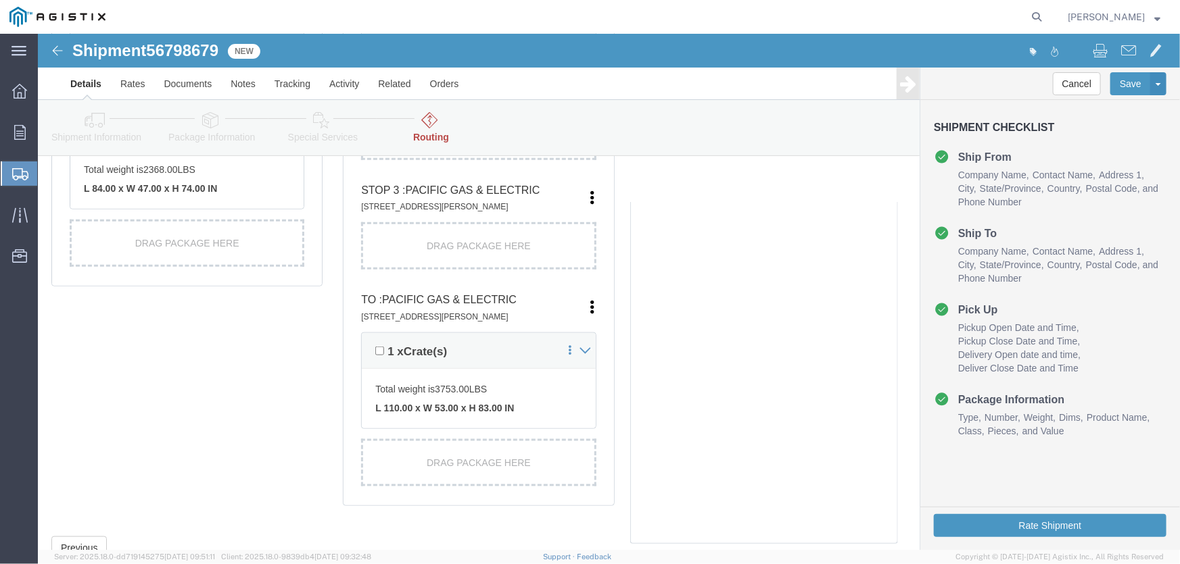
scroll to position [614, 0]
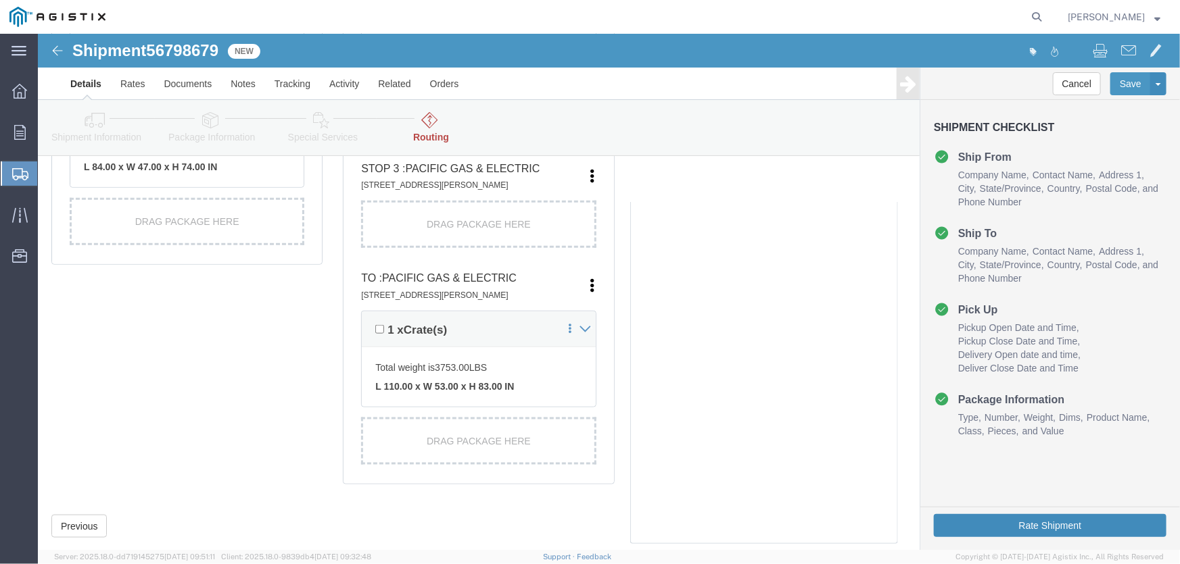
click button "Rate Shipment"
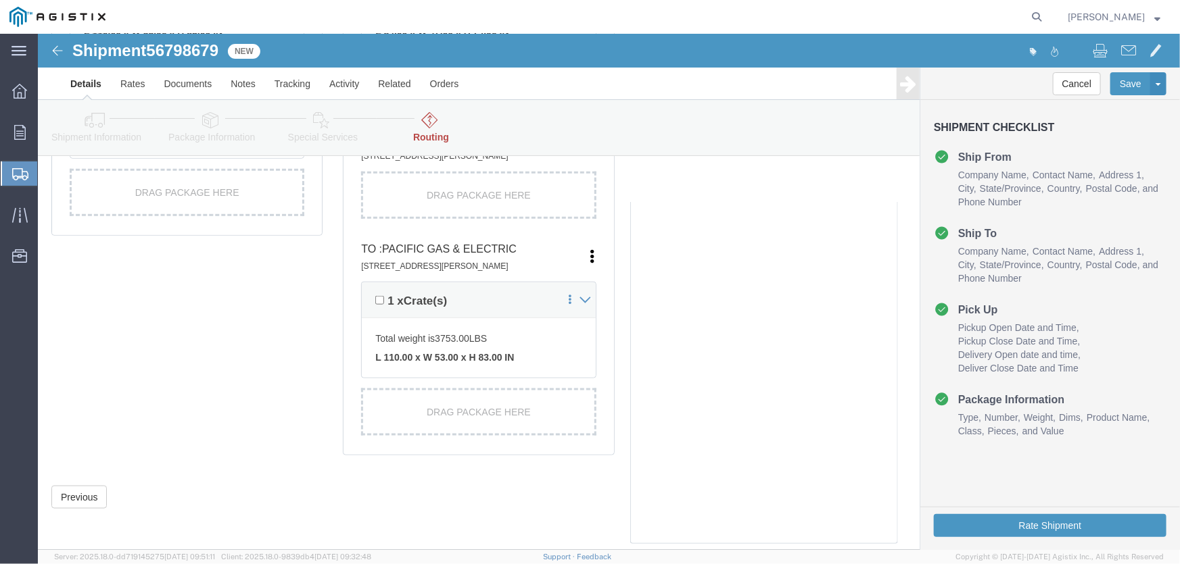
scroll to position [650, 0]
click button "Rate Shipment"
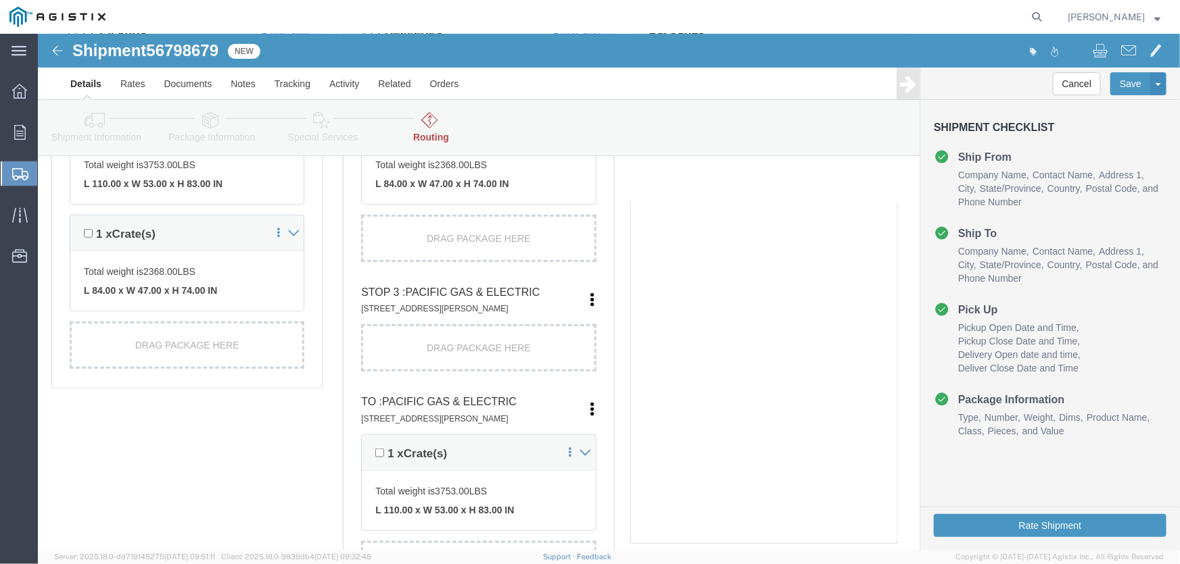
scroll to position [491, 0]
click icon
click link "Move to top"
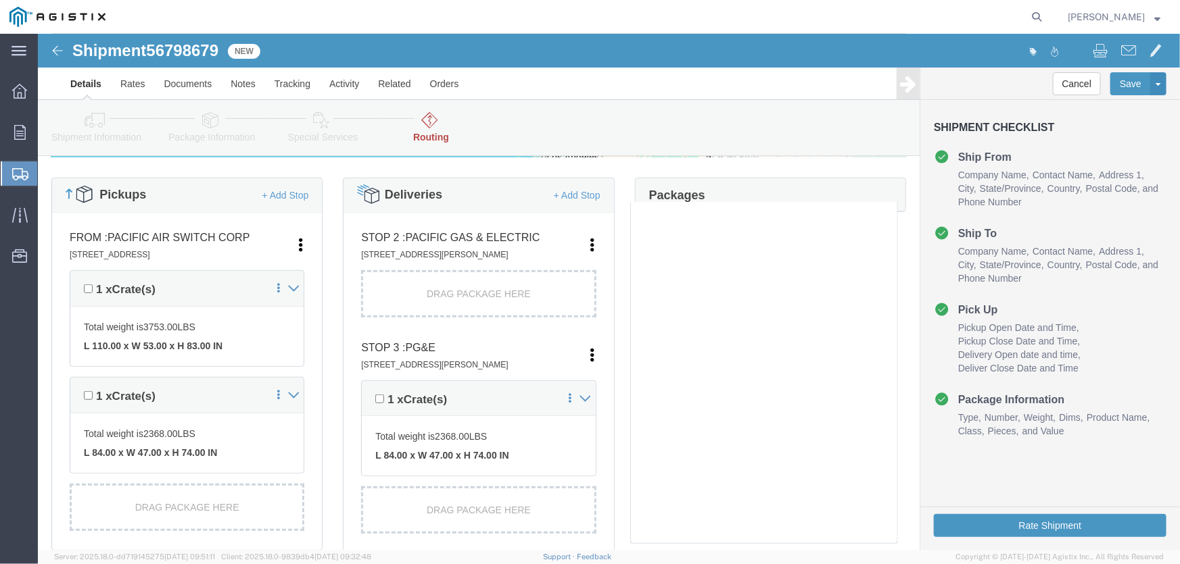
scroll to position [307, 0]
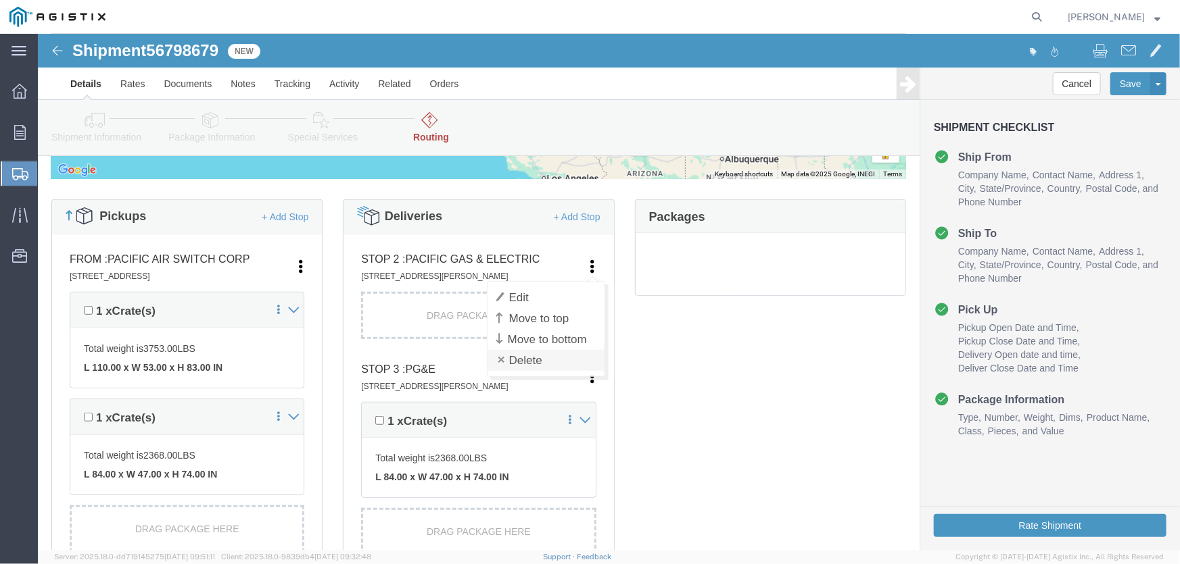
click link "Delete"
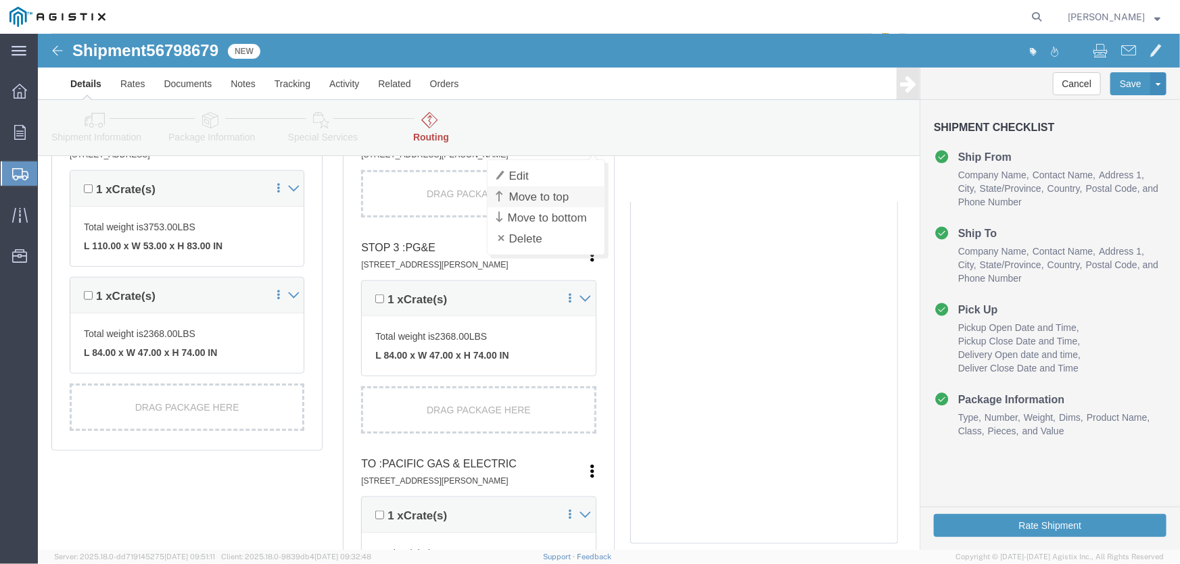
scroll to position [430, 0]
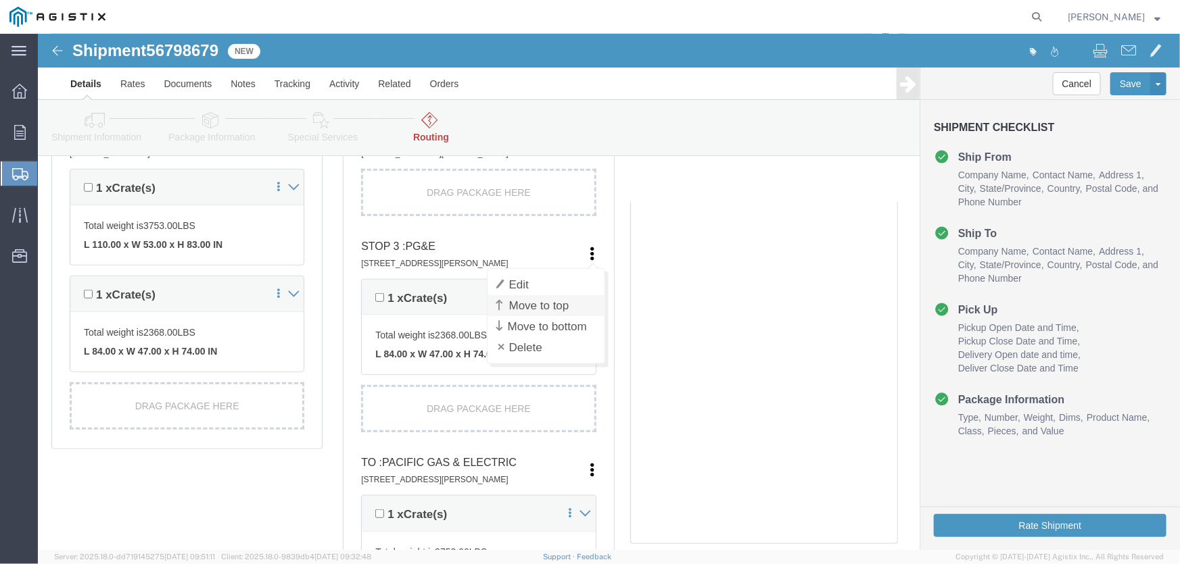
click link "Move to top"
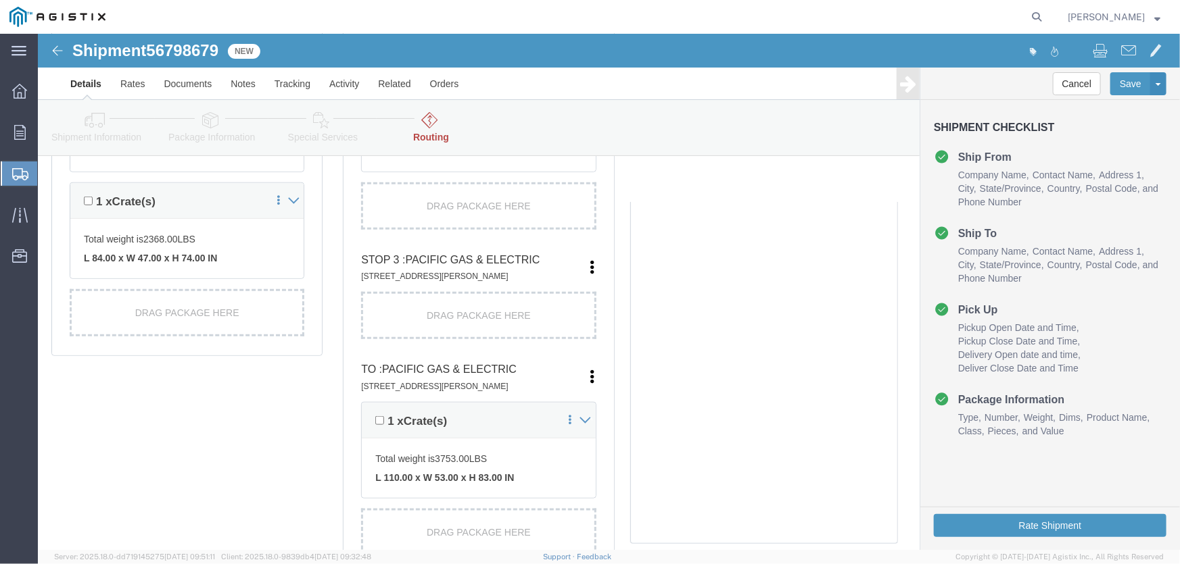
scroll to position [404, 0]
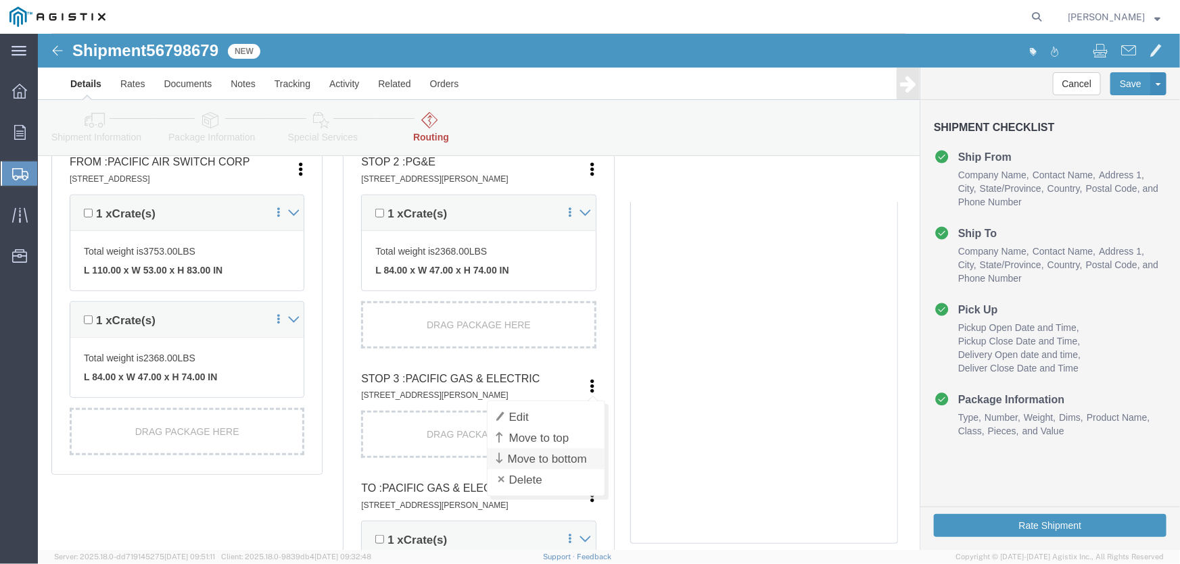
click link "Move to bottom"
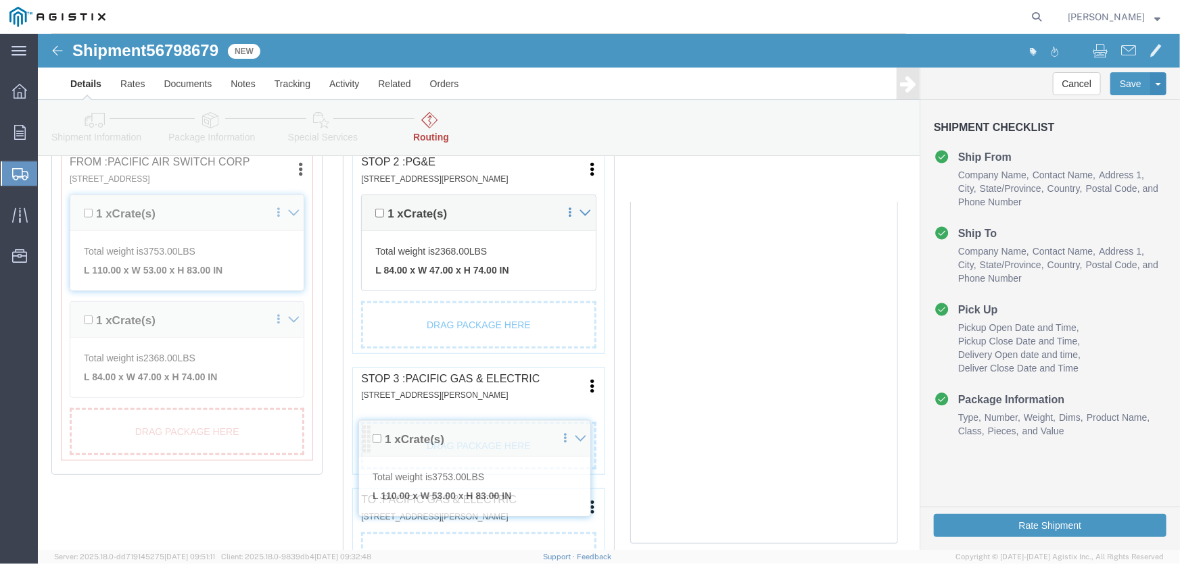
click div "Pickups + Add Stop From : Pacific Air Switch Corp [STREET_ADDRESS] Edit Move to…"
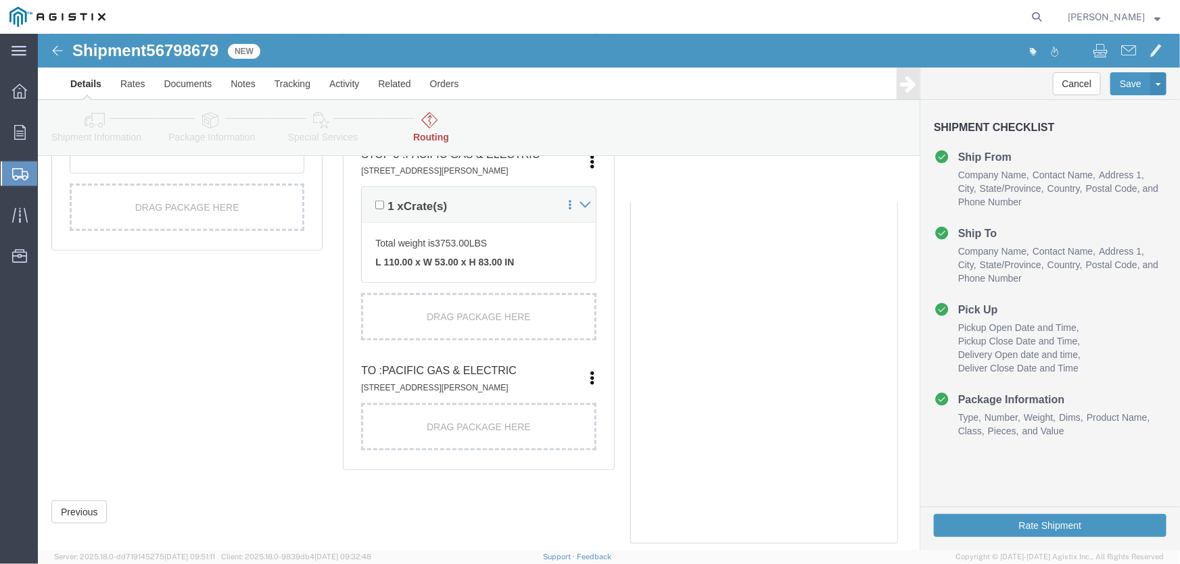
scroll to position [650, 0]
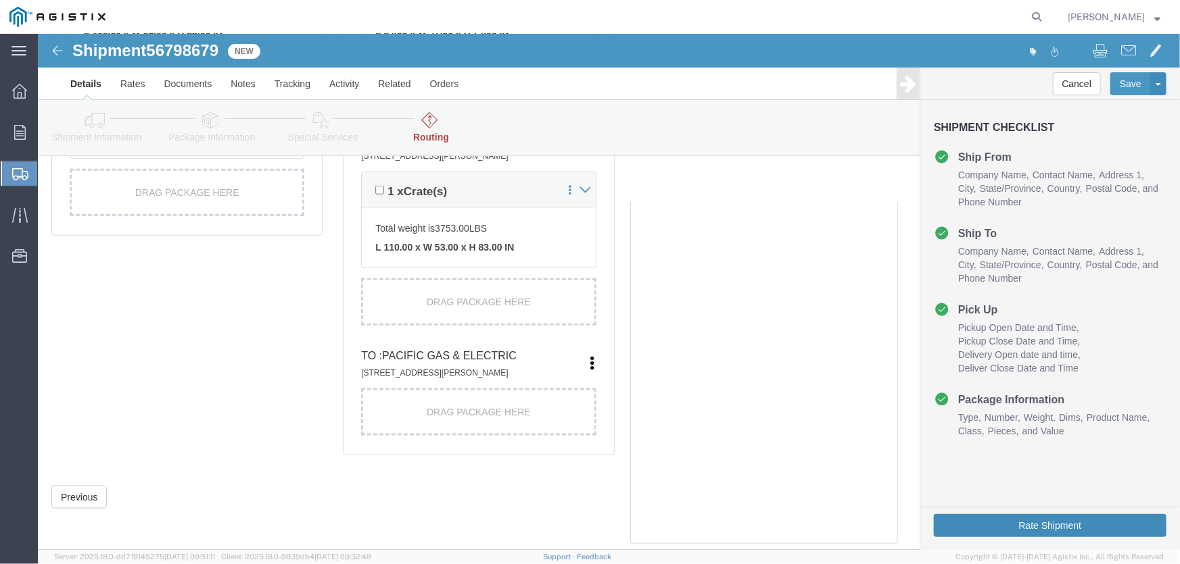
drag, startPoint x: 990, startPoint y: 493, endPoint x: 1010, endPoint y: 514, distance: 29.7
click button "Rate Shipment"
click link "Edit"
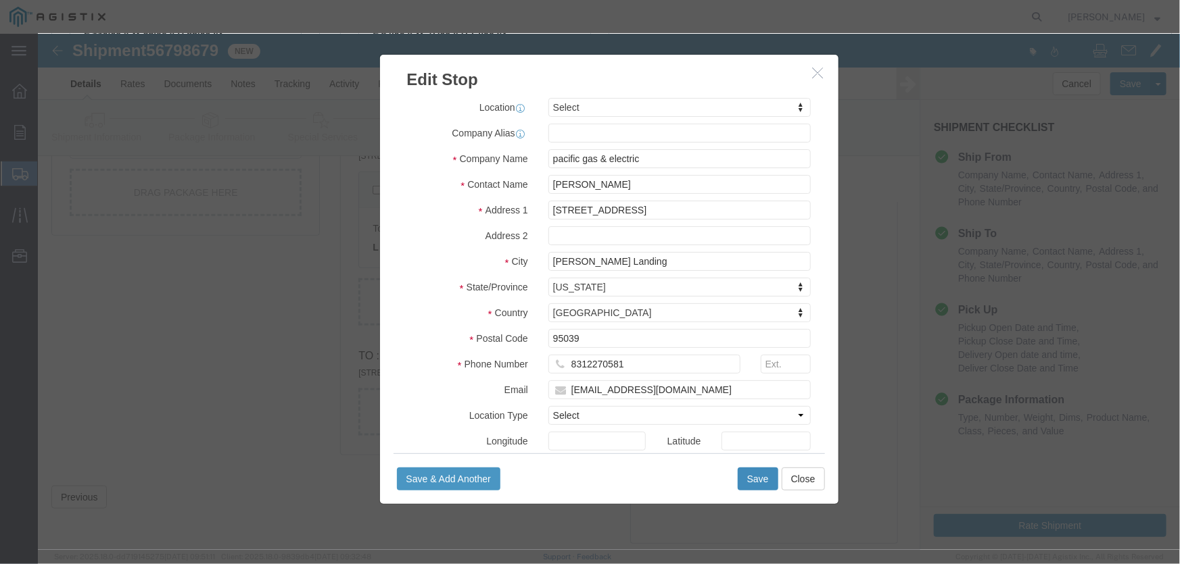
click button "Save"
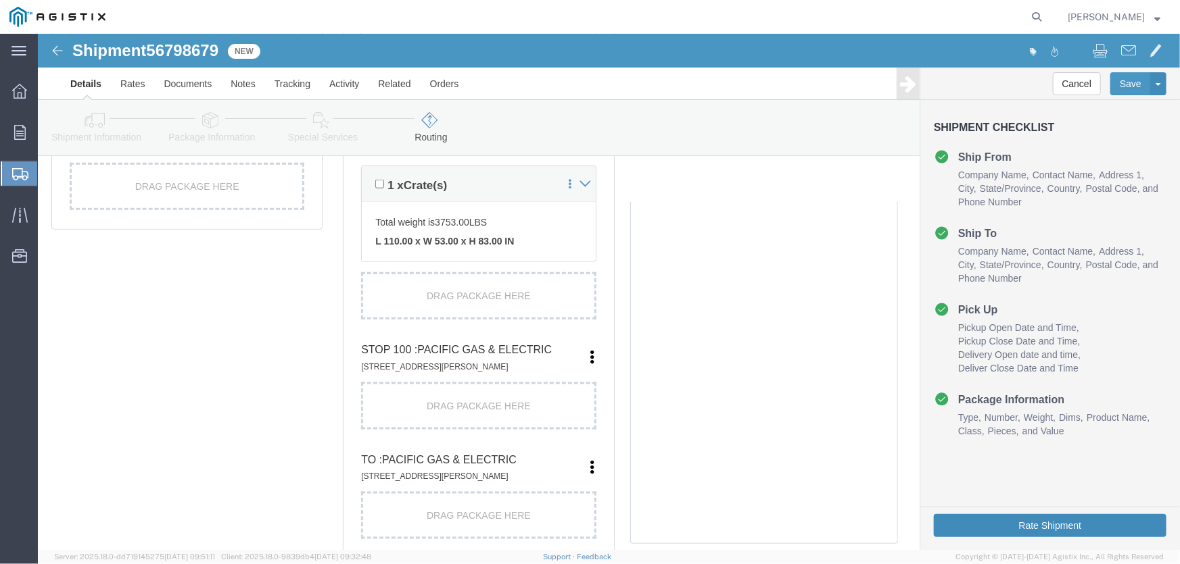
click button "Rate Shipment"
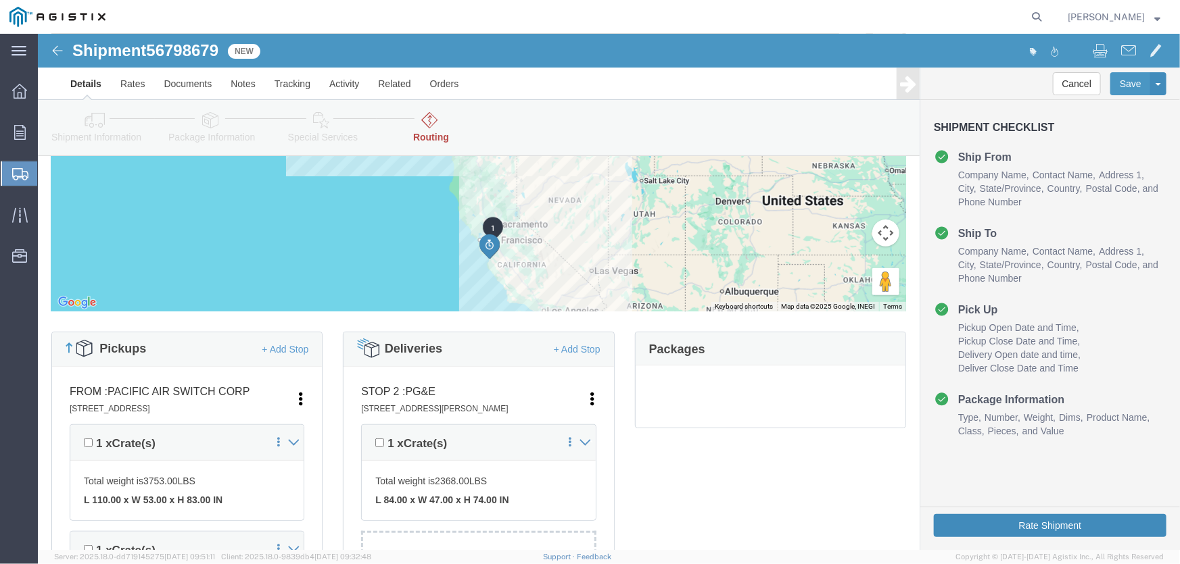
scroll to position [0, 0]
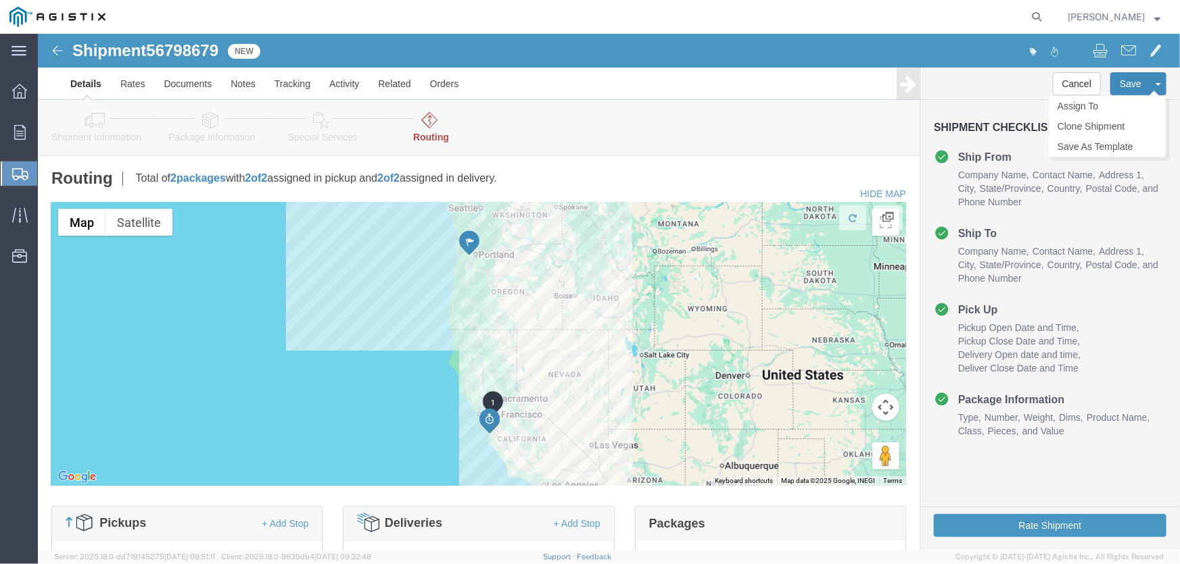
click button "Save"
click img
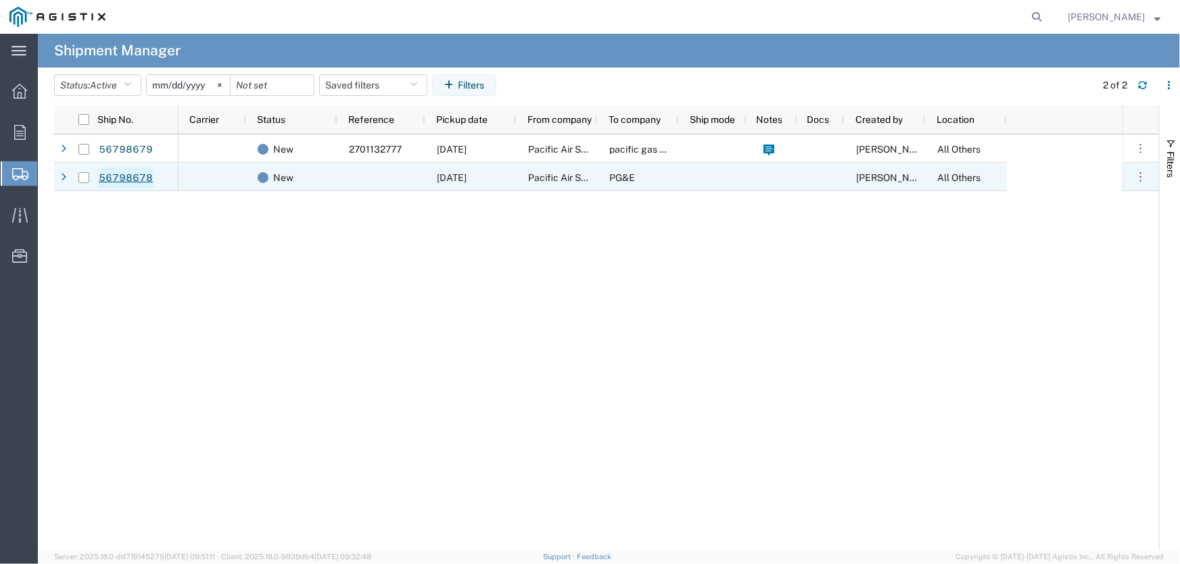
click at [137, 177] on link "56798678" at bounding box center [125, 179] width 55 height 22
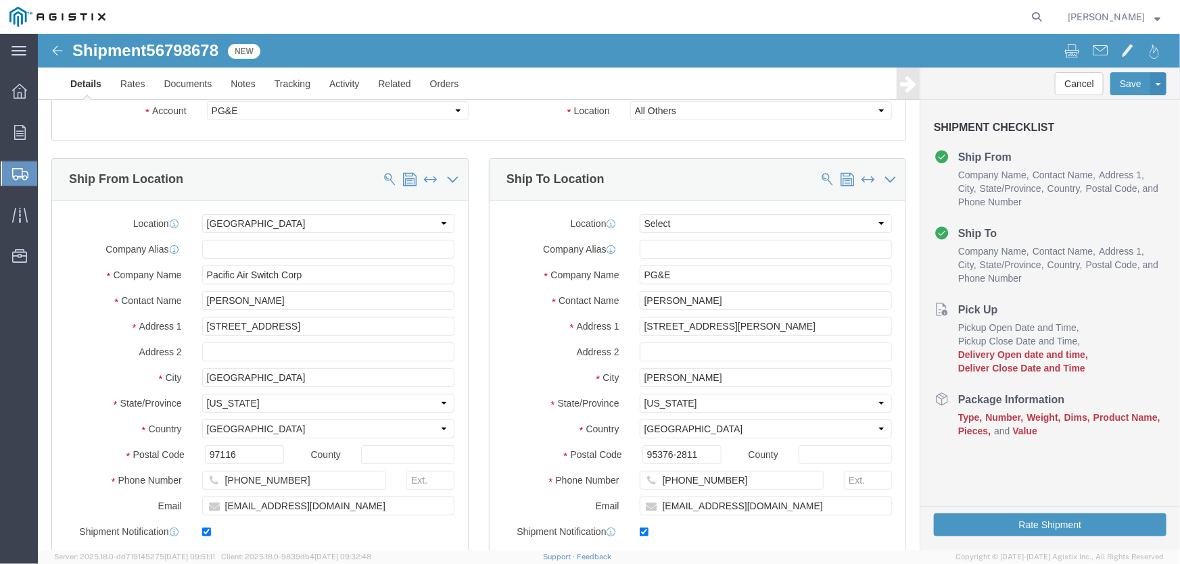
select select "PURCHORD"
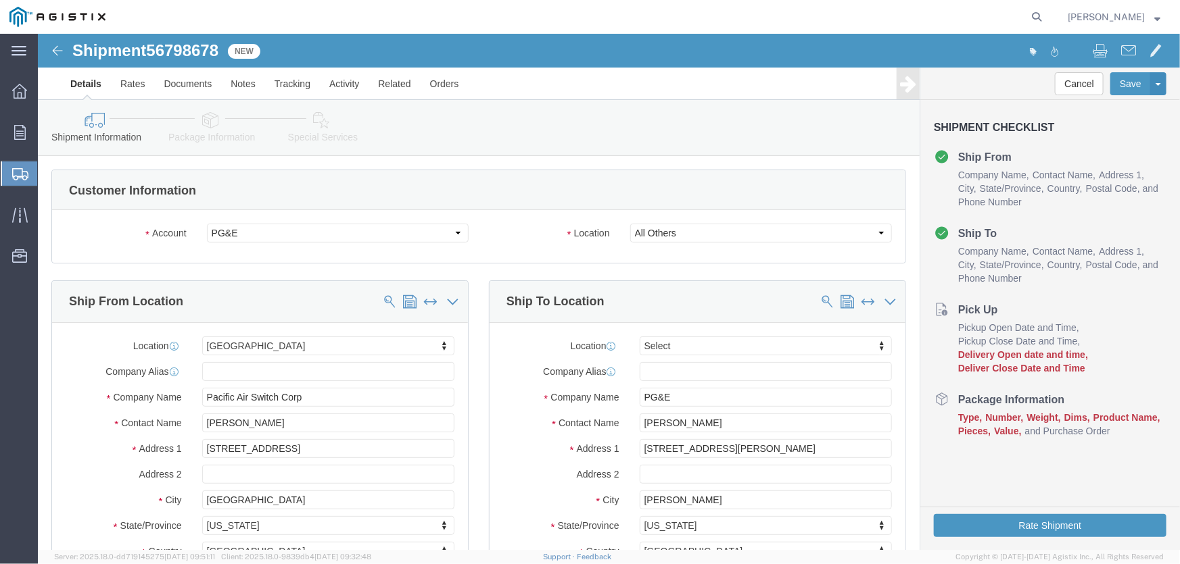
select select
click button "Cancel"
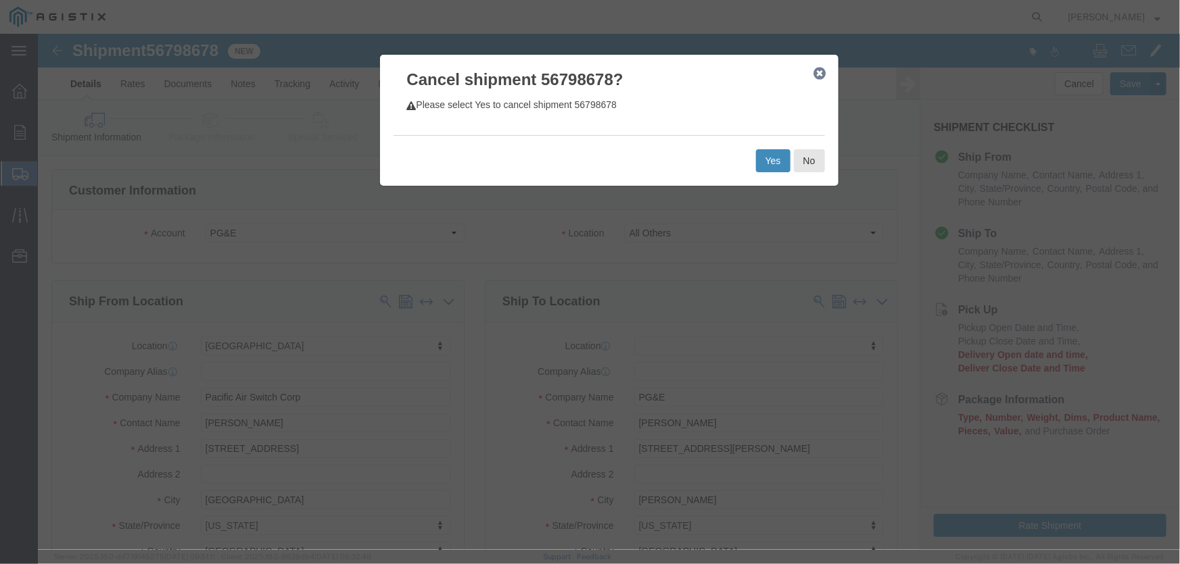
click button "Yes"
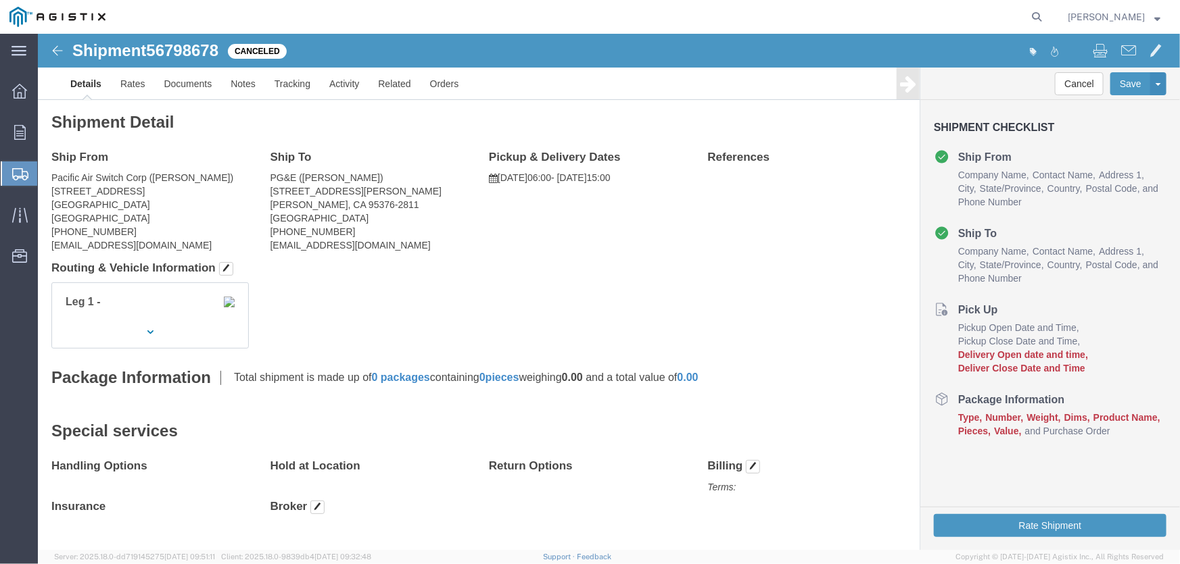
click img
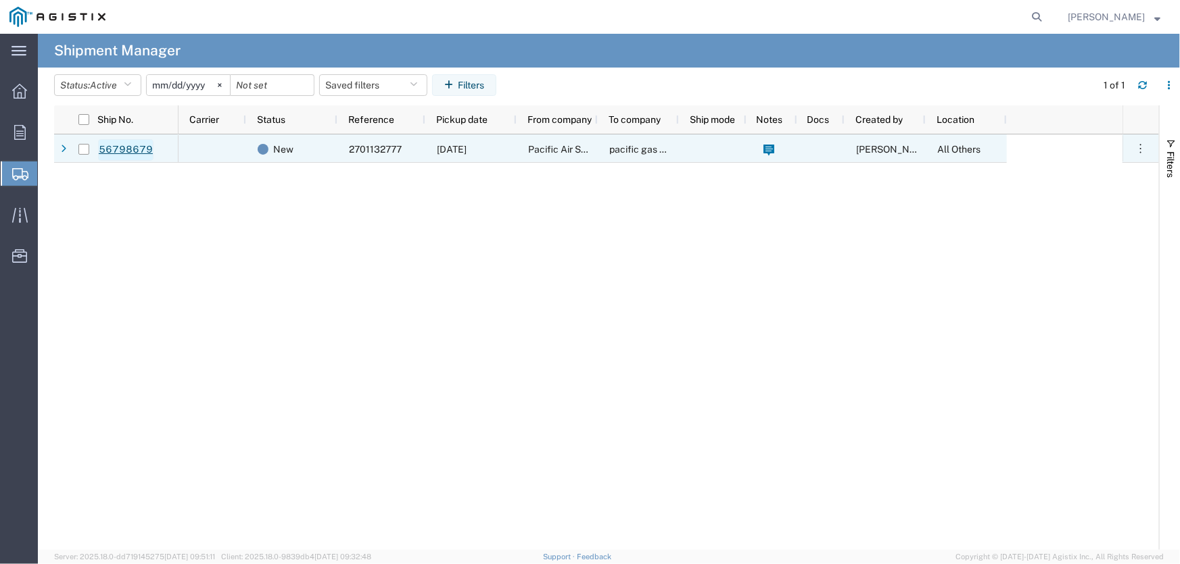
click at [114, 148] on link "56798679" at bounding box center [125, 150] width 55 height 22
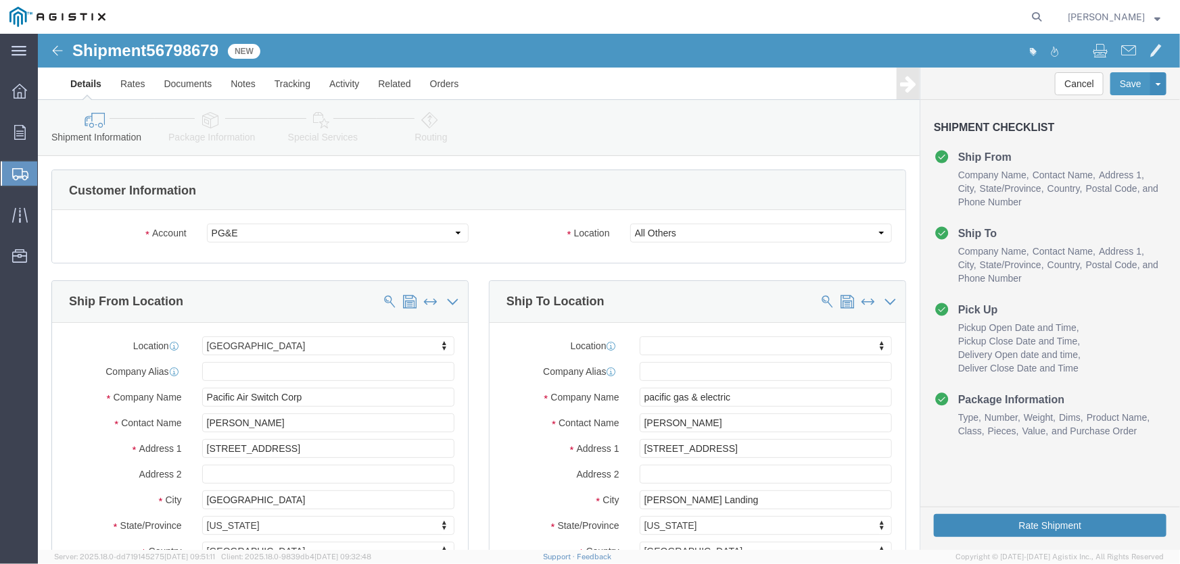
click button "Rate Shipment"
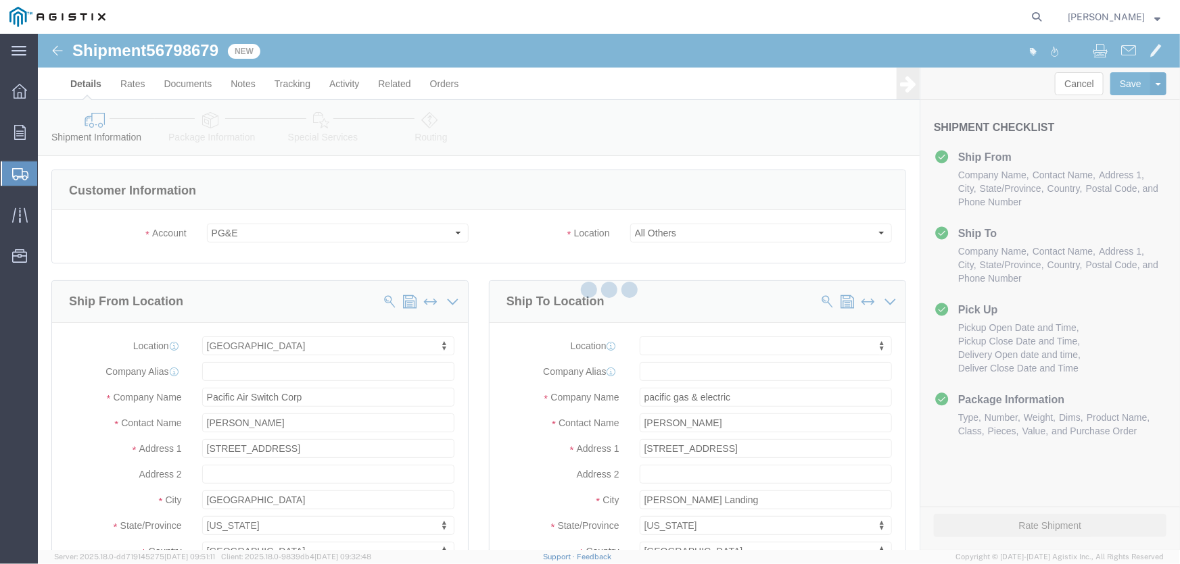
select select
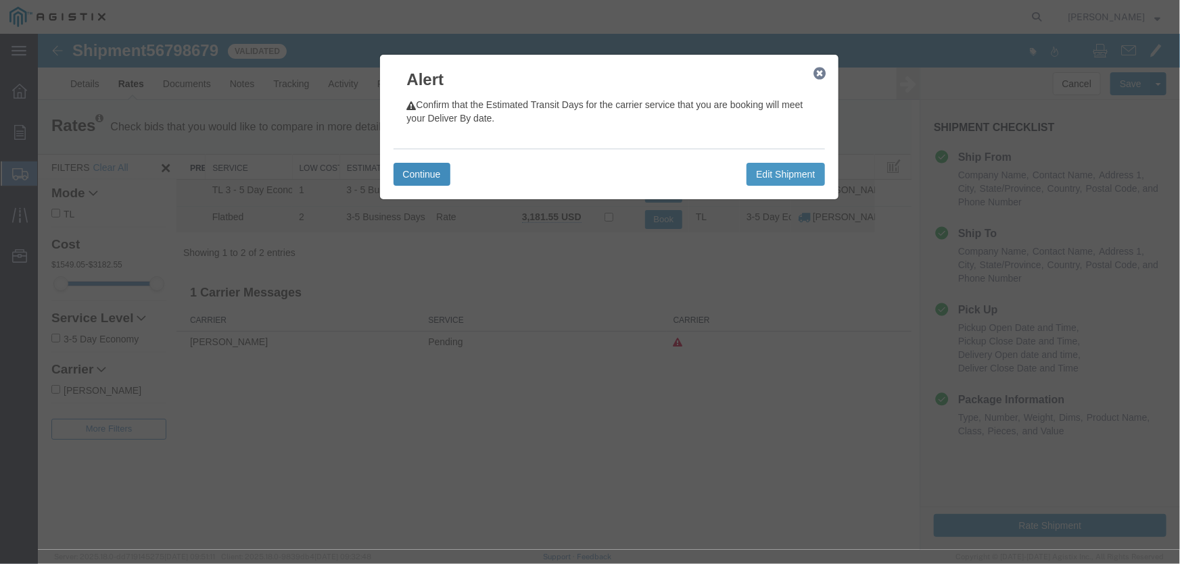
click at [405, 168] on button "Continue" at bounding box center [421, 173] width 57 height 23
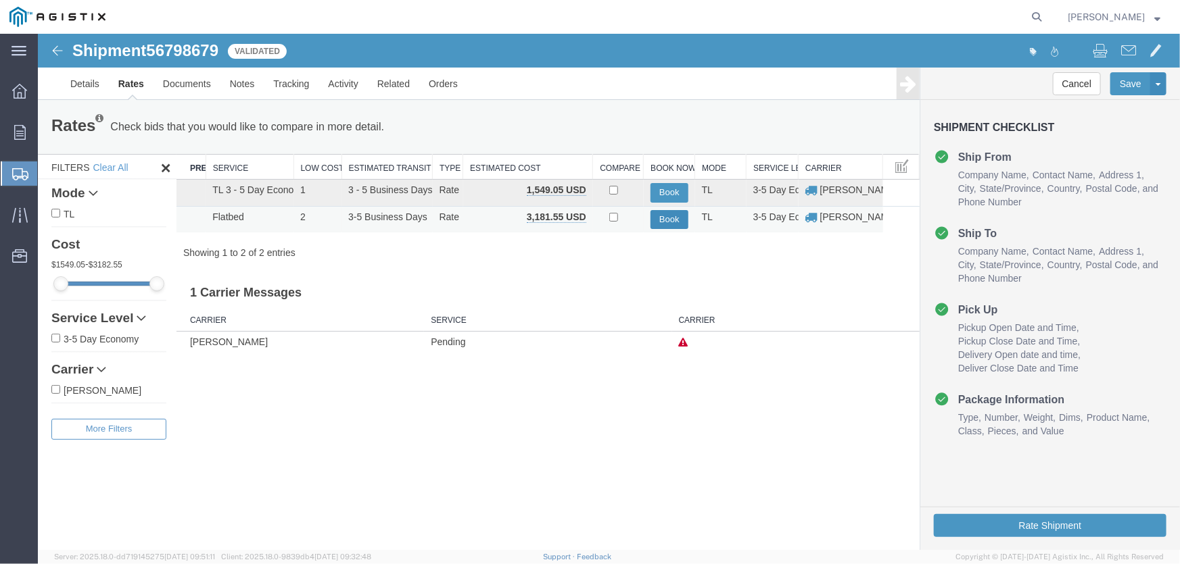
click at [651, 216] on button "Book" at bounding box center [669, 220] width 38 height 20
